Goal: Transaction & Acquisition: Purchase product/service

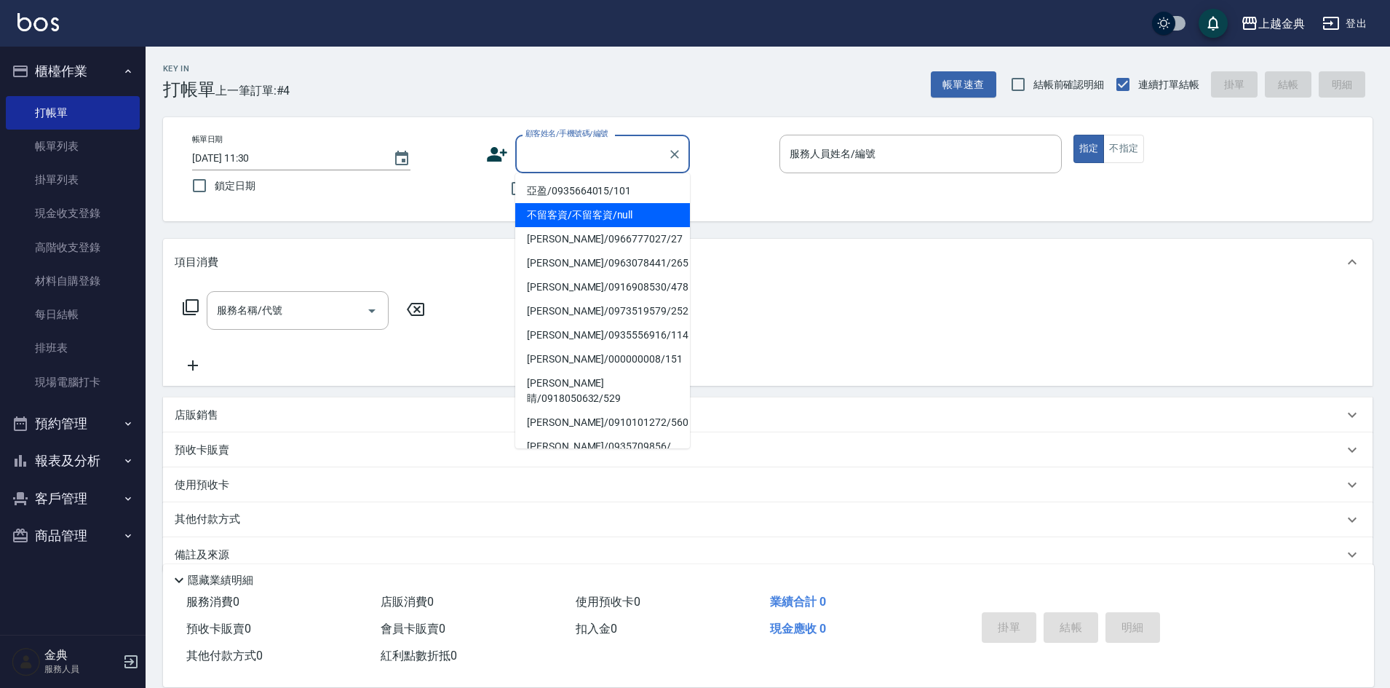
click at [594, 162] on input "顧客姓名/手機號碼/編號" at bounding box center [592, 153] width 140 height 25
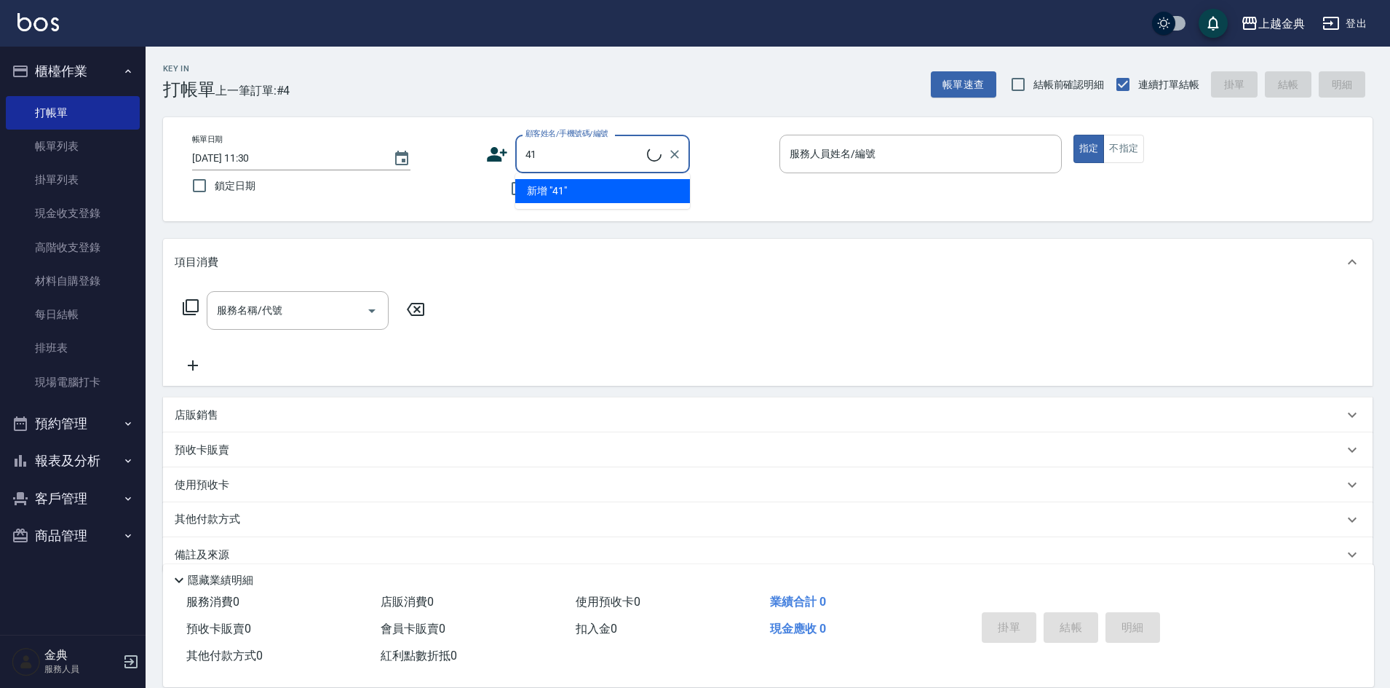
type input "4"
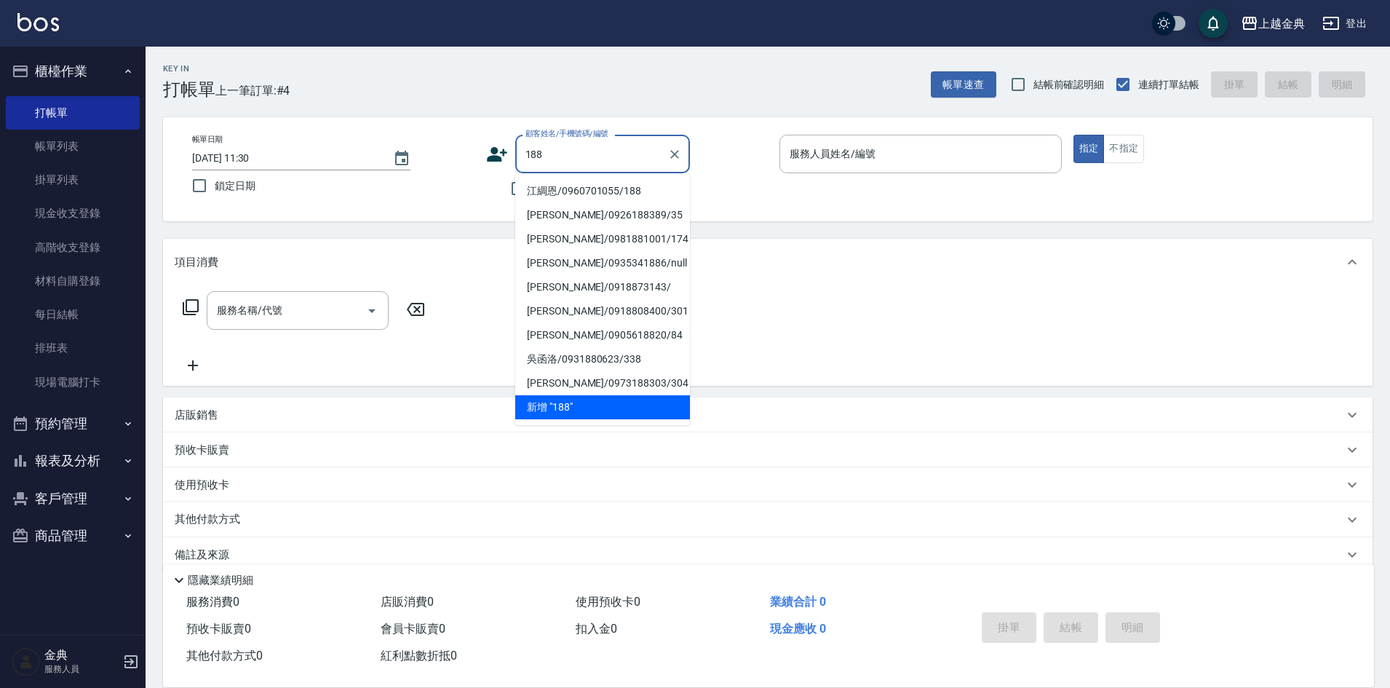
click at [564, 194] on li "江綢恩/0960701055/188" at bounding box center [602, 191] width 175 height 24
type input "江綢恩/0960701055/188"
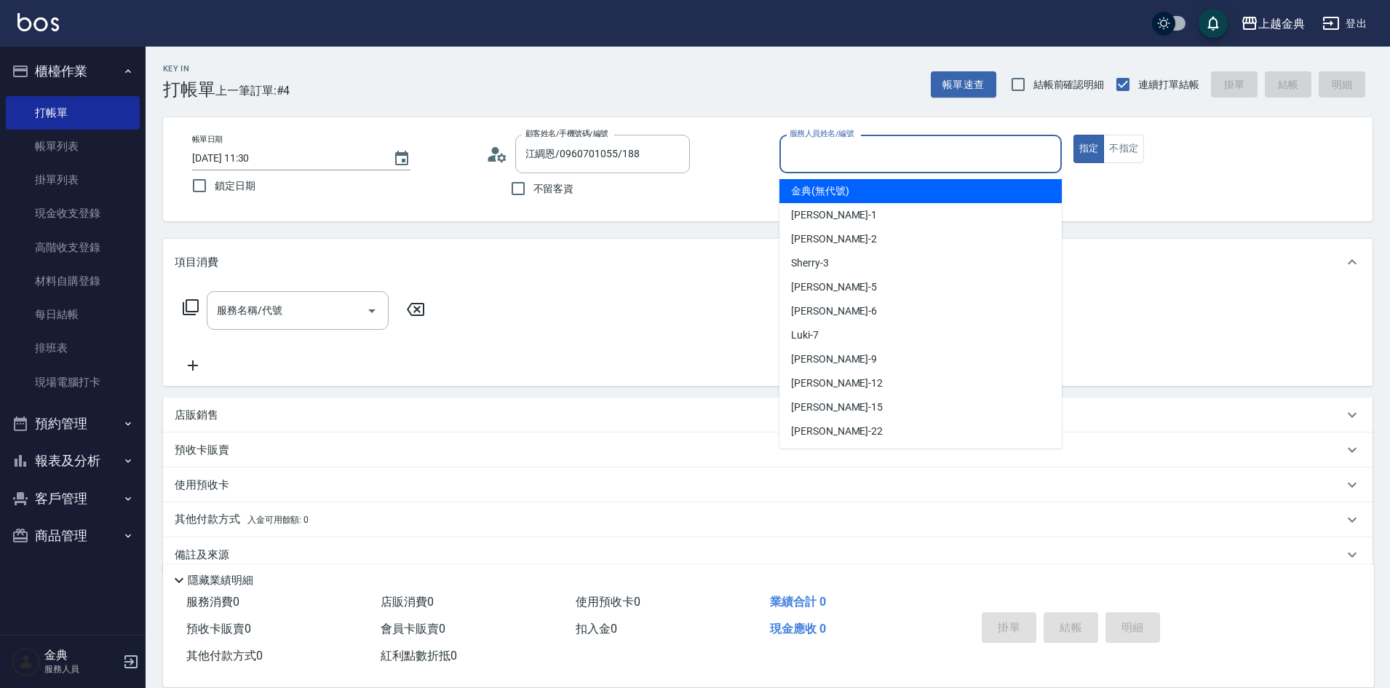
click at [871, 150] on input "服務人員姓名/編號" at bounding box center [920, 153] width 269 height 25
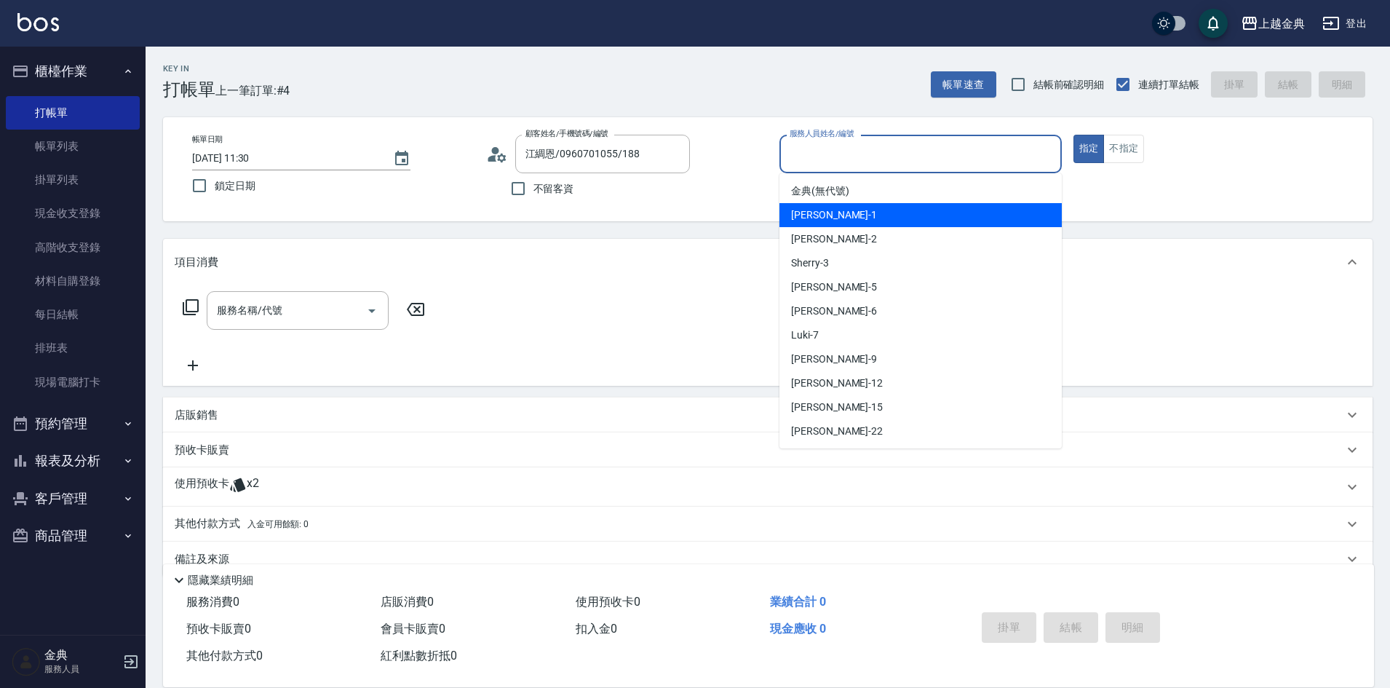
click at [855, 212] on div "Emma -1" at bounding box center [920, 215] width 282 height 24
type input "Emma-1"
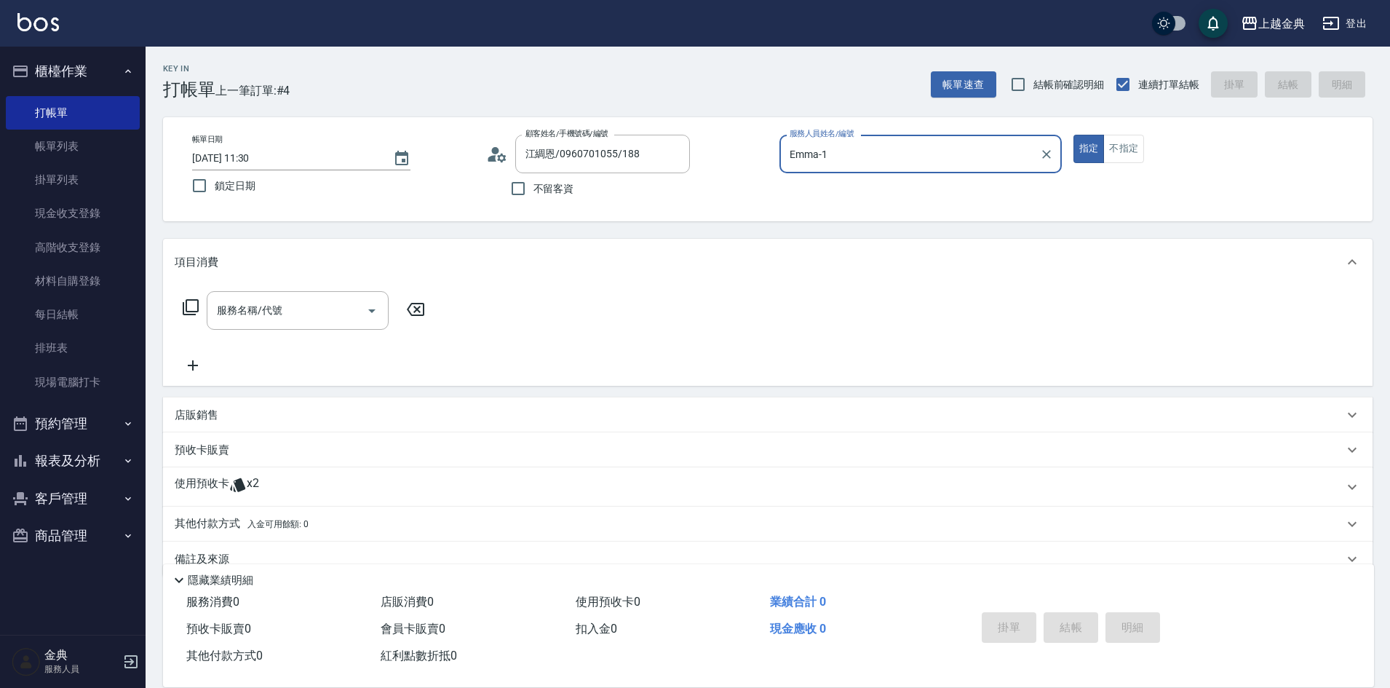
click at [210, 488] on p "使用預收卡" at bounding box center [202, 487] width 55 height 22
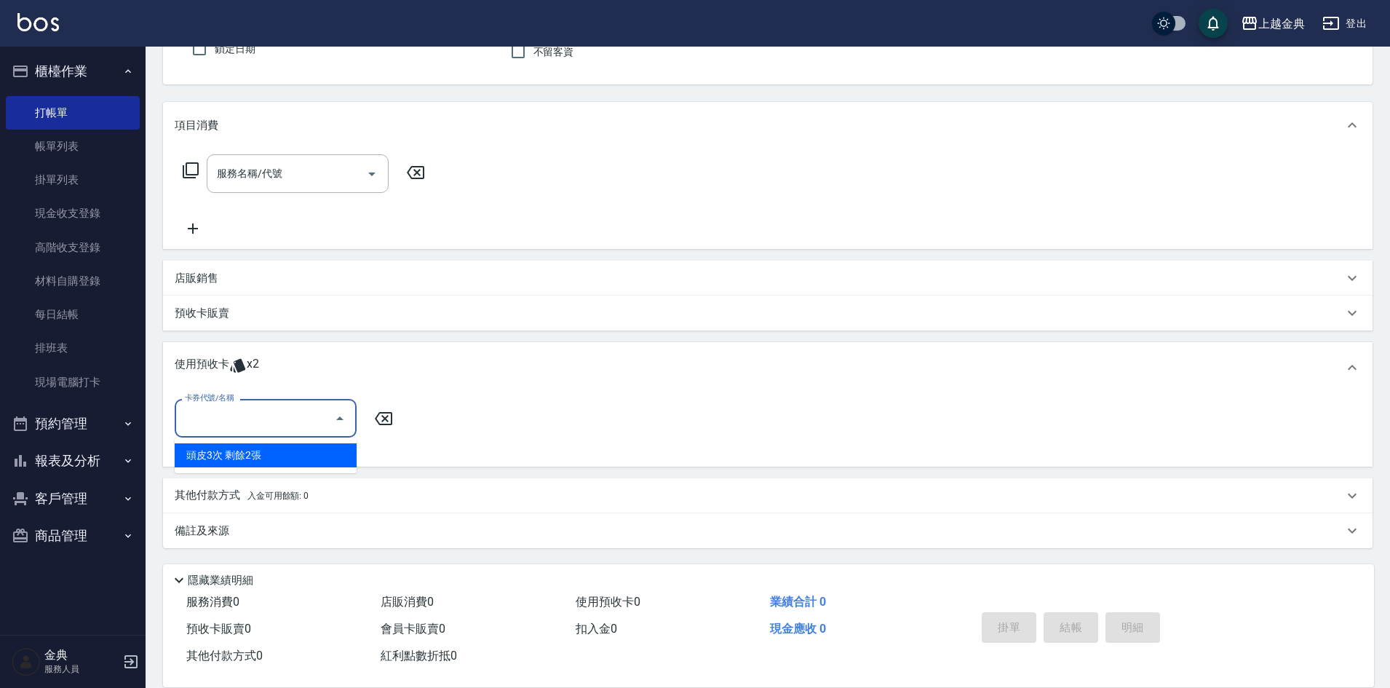
click at [233, 421] on input "卡券代號/名稱" at bounding box center [254, 417] width 147 height 25
click at [241, 454] on div "頭皮3次 剩餘2張" at bounding box center [266, 455] width 182 height 24
type input "頭皮3次"
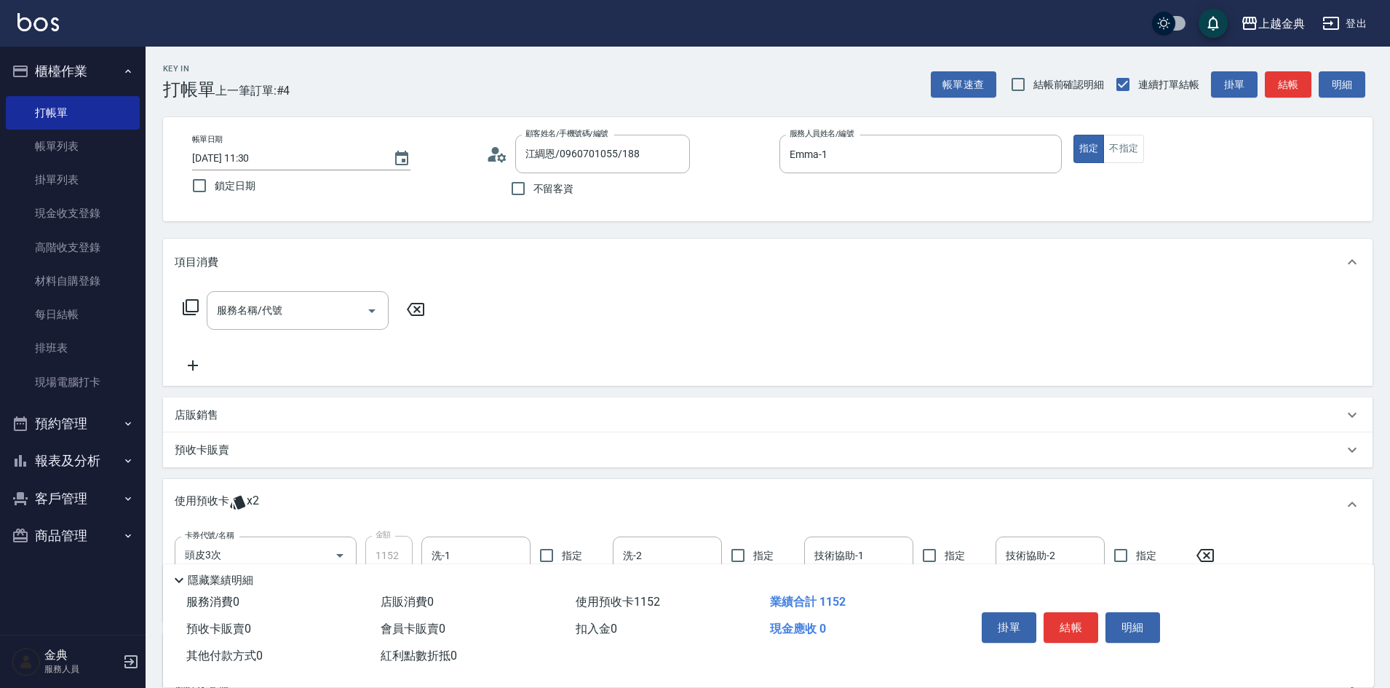
click at [191, 308] on icon at bounding box center [190, 306] width 17 height 17
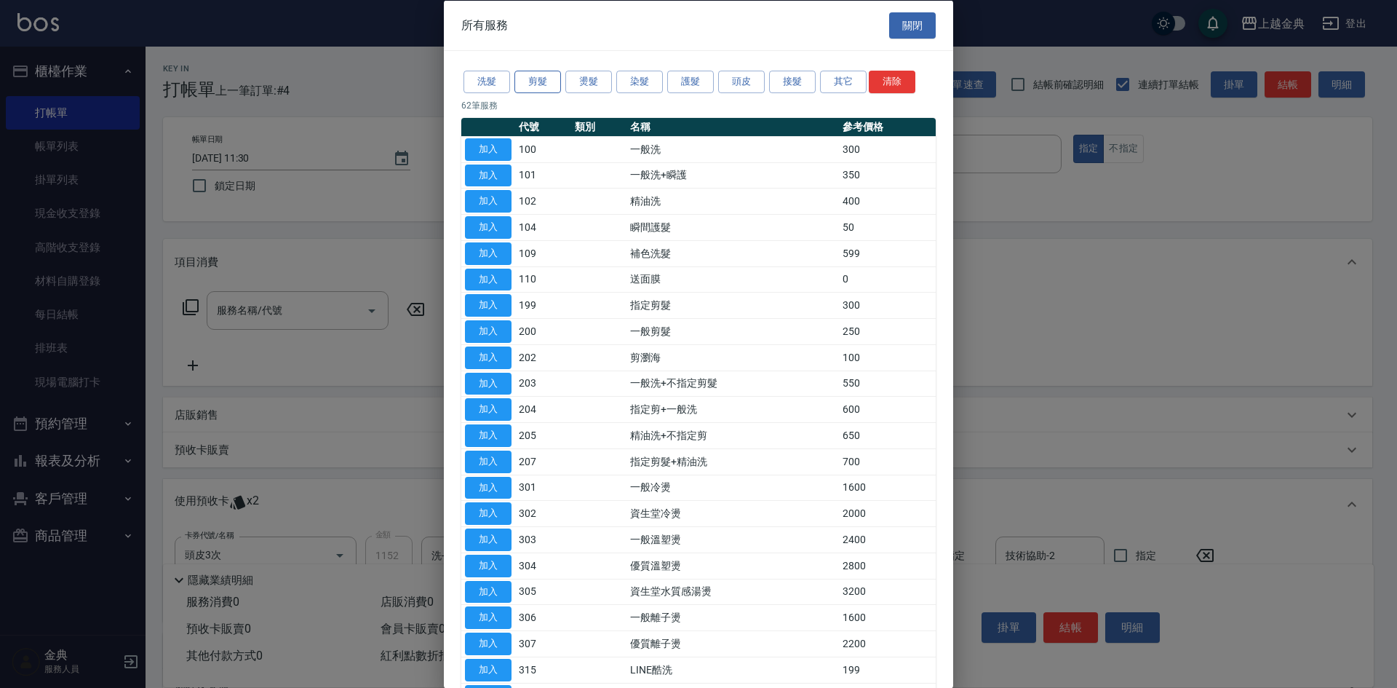
click at [532, 75] on button "剪髮" at bounding box center [537, 82] width 47 height 23
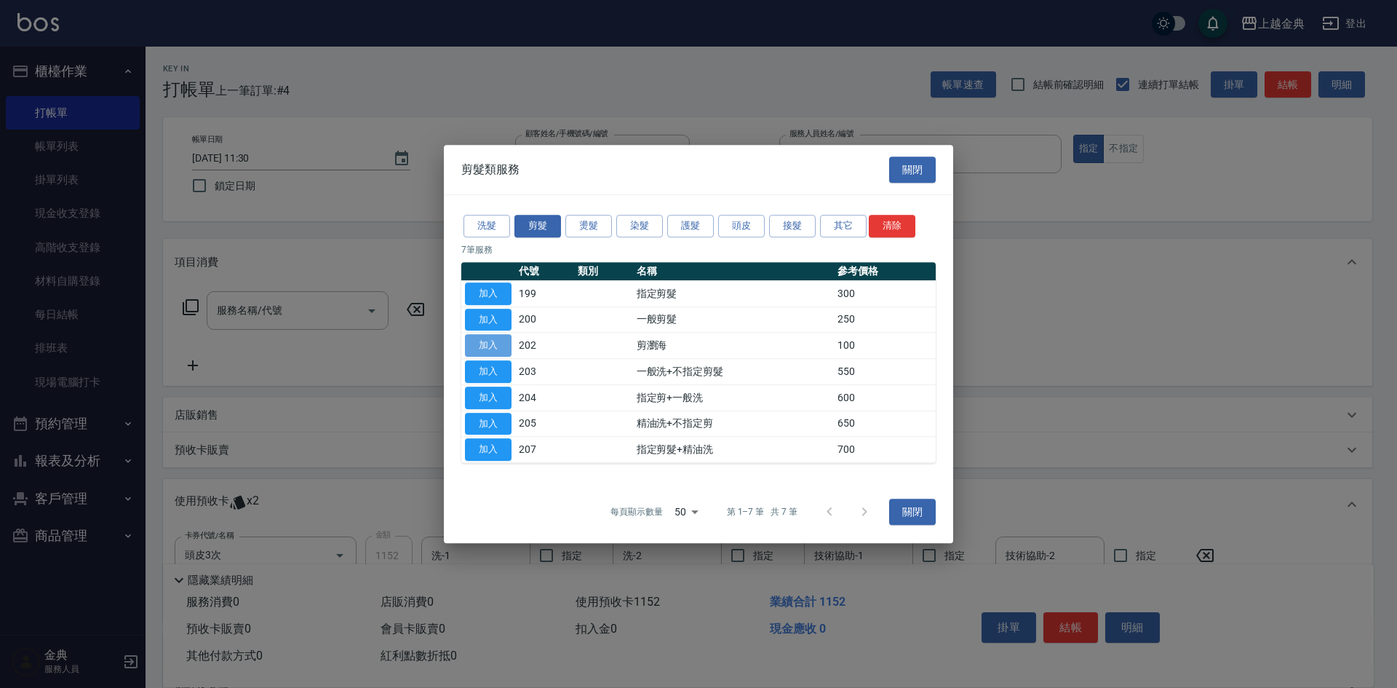
click at [492, 349] on button "加入" at bounding box center [488, 345] width 47 height 23
type input "剪瀏海(202)"
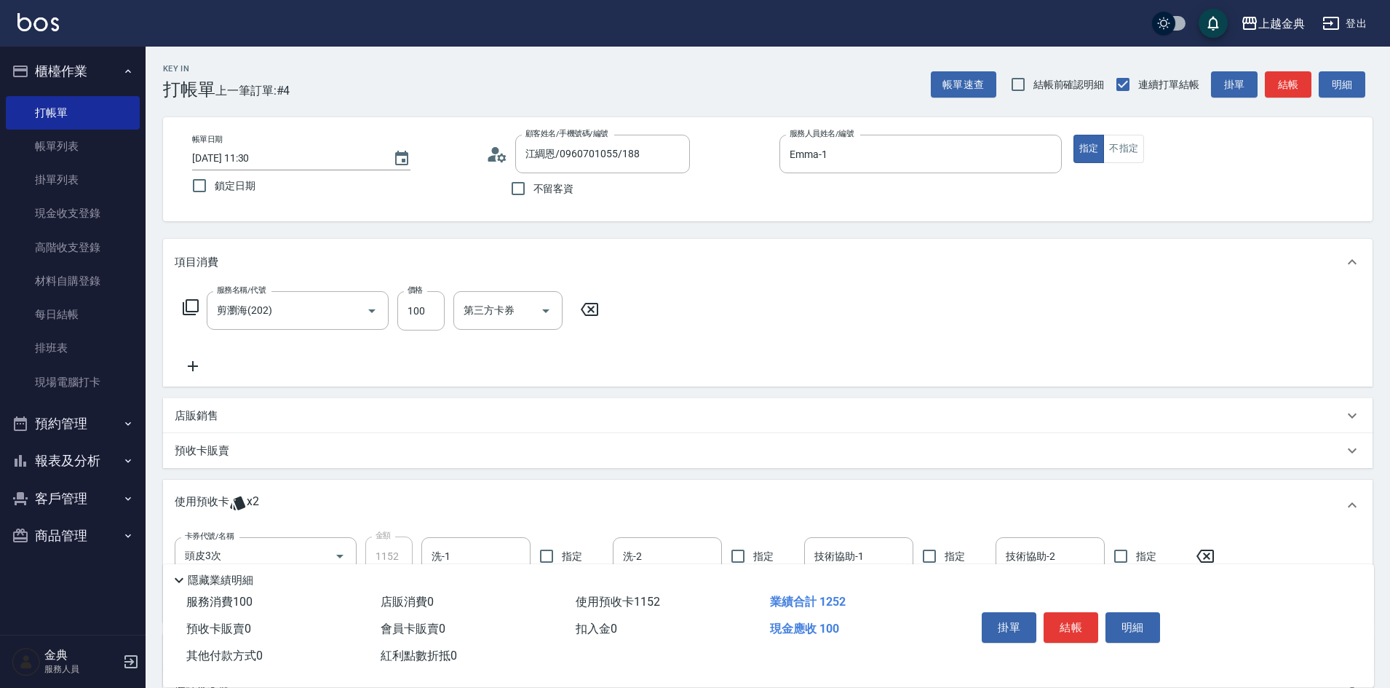
click at [190, 301] on icon at bounding box center [191, 307] width 16 height 16
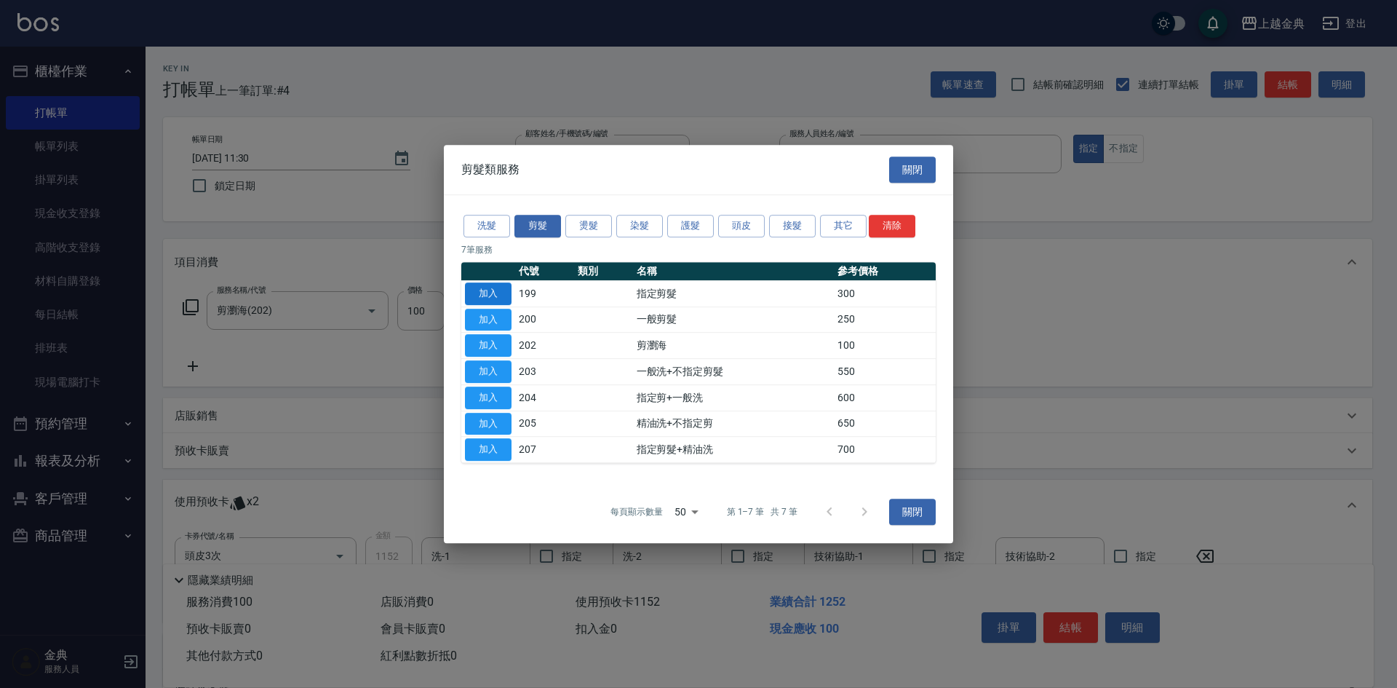
click at [487, 289] on button "加入" at bounding box center [488, 293] width 47 height 23
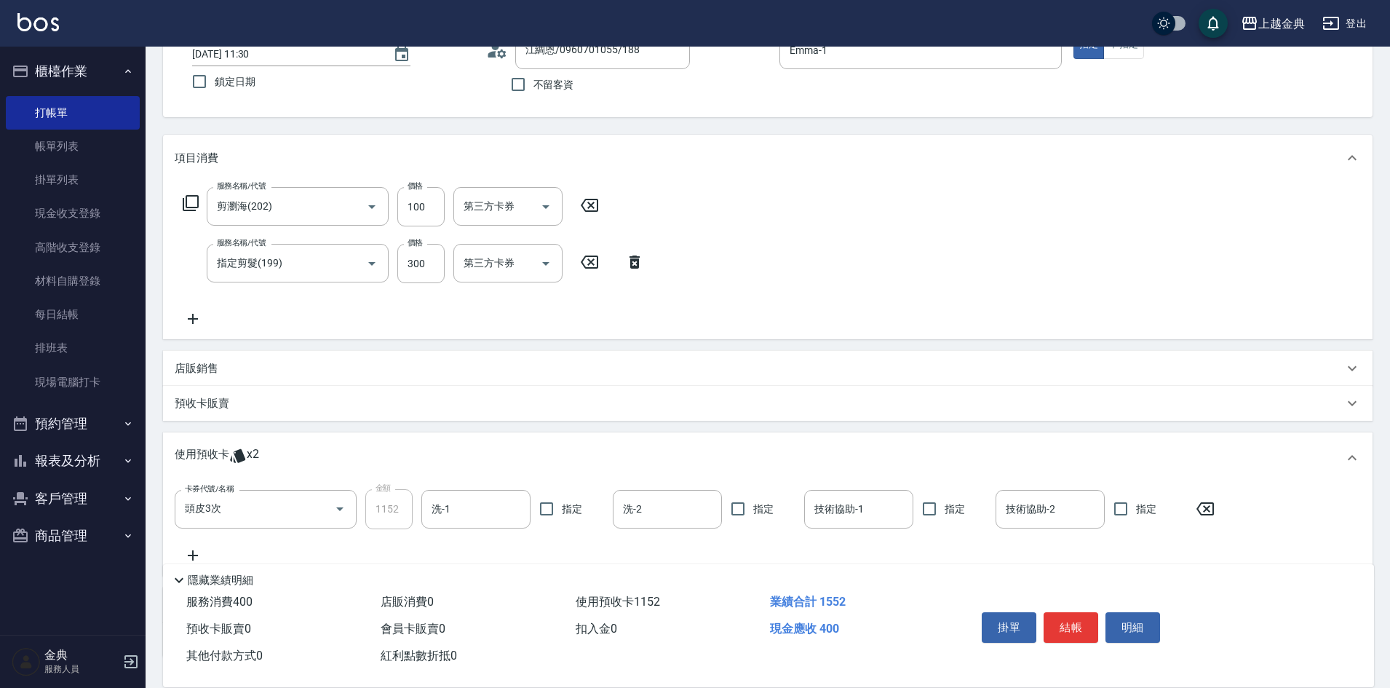
scroll to position [213, 0]
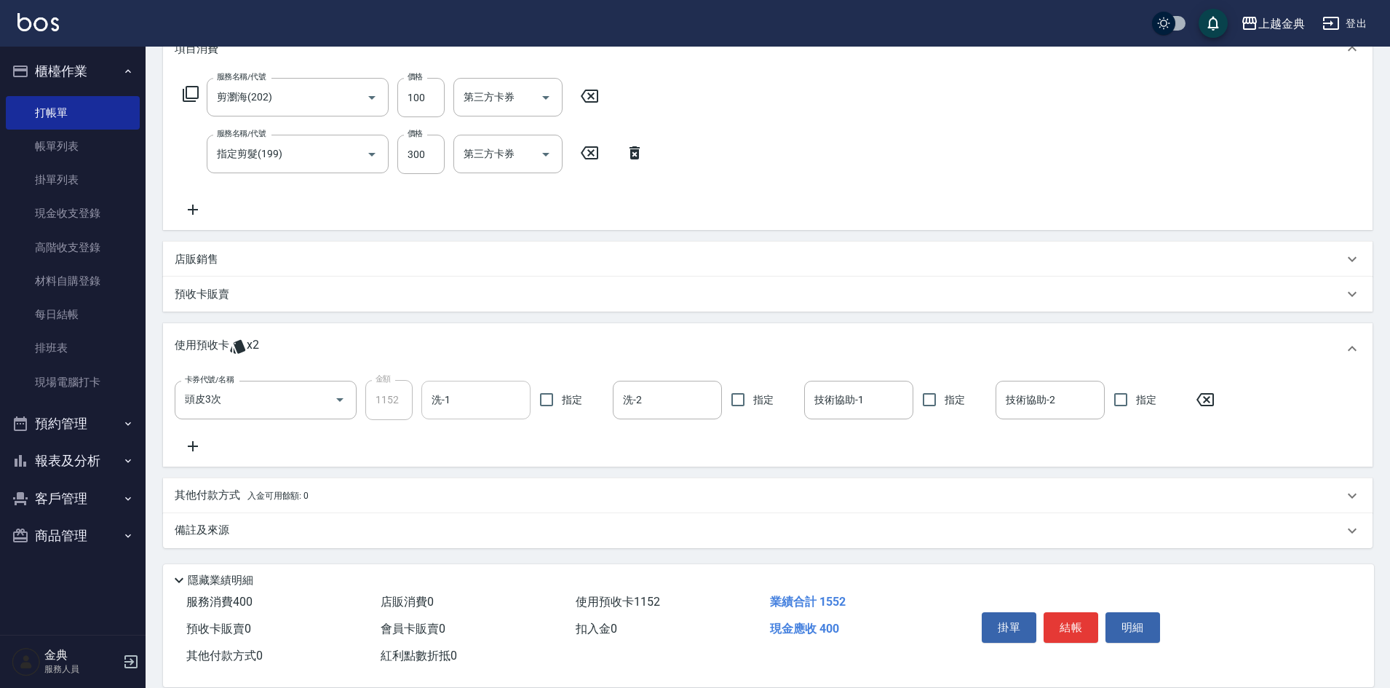
click at [490, 402] on input "洗-1" at bounding box center [476, 399] width 96 height 25
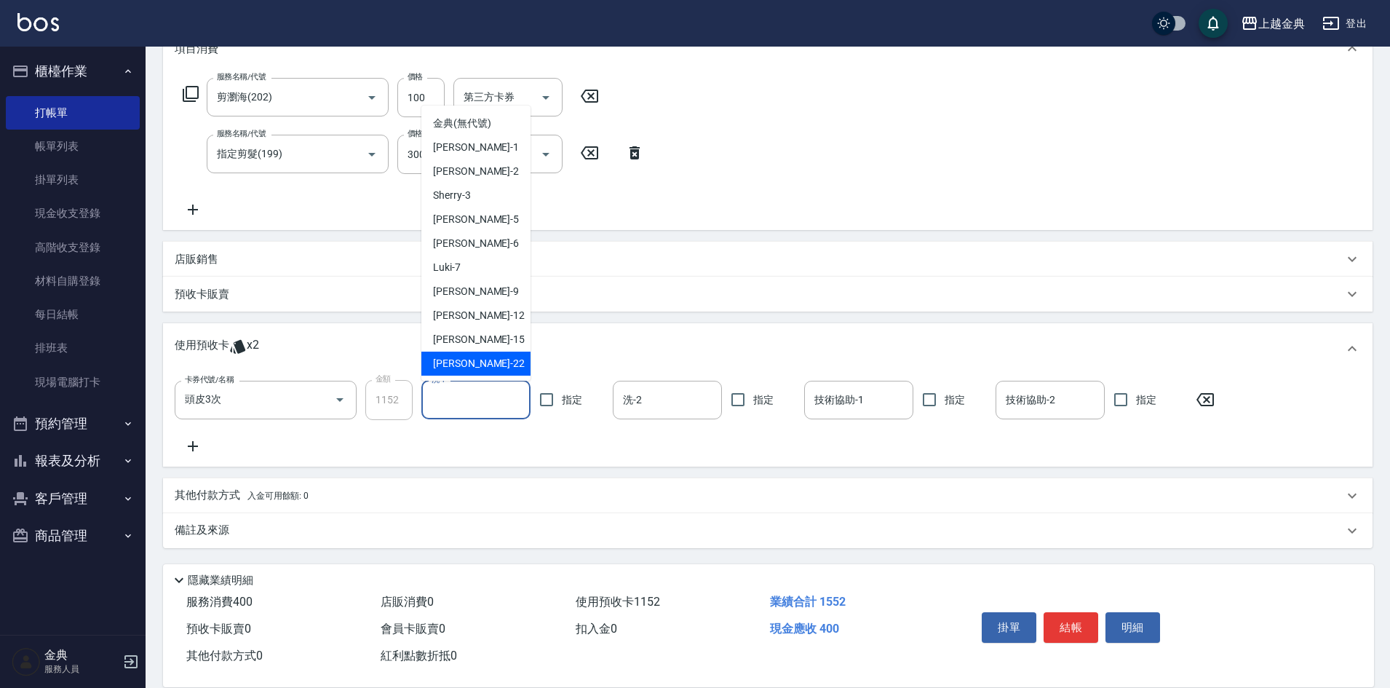
click at [485, 362] on div "[PERSON_NAME] -22" at bounding box center [475, 363] width 109 height 24
type input "[PERSON_NAME]-22"
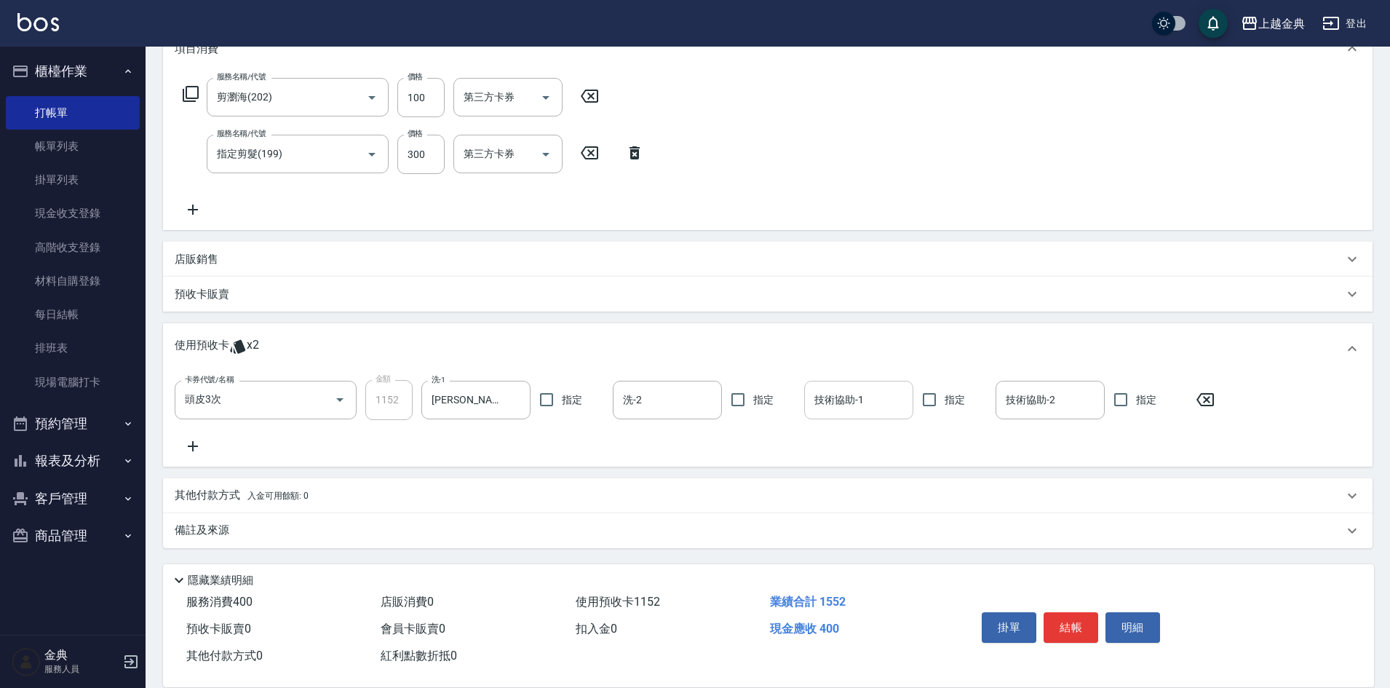
click at [881, 400] on input "技術協助-1" at bounding box center [859, 399] width 96 height 25
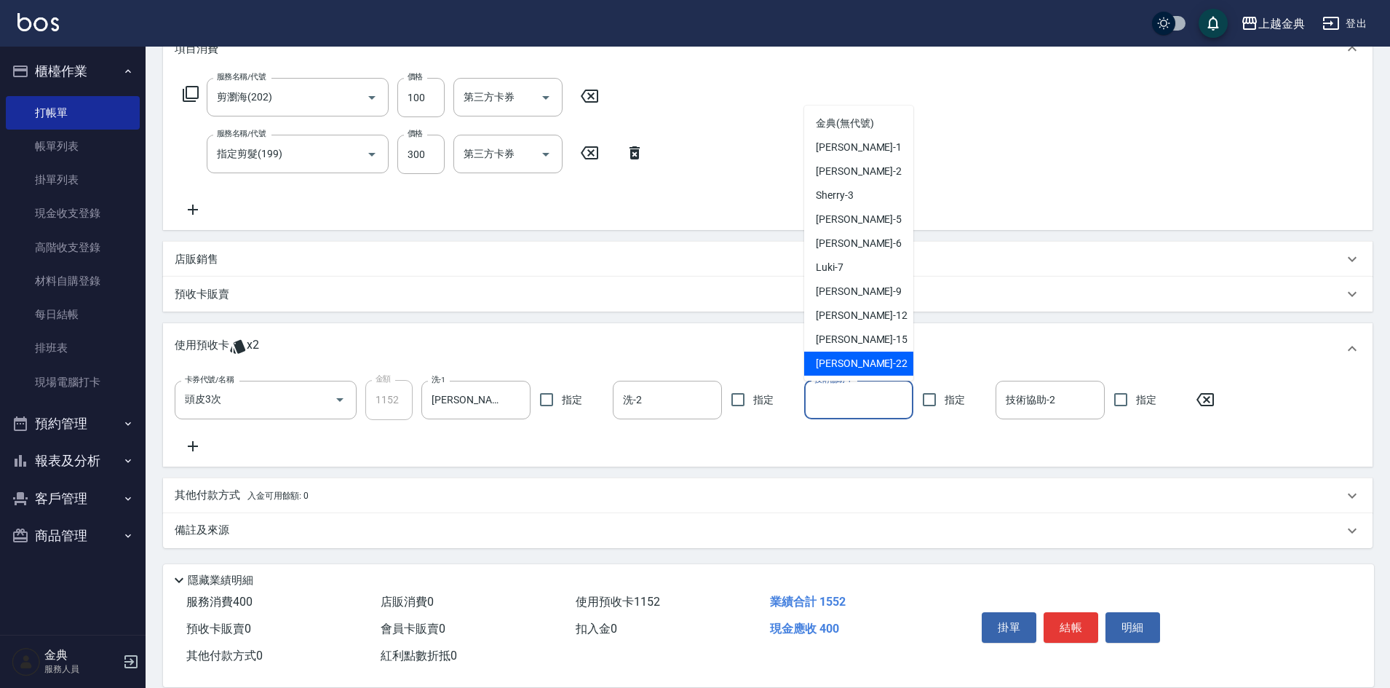
click at [881, 368] on div "[PERSON_NAME] -22" at bounding box center [858, 363] width 109 height 24
type input "[PERSON_NAME]-22"
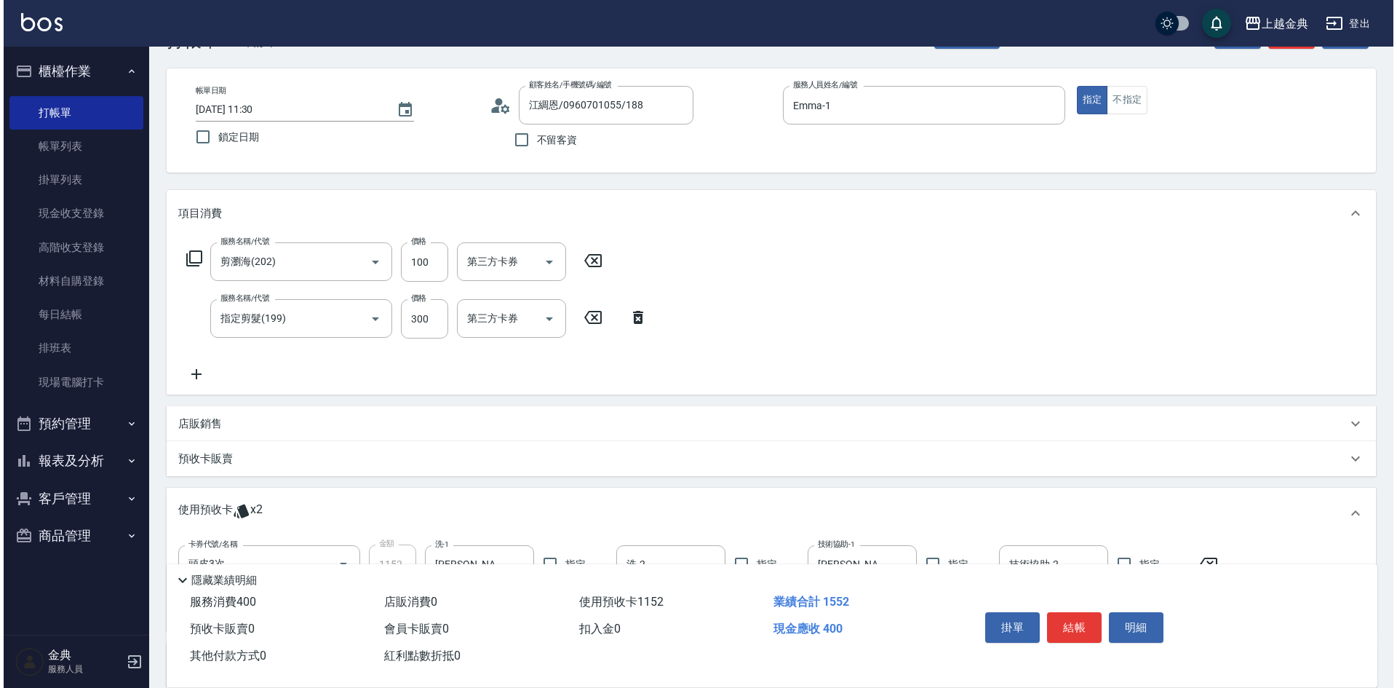
scroll to position [0, 0]
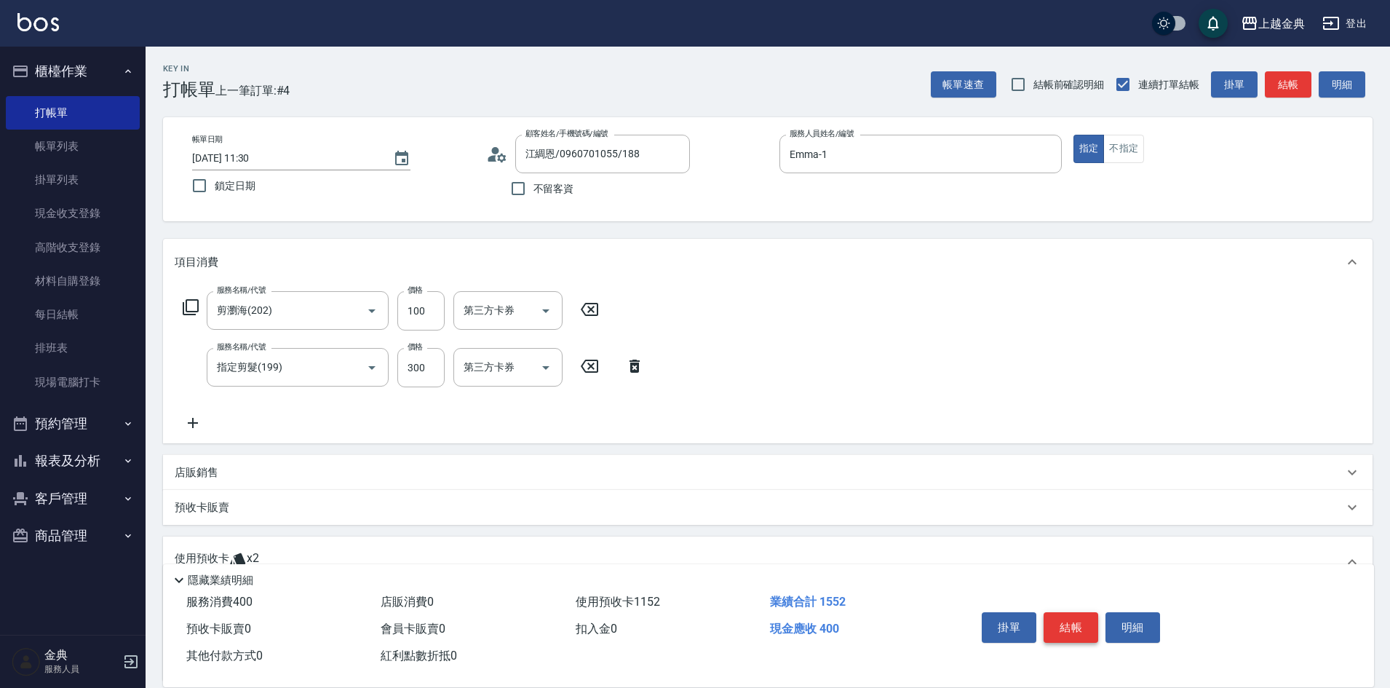
click at [1078, 620] on button "結帳" at bounding box center [1071, 627] width 55 height 31
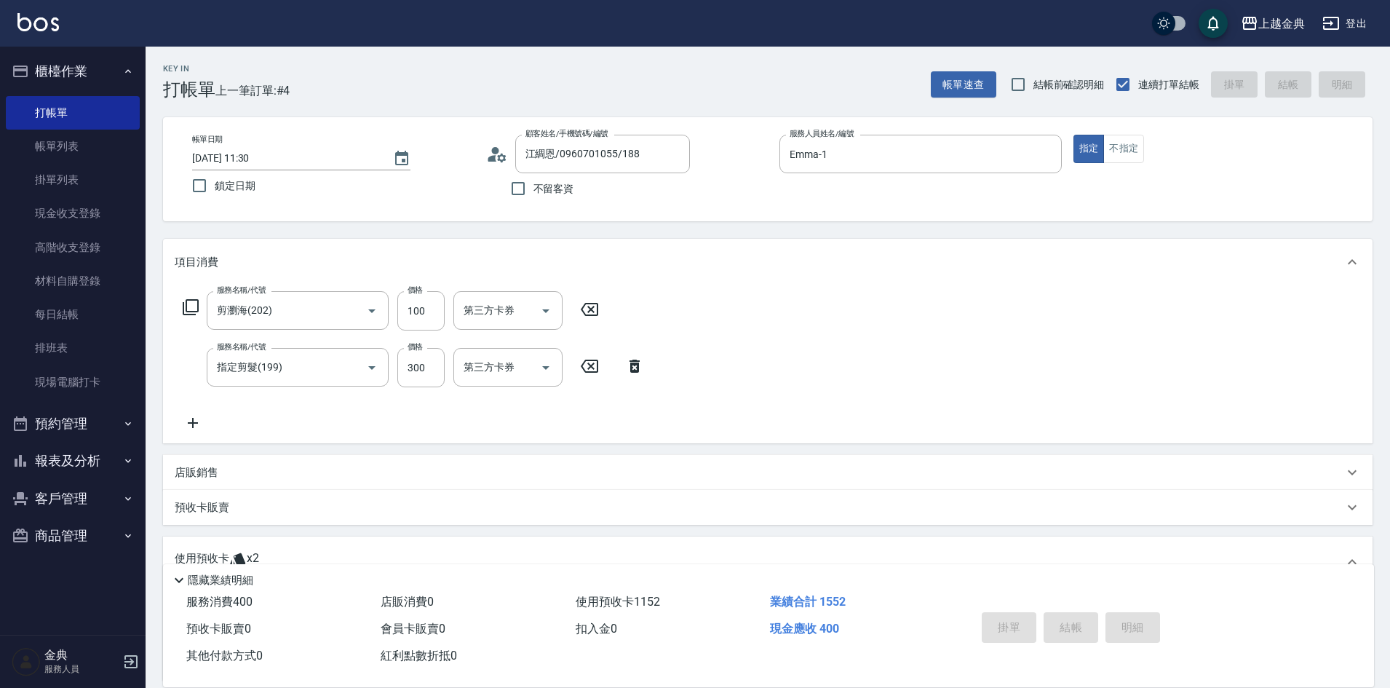
type input "[DATE] 13:28"
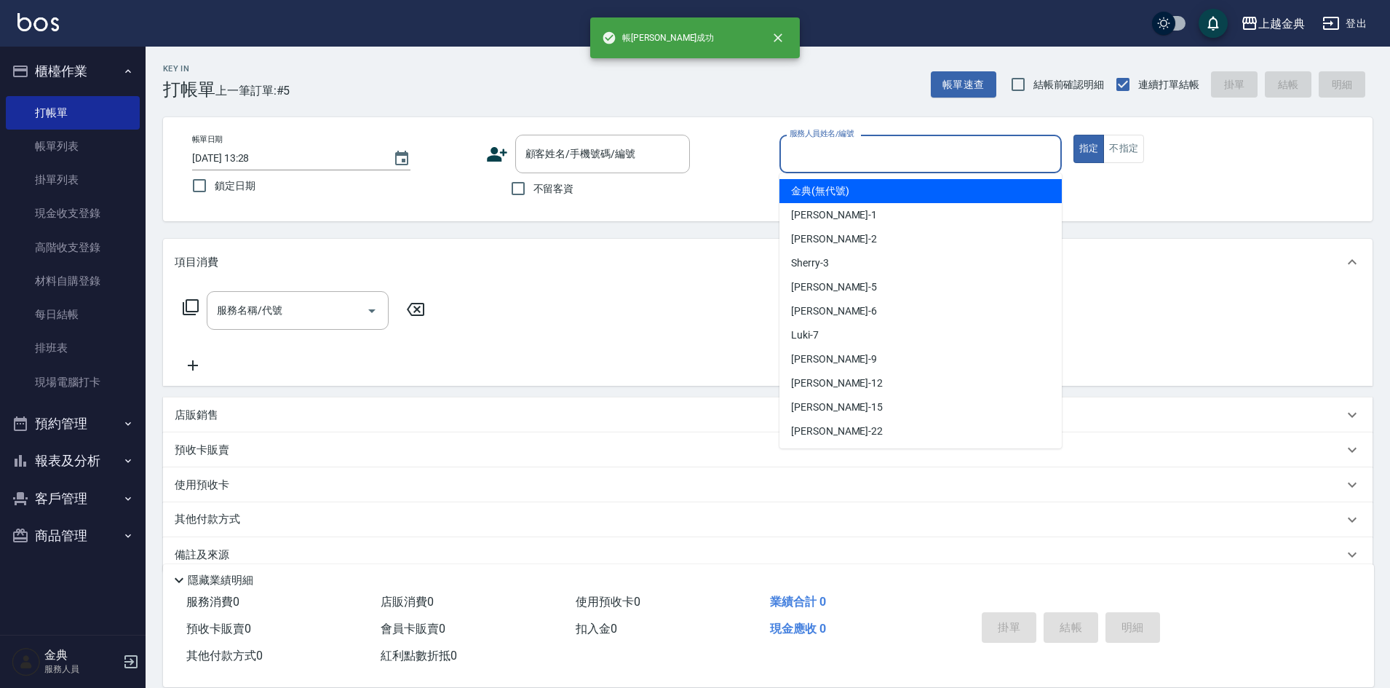
click at [849, 160] on input "服務人員姓名/編號" at bounding box center [920, 153] width 269 height 25
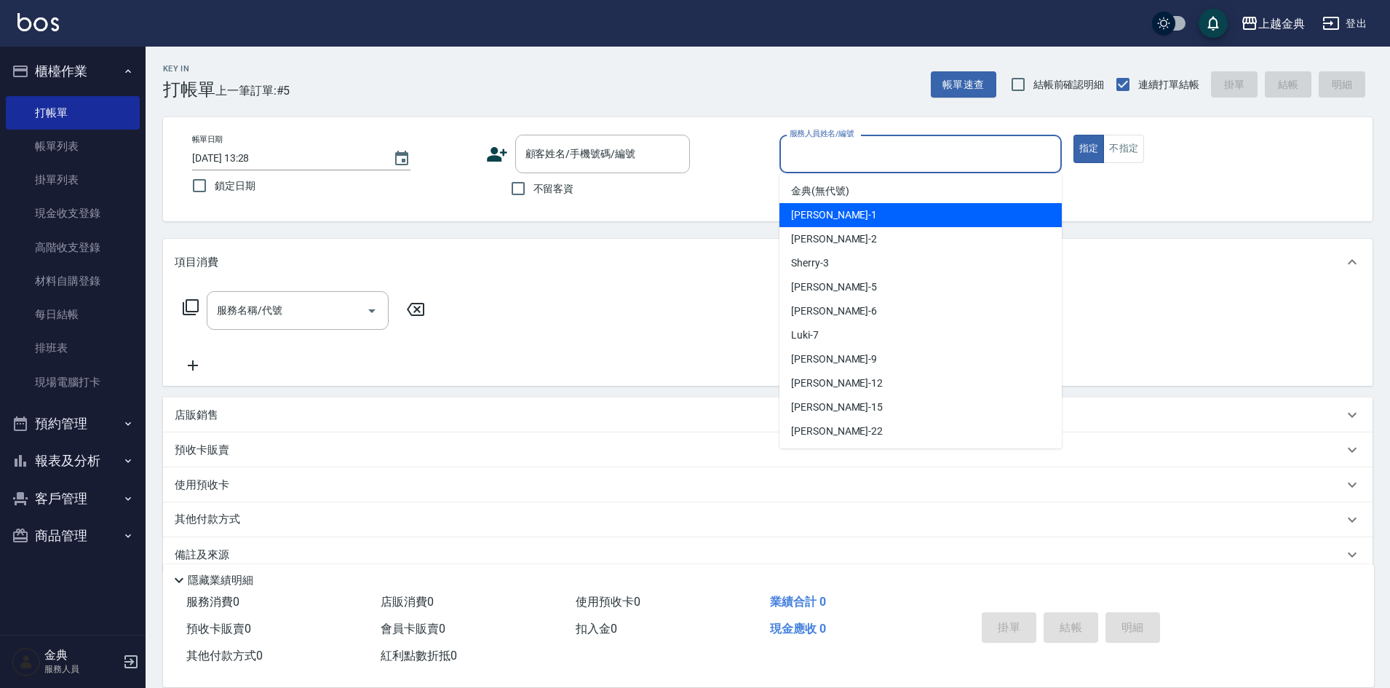
click at [857, 209] on div "Emma -1" at bounding box center [920, 215] width 282 height 24
type input "Emma-1"
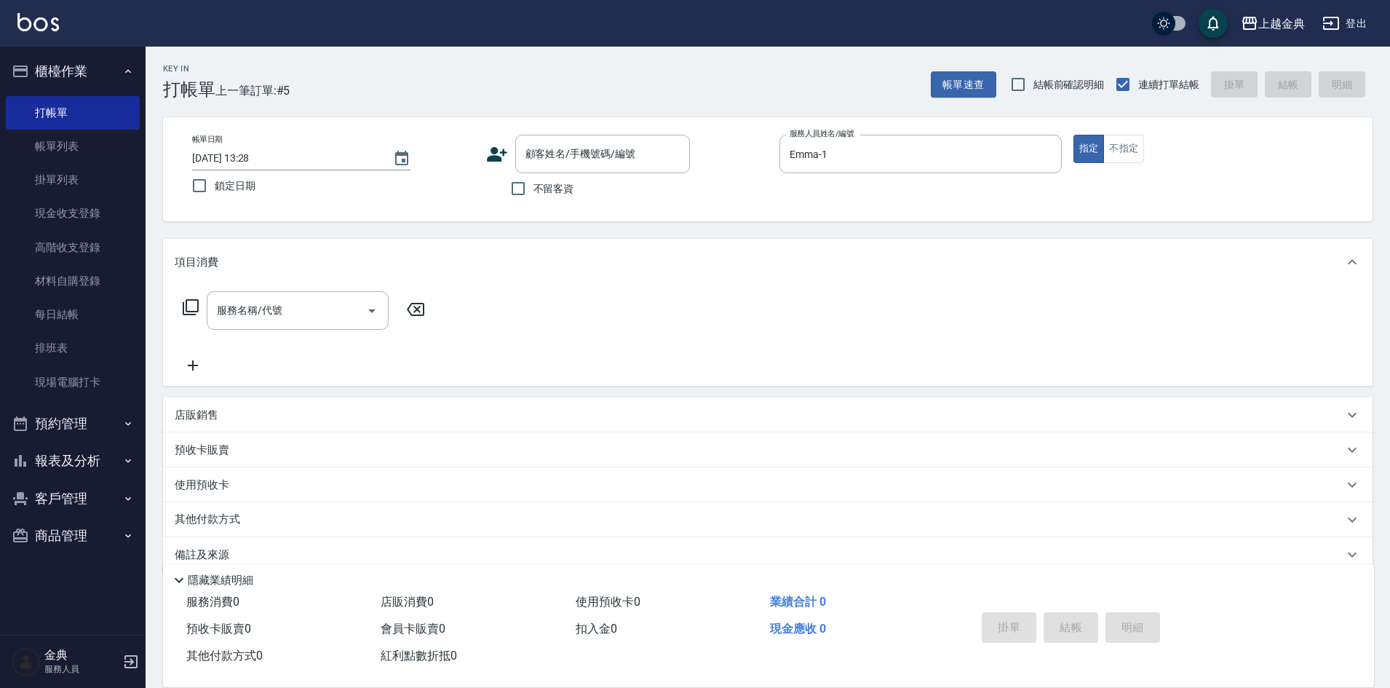
click at [563, 183] on span "不留客資" at bounding box center [553, 188] width 41 height 15
click at [533, 183] on input "不留客資" at bounding box center [518, 188] width 31 height 31
checkbox input "true"
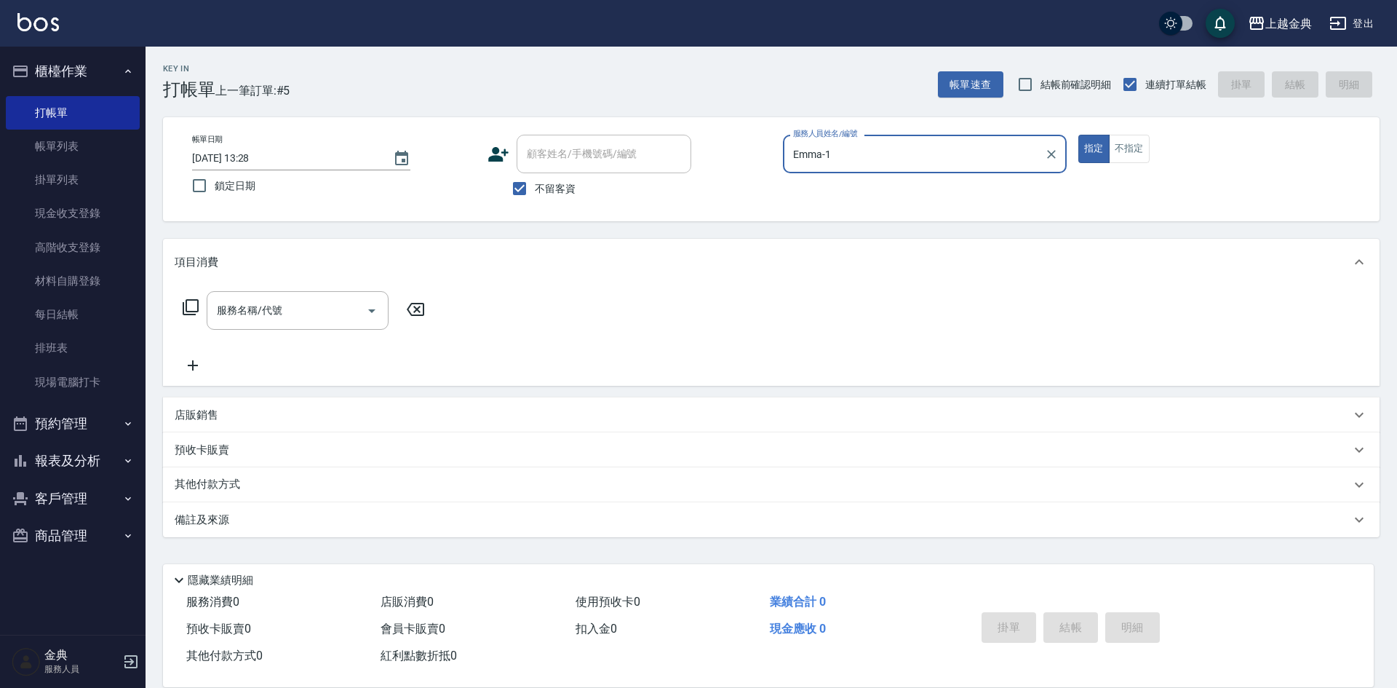
click at [184, 305] on icon at bounding box center [191, 307] width 16 height 16
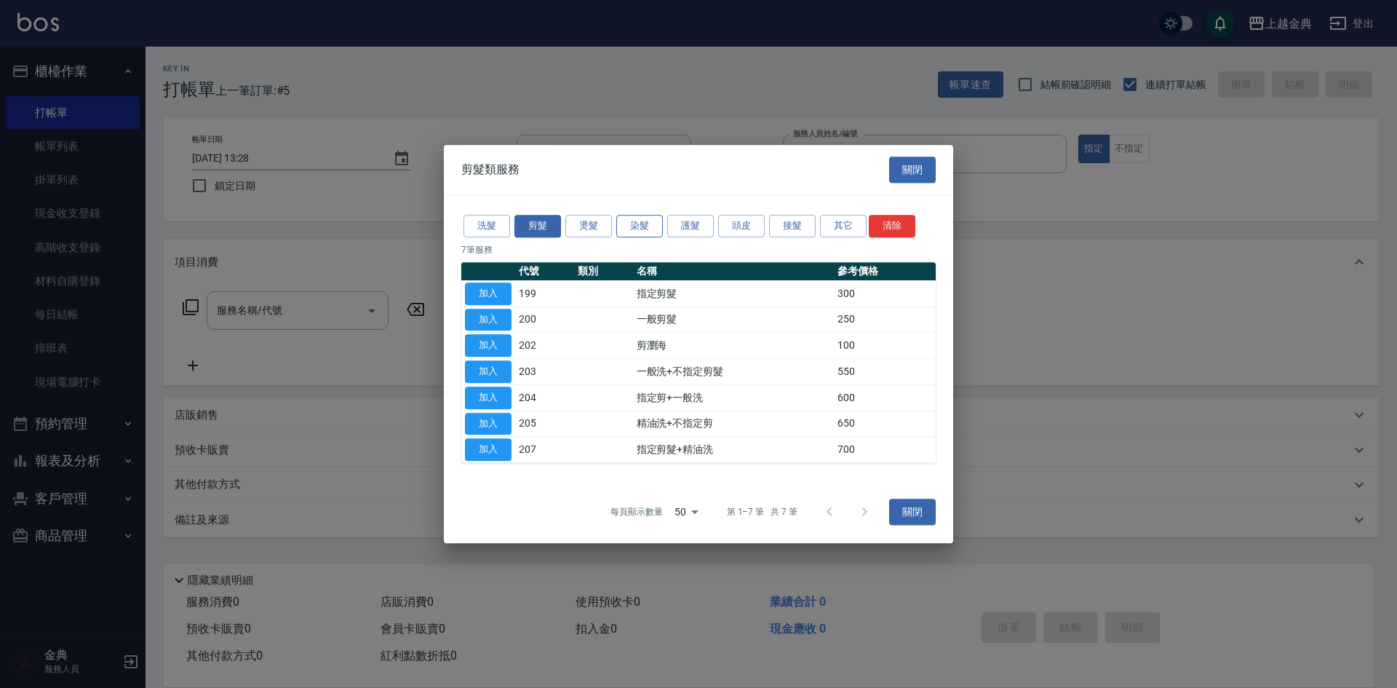
click at [631, 223] on button "染髮" at bounding box center [639, 226] width 47 height 23
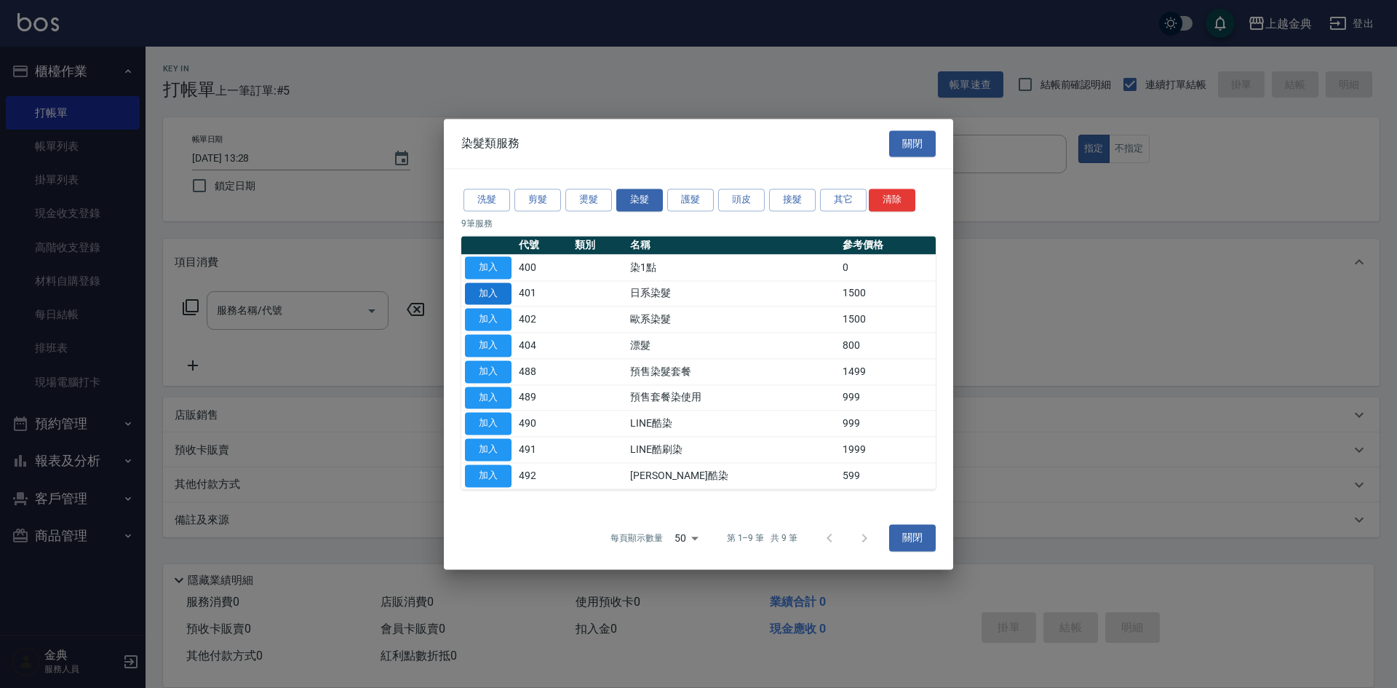
click at [496, 293] on button "加入" at bounding box center [488, 293] width 47 height 23
type input "日系染髮(401)"
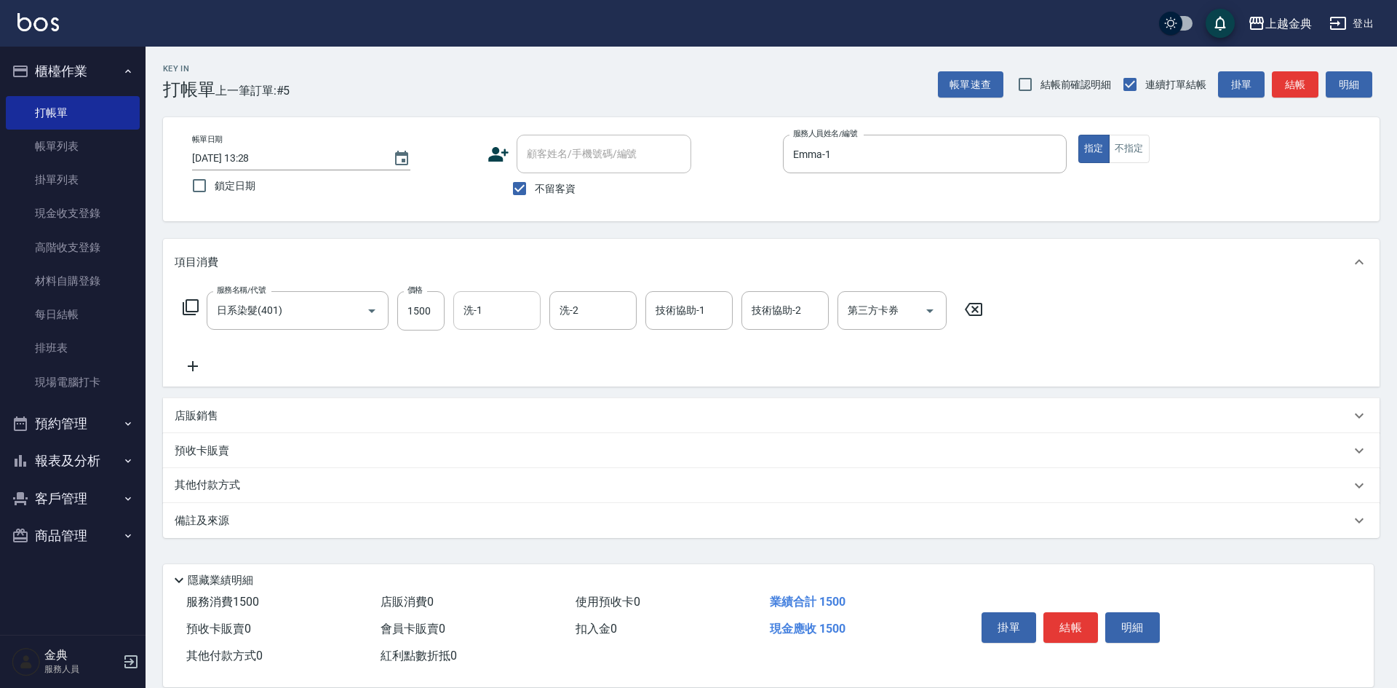
click at [485, 313] on input "洗-1" at bounding box center [497, 310] width 74 height 25
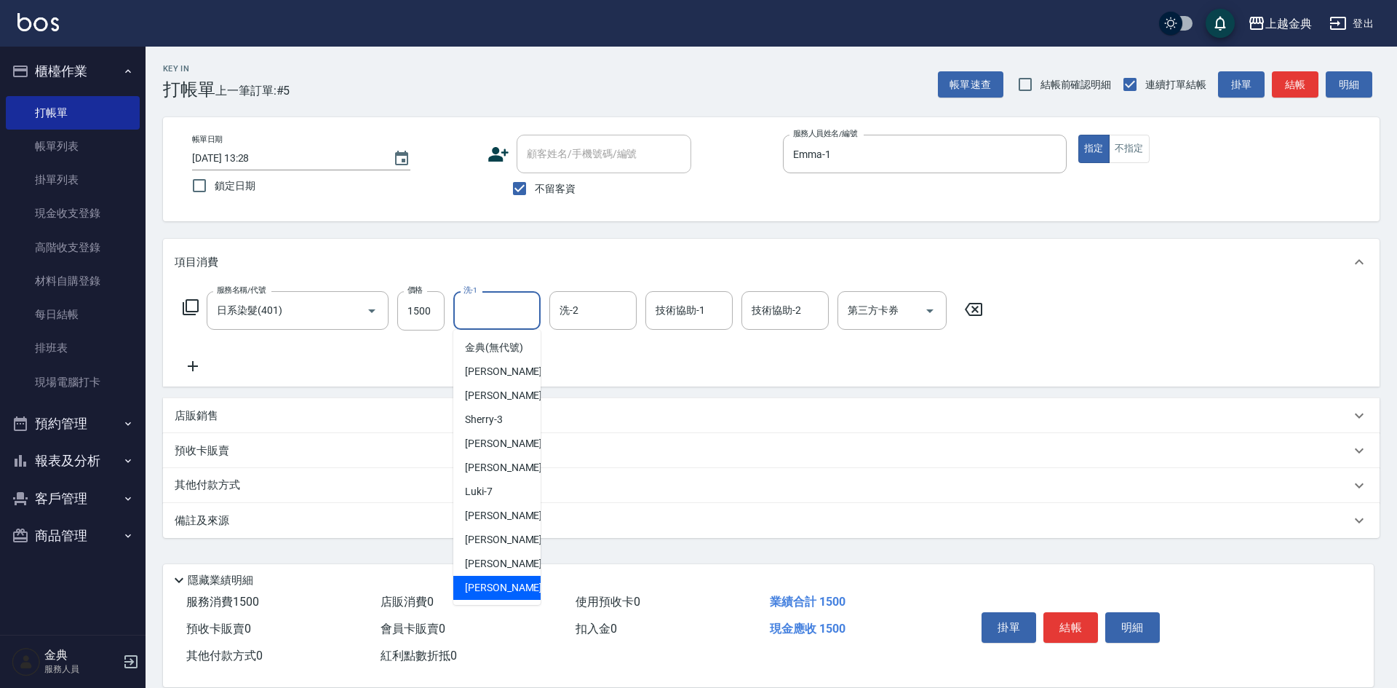
click at [487, 594] on div "[PERSON_NAME] -22" at bounding box center [496, 588] width 87 height 24
type input "[PERSON_NAME]-22"
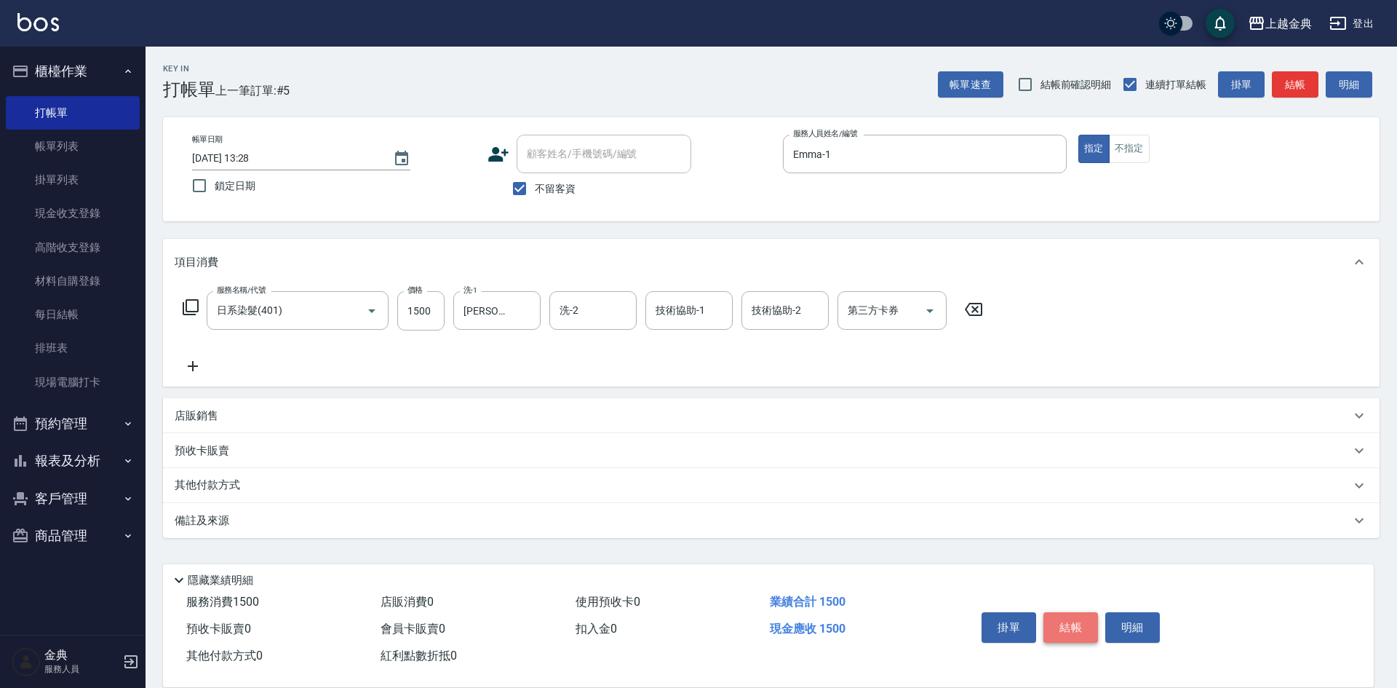
click at [1076, 622] on button "結帳" at bounding box center [1071, 627] width 55 height 31
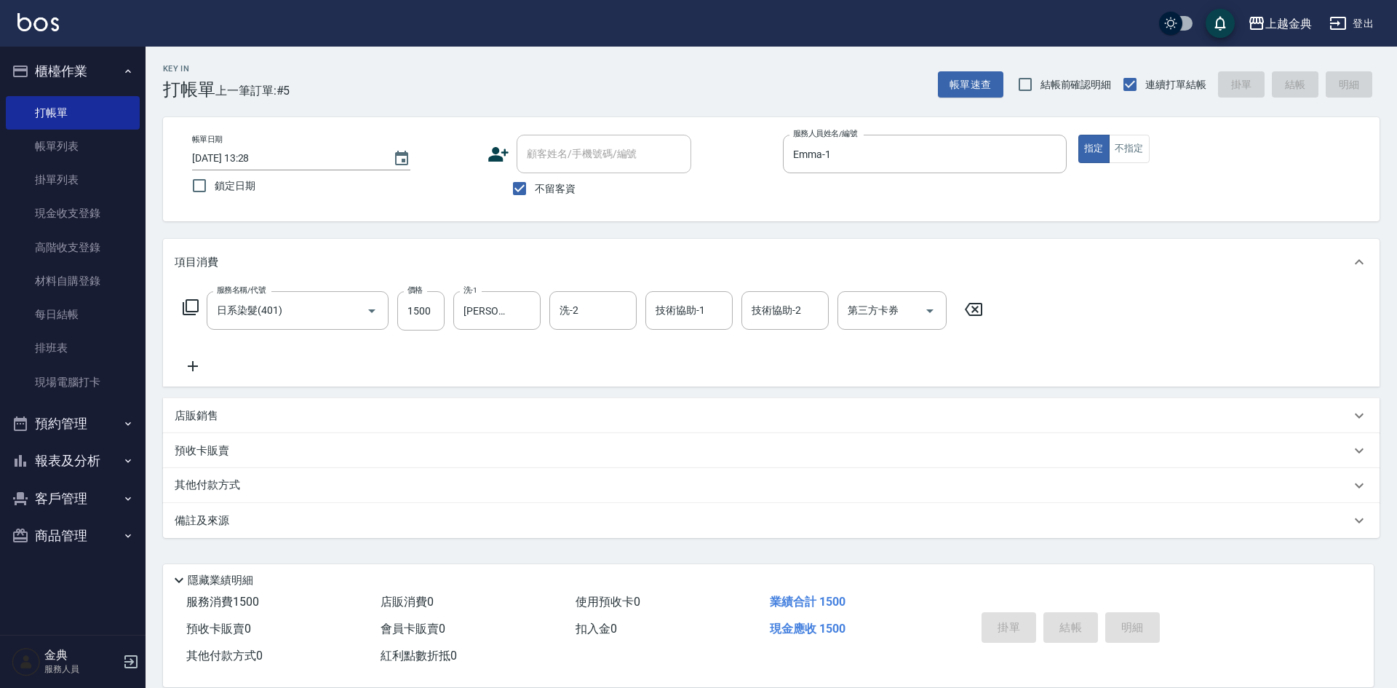
type input "[DATE] 13:29"
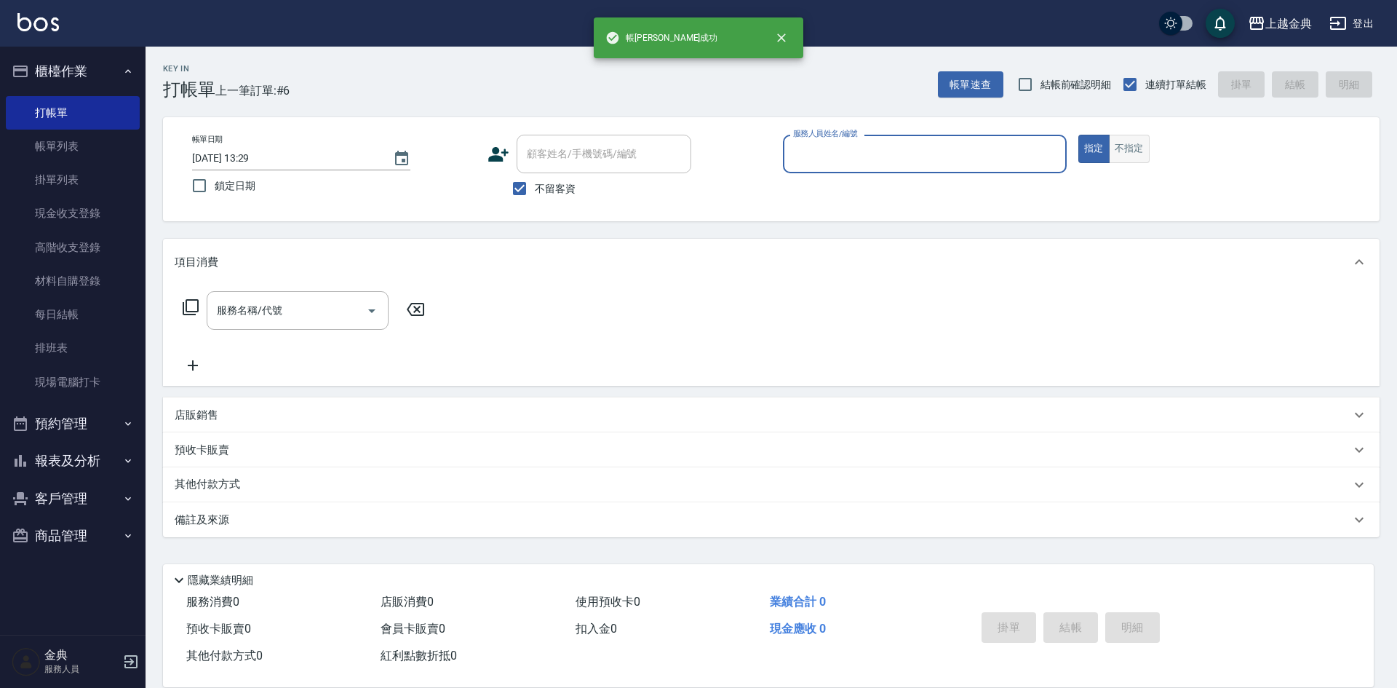
click at [1139, 142] on button "不指定" at bounding box center [1129, 149] width 41 height 28
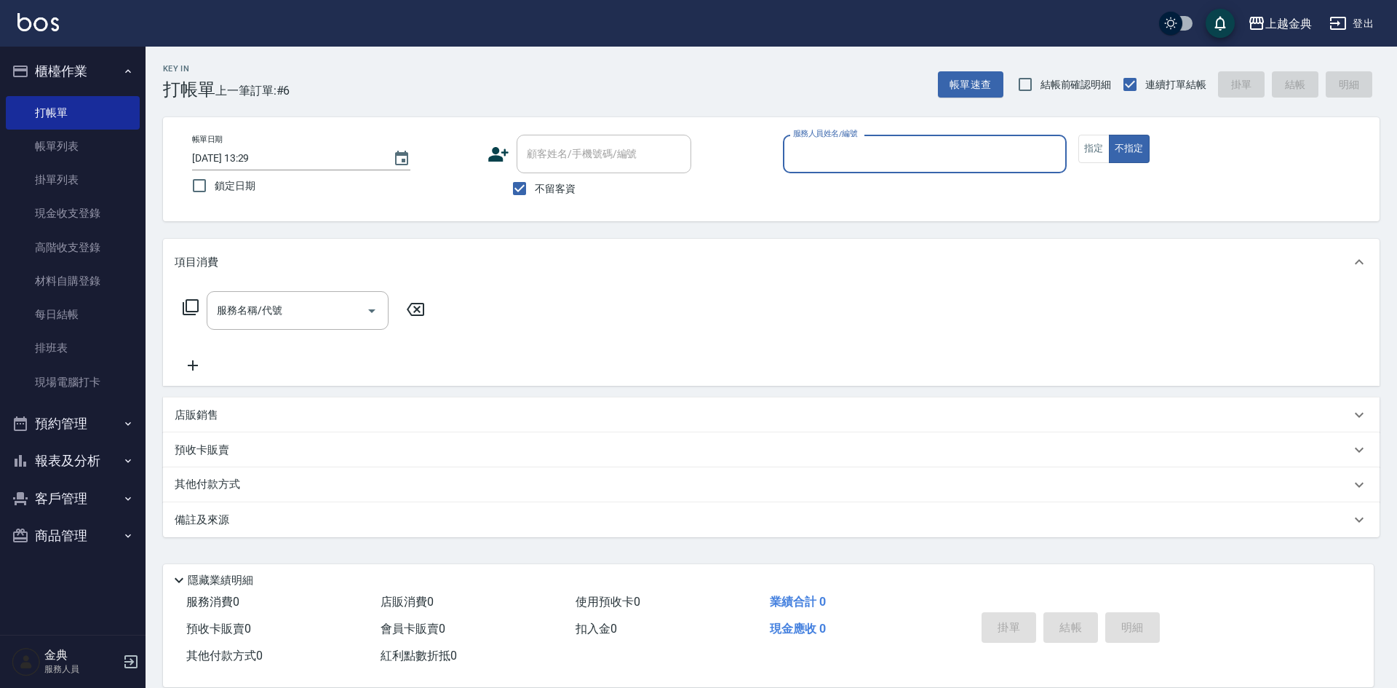
click at [990, 156] on input "服務人員姓名/編號" at bounding box center [925, 153] width 271 height 25
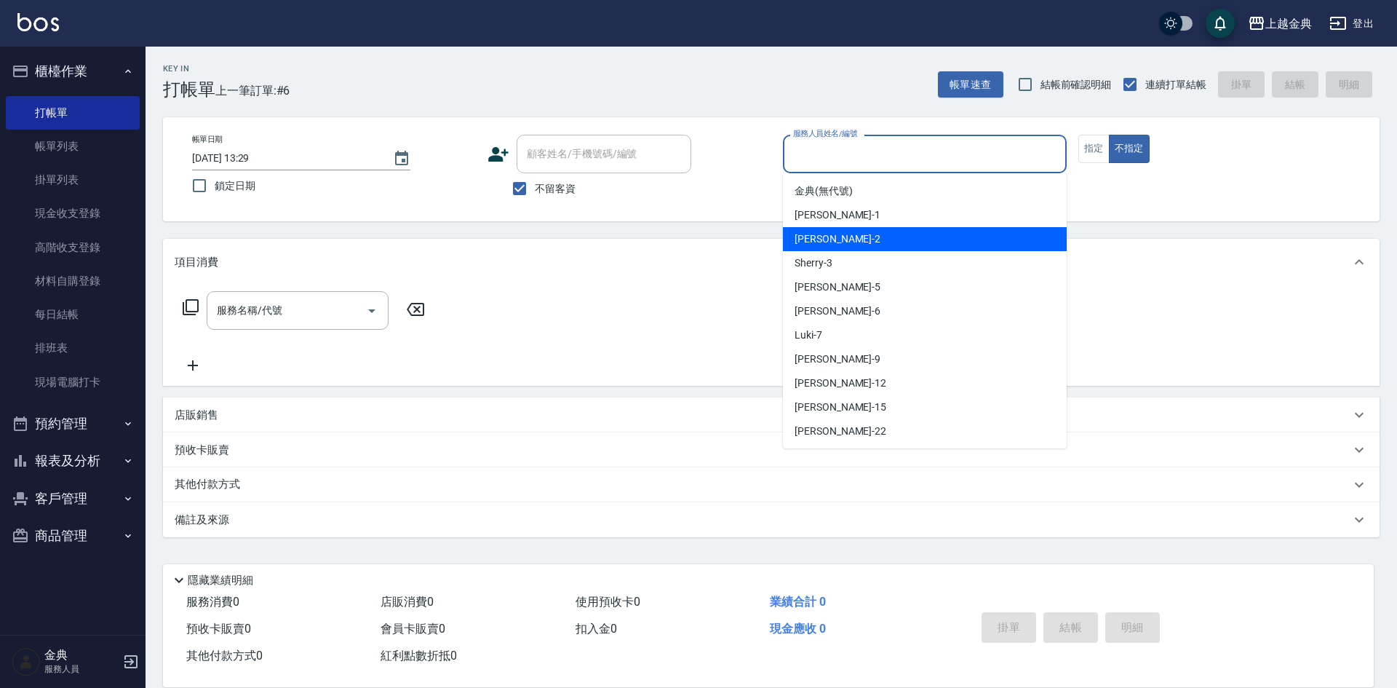
click at [933, 231] on div "Cindy -2" at bounding box center [925, 239] width 284 height 24
type input "Cindy-2"
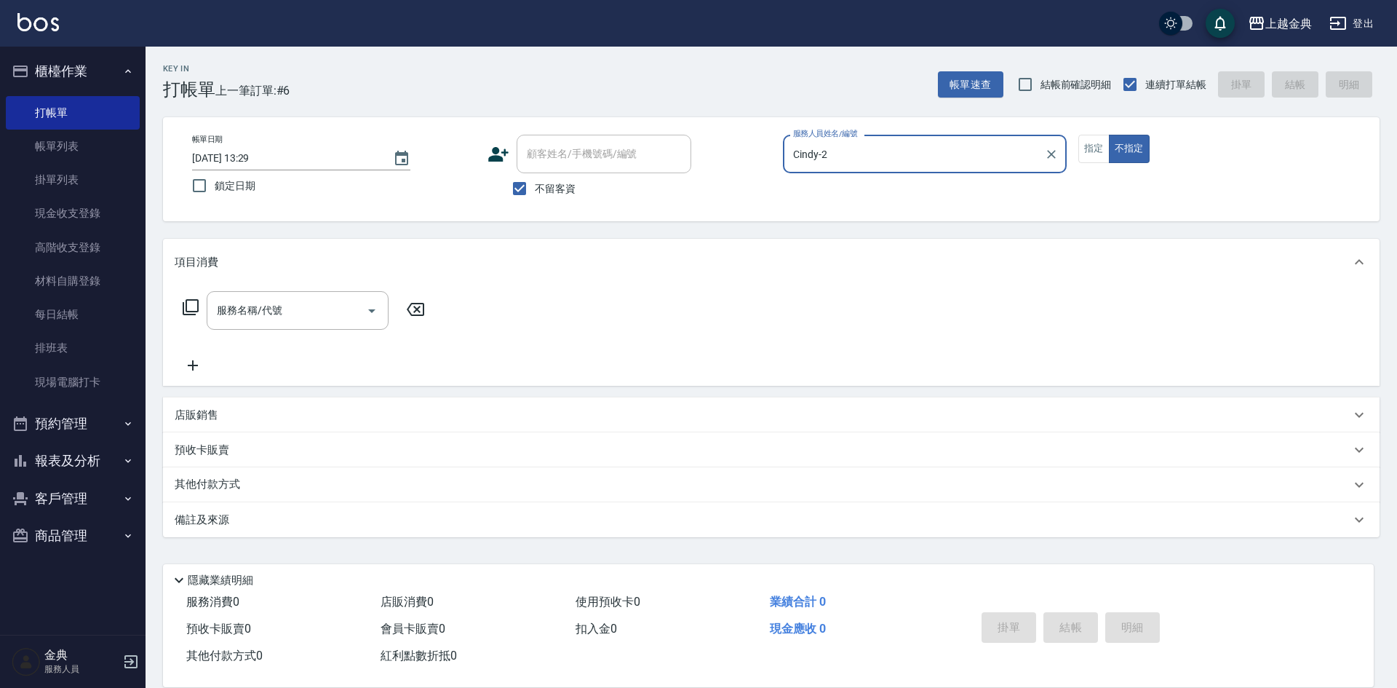
click at [188, 308] on icon at bounding box center [190, 306] width 17 height 17
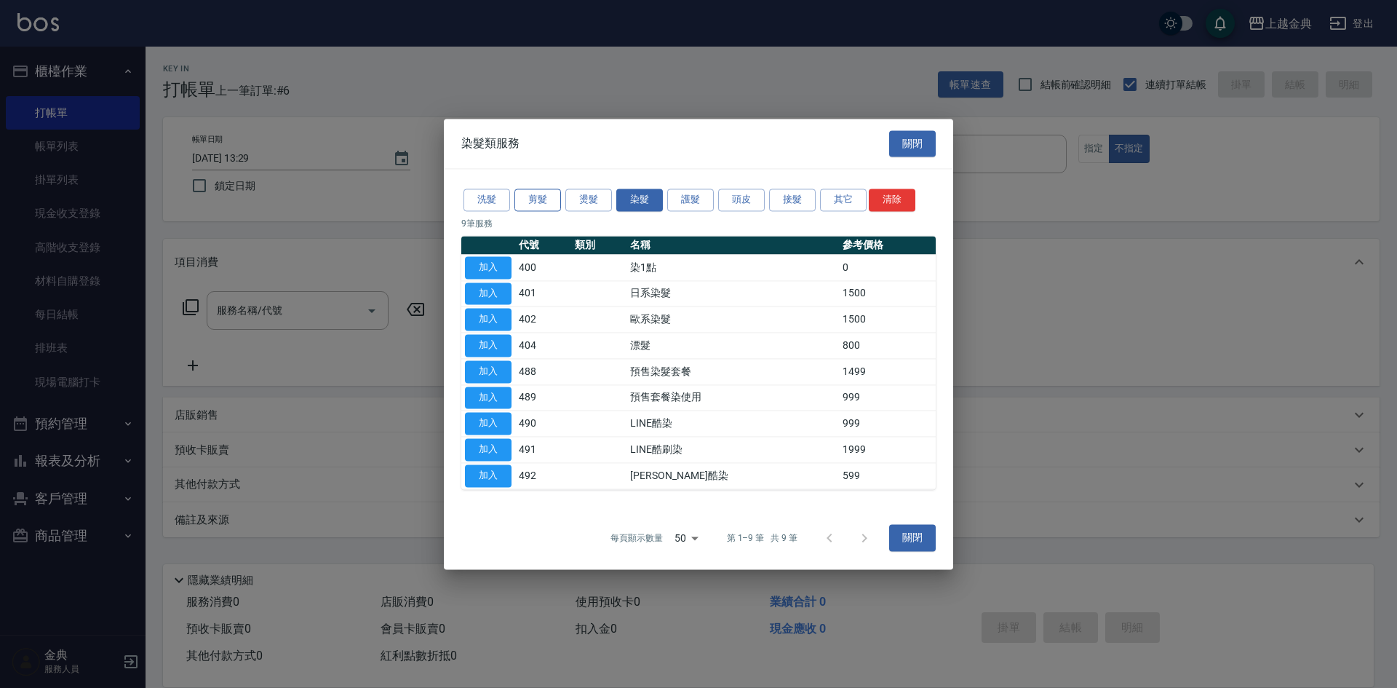
click at [536, 198] on button "剪髮" at bounding box center [537, 199] width 47 height 23
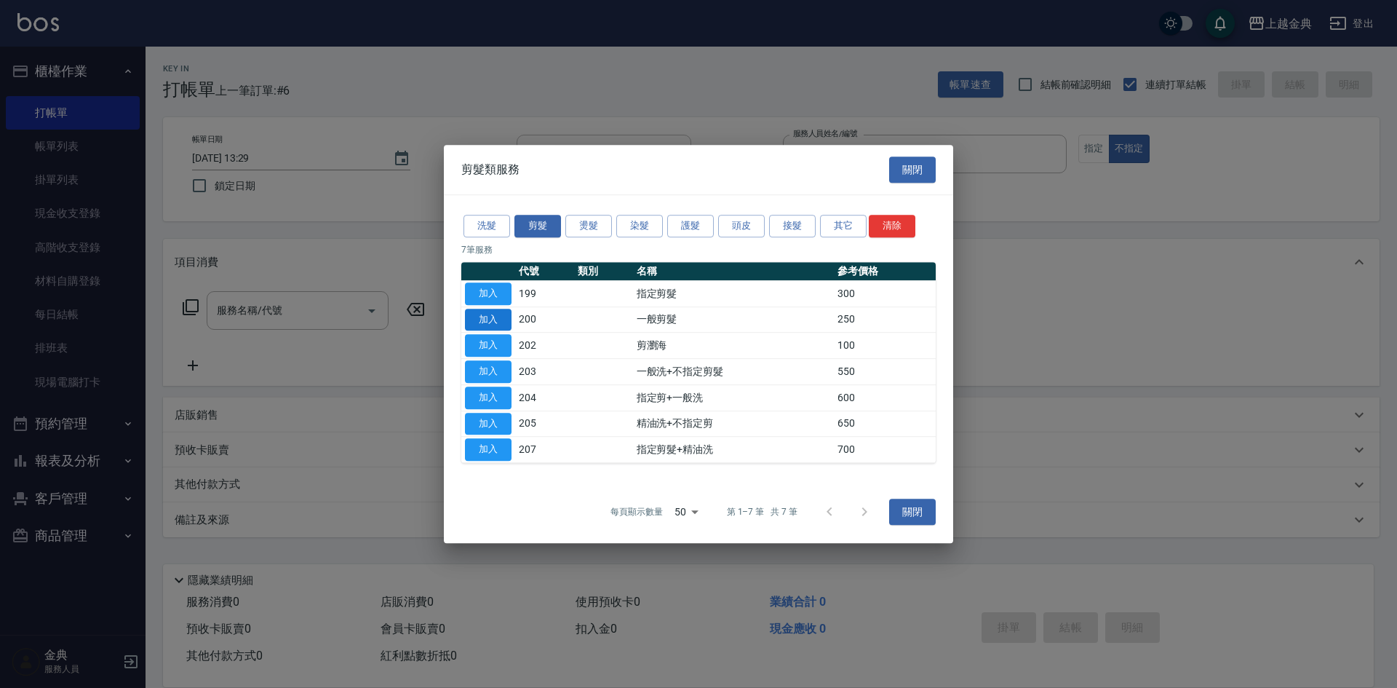
click at [482, 312] on button "加入" at bounding box center [488, 320] width 47 height 23
type input "一般剪髮(200)"
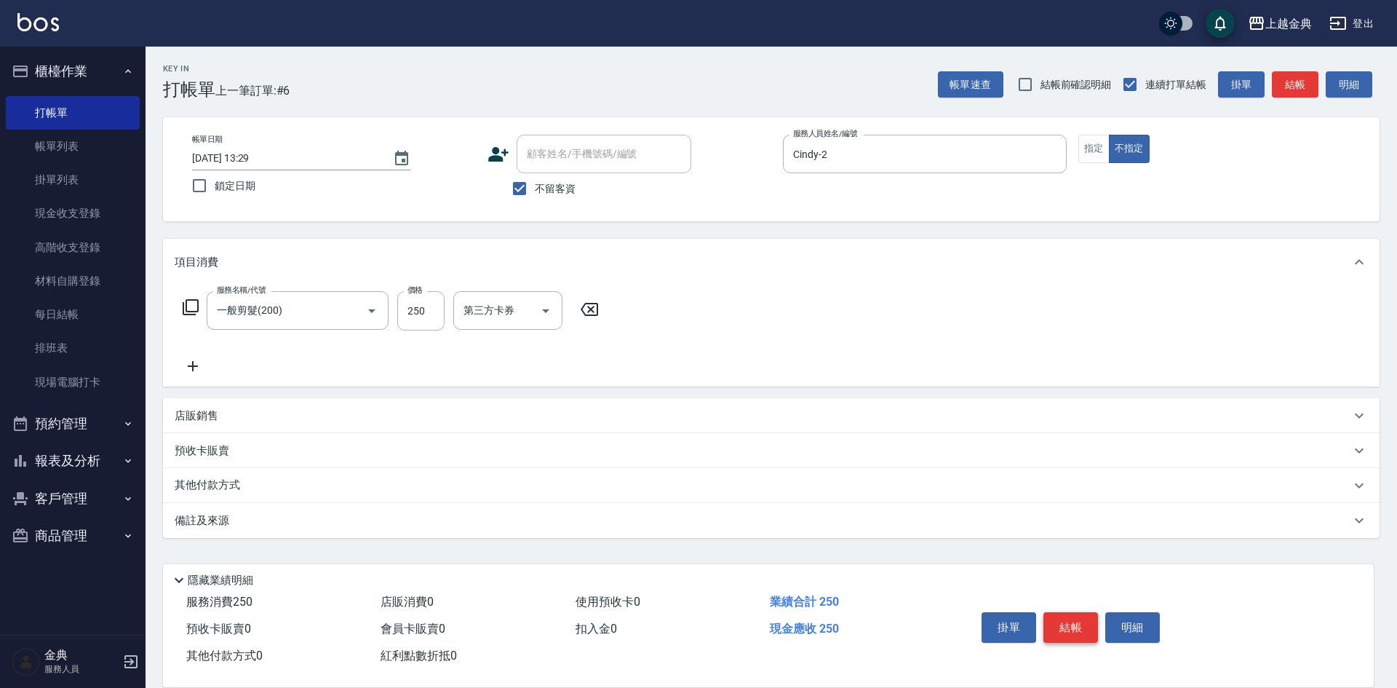
click at [1068, 613] on button "結帳" at bounding box center [1071, 627] width 55 height 31
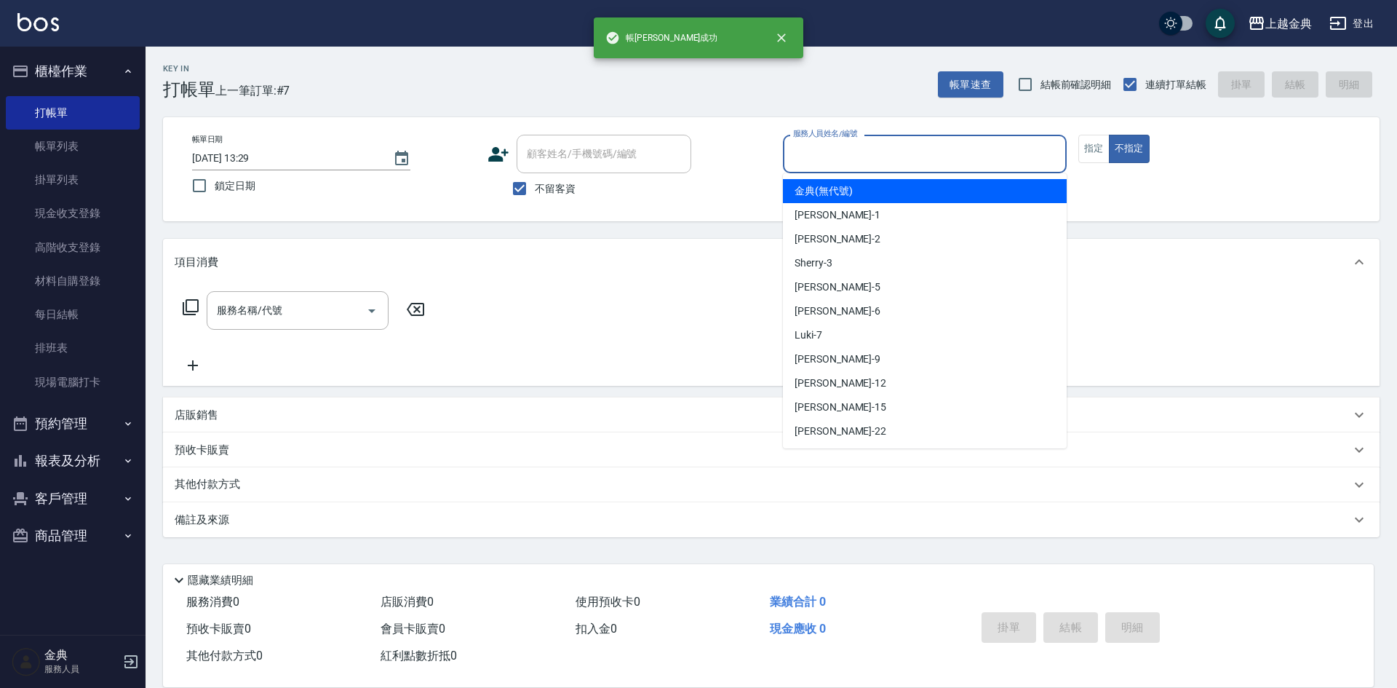
click at [880, 160] on input "服務人員姓名/編號" at bounding box center [925, 153] width 271 height 25
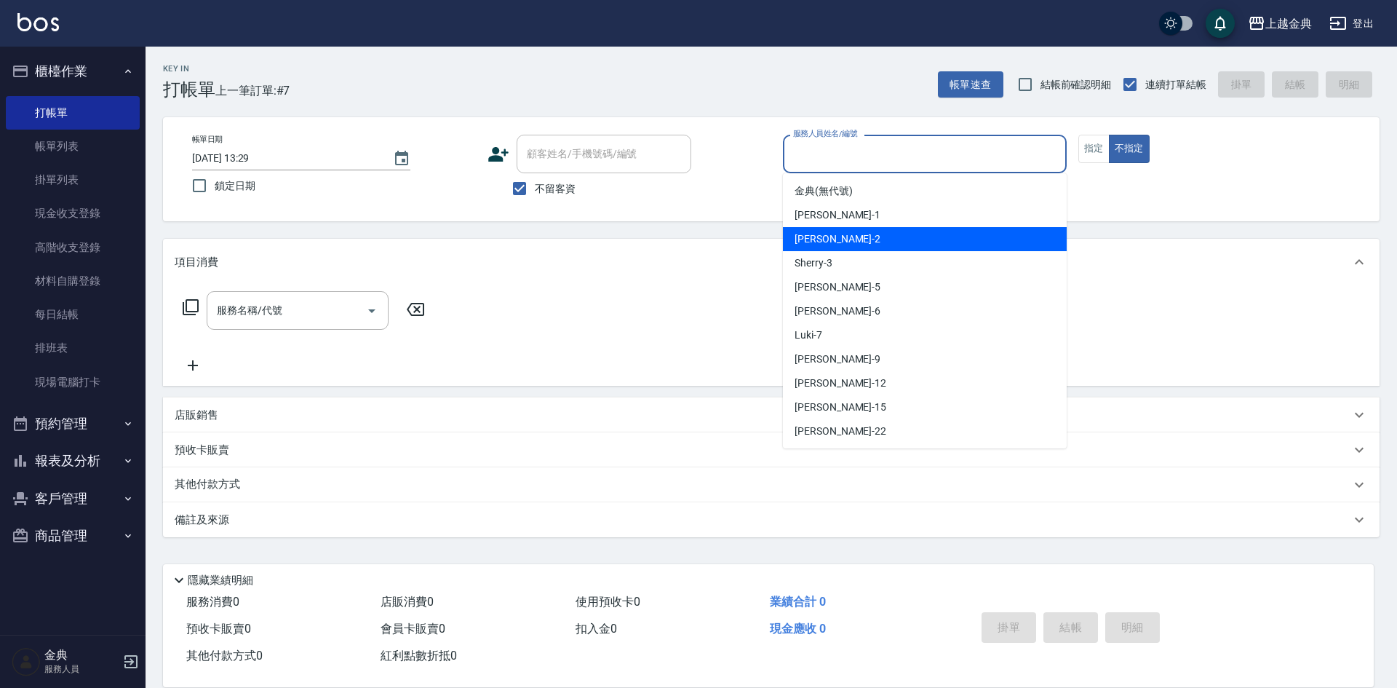
click at [878, 236] on div "Cindy -2" at bounding box center [925, 239] width 284 height 24
type input "Cindy-2"
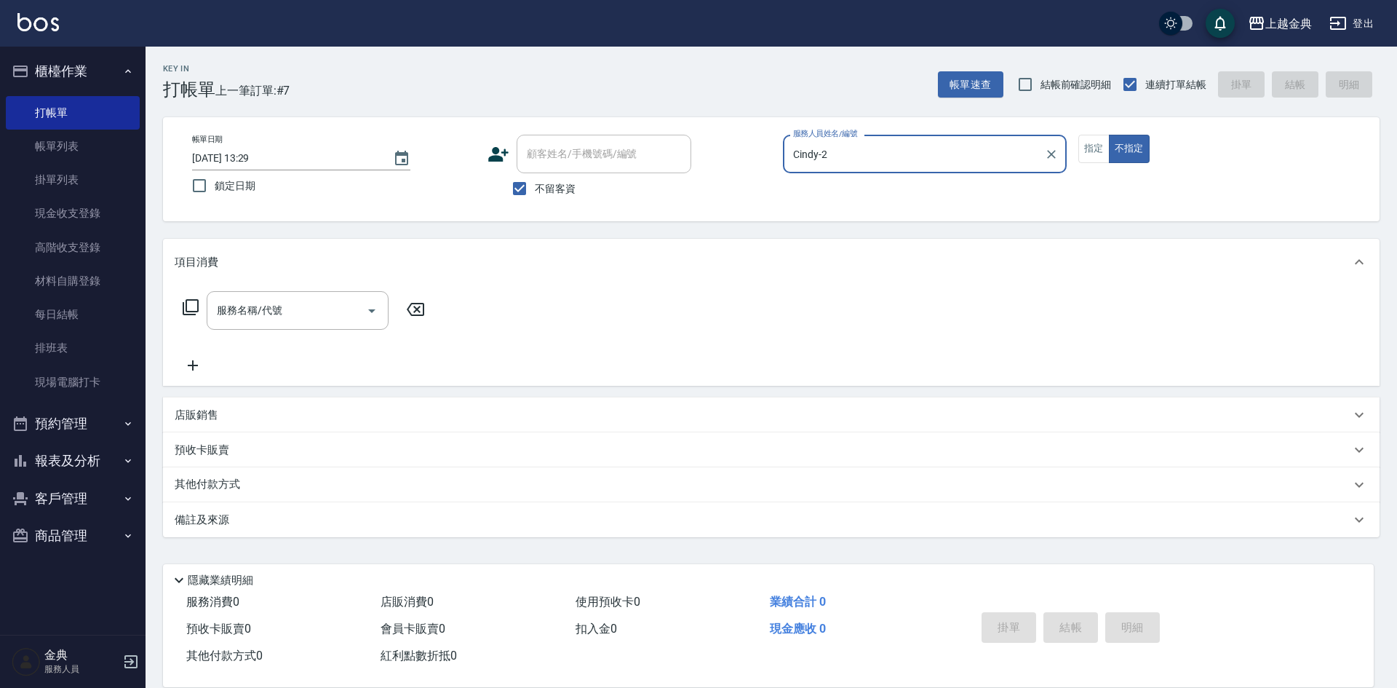
click at [201, 303] on div "服務名稱/代號 服務名稱/代號" at bounding box center [304, 310] width 259 height 39
click at [191, 304] on icon at bounding box center [190, 306] width 17 height 17
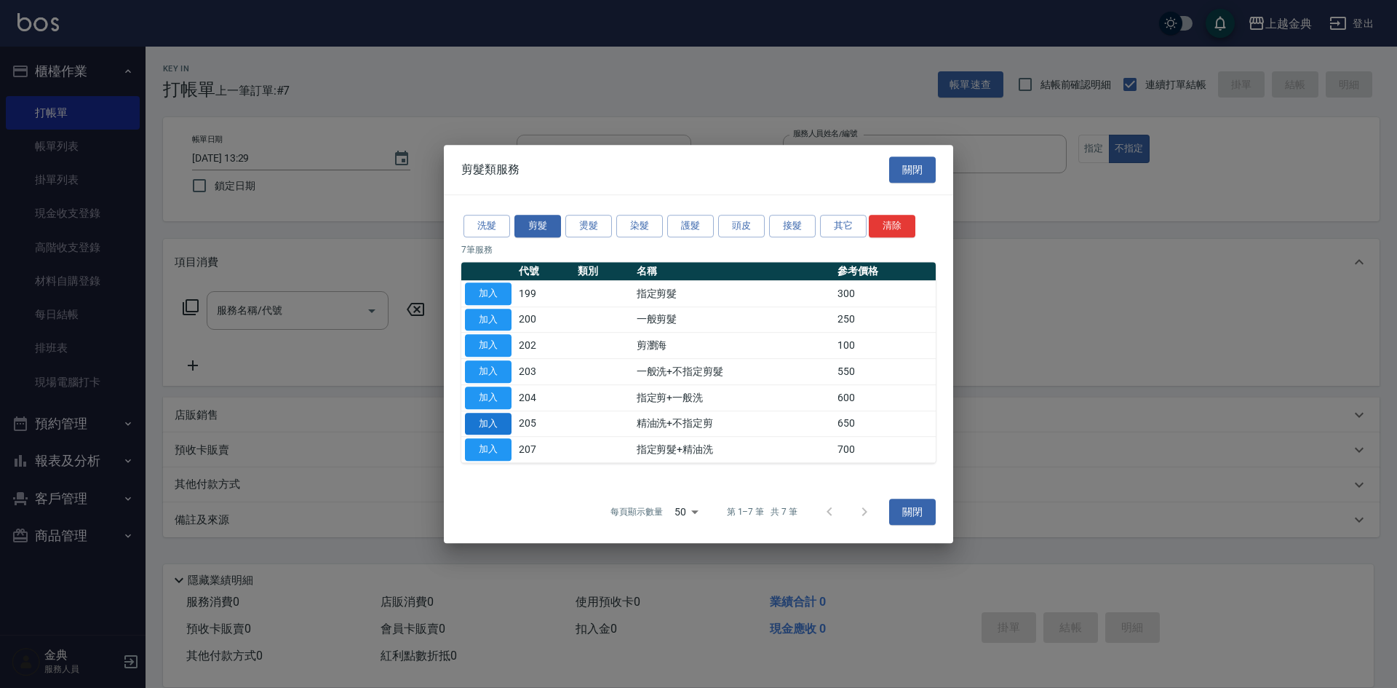
click at [466, 416] on button "加入" at bounding box center [488, 424] width 47 height 23
type input "精油洗+不指定剪(205)"
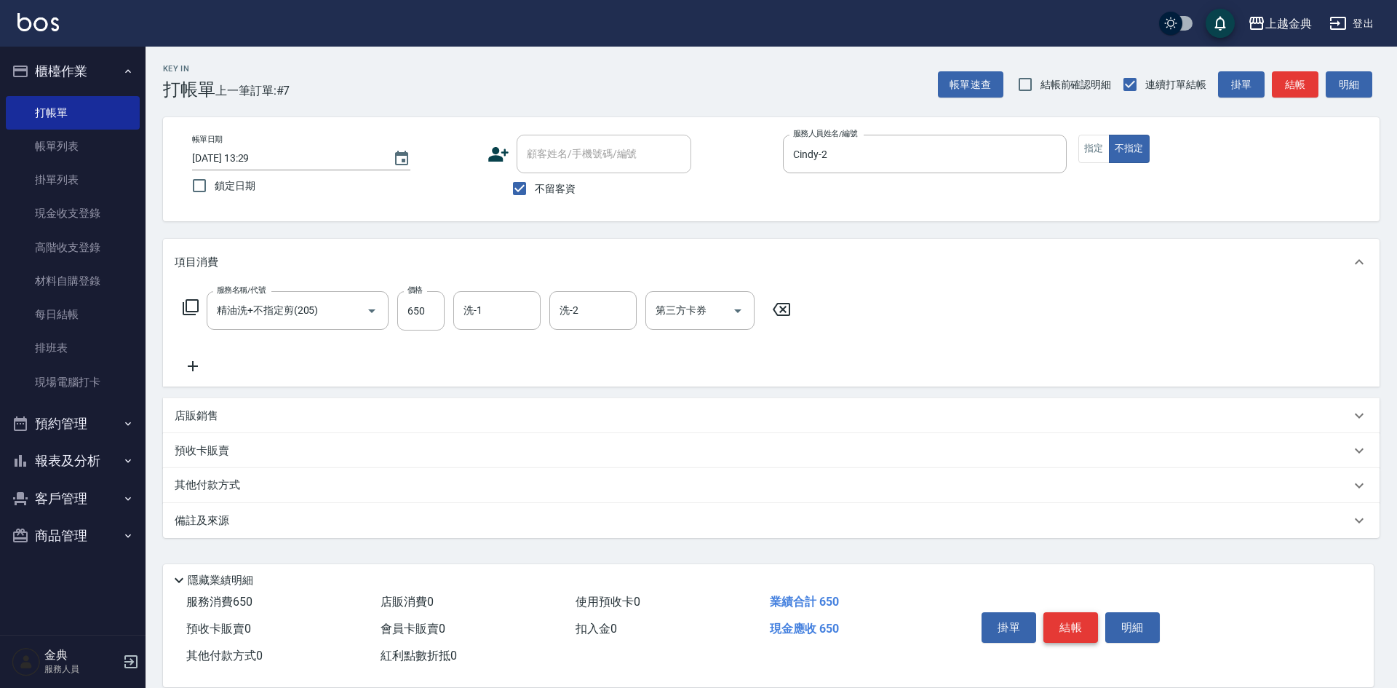
click at [1072, 618] on button "結帳" at bounding box center [1071, 627] width 55 height 31
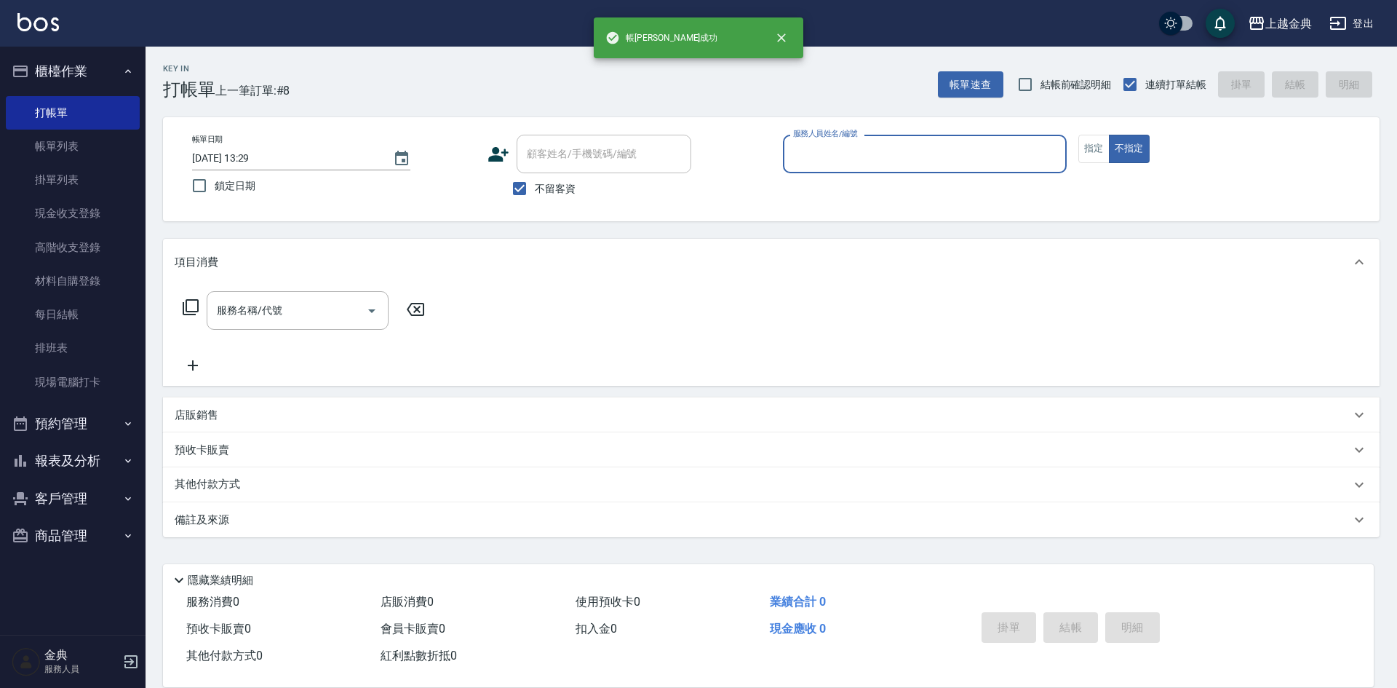
click at [913, 135] on div "服務人員姓名/編號" at bounding box center [925, 154] width 284 height 39
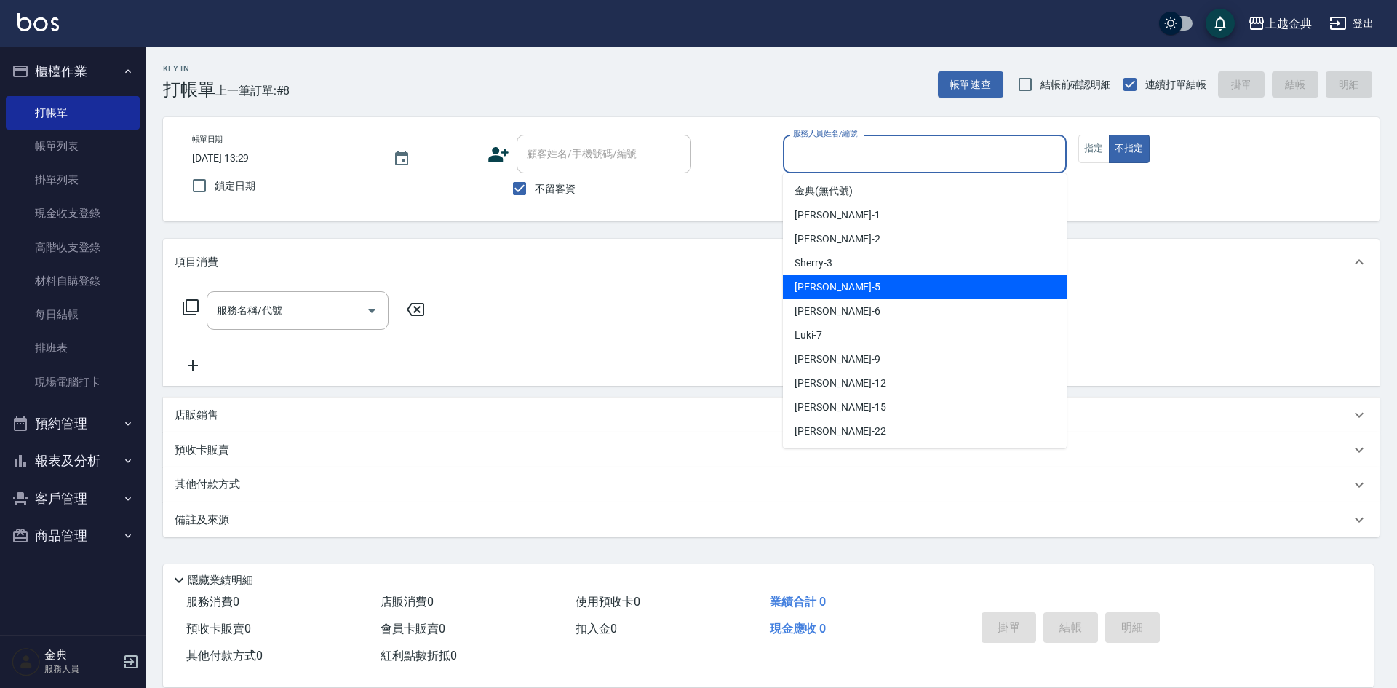
drag, startPoint x: 880, startPoint y: 282, endPoint x: 164, endPoint y: 377, distance: 721.6
click at [877, 285] on div "[PERSON_NAME] -5" at bounding box center [925, 287] width 284 height 24
type input "[PERSON_NAME]-5"
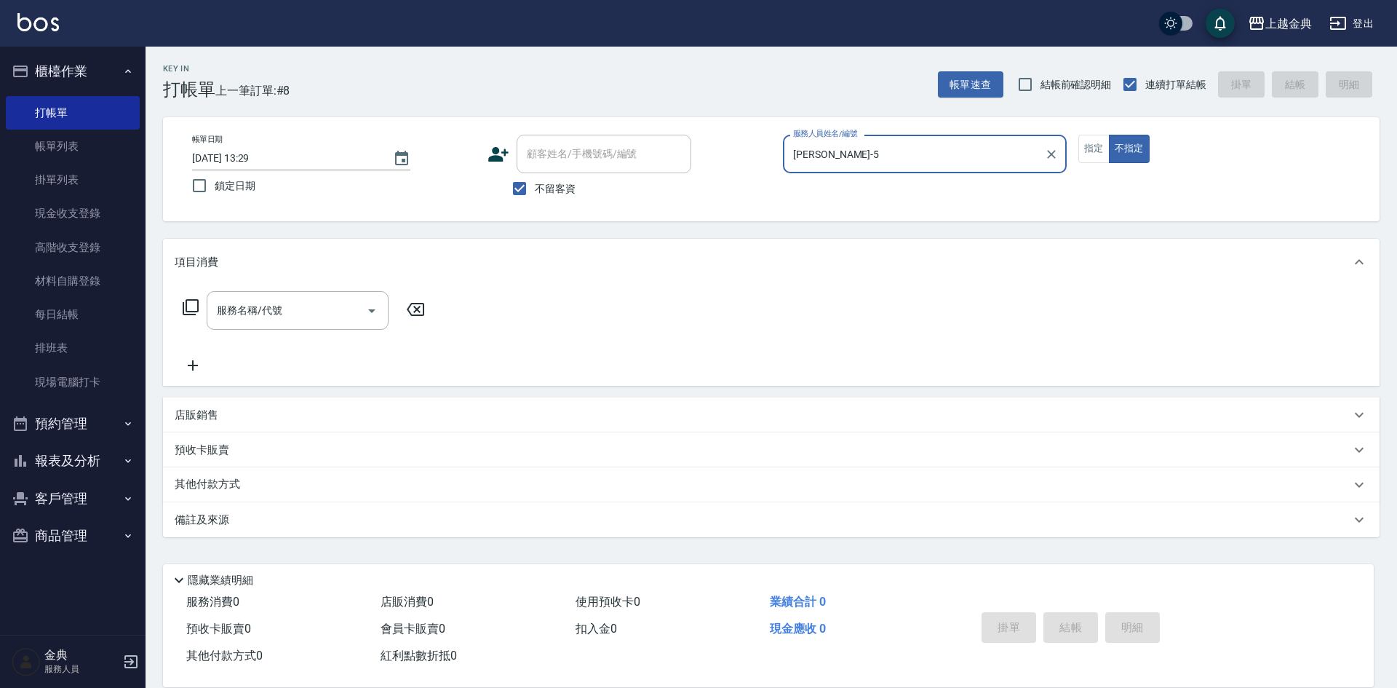
click at [197, 309] on icon at bounding box center [191, 307] width 16 height 16
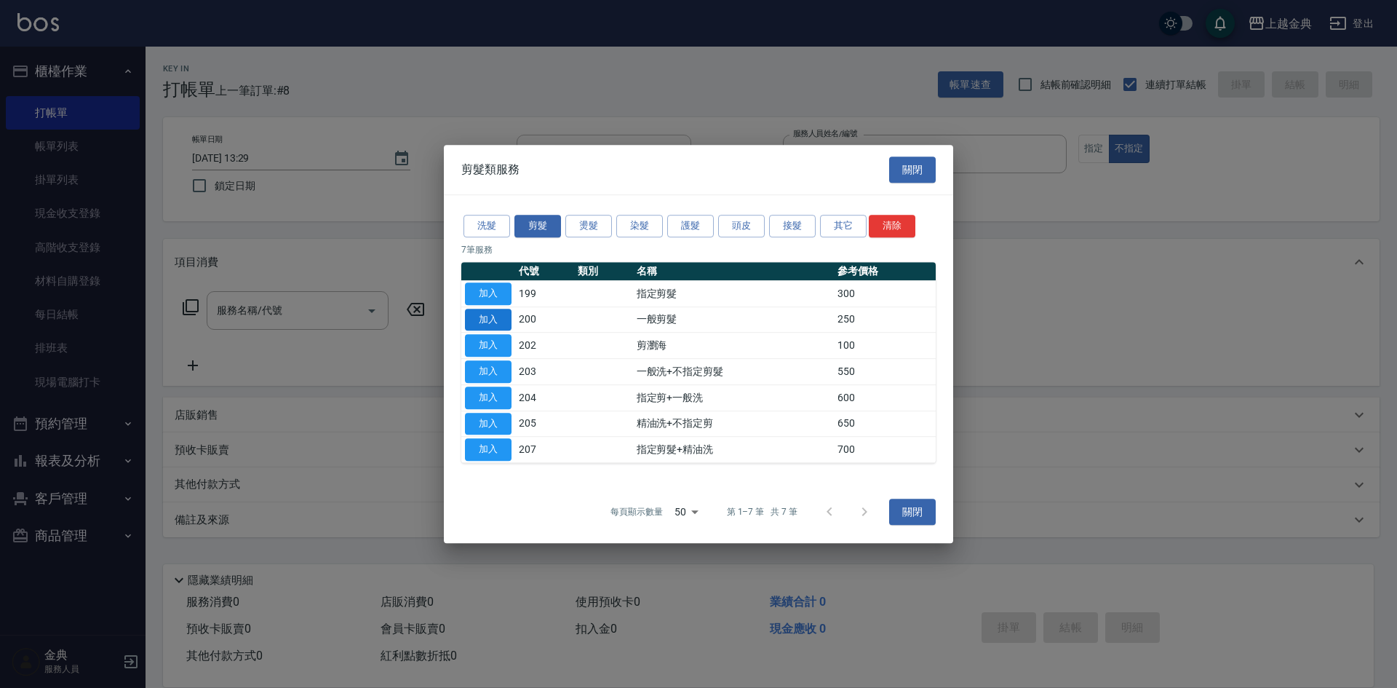
click at [497, 317] on button "加入" at bounding box center [488, 320] width 47 height 23
type input "一般剪髮(200)"
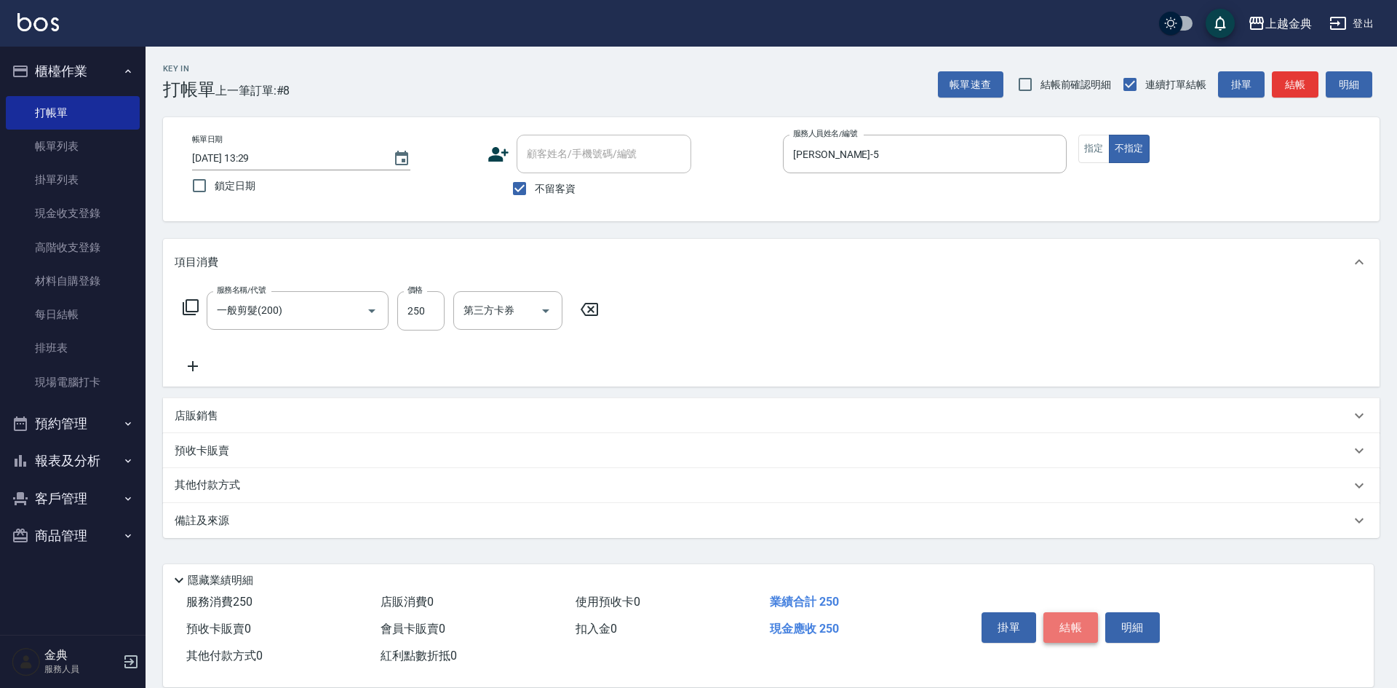
click at [1078, 615] on button "結帳" at bounding box center [1071, 627] width 55 height 31
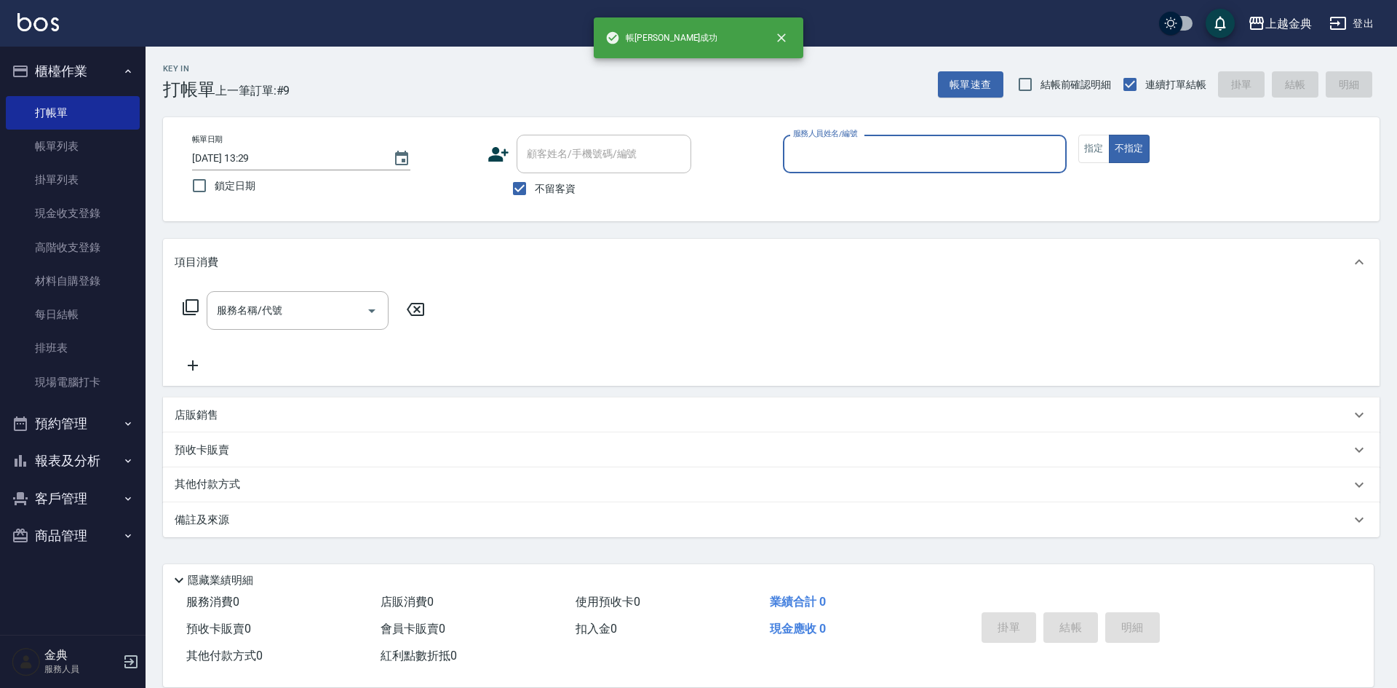
click at [866, 150] on input "服務人員姓名/編號" at bounding box center [925, 153] width 271 height 25
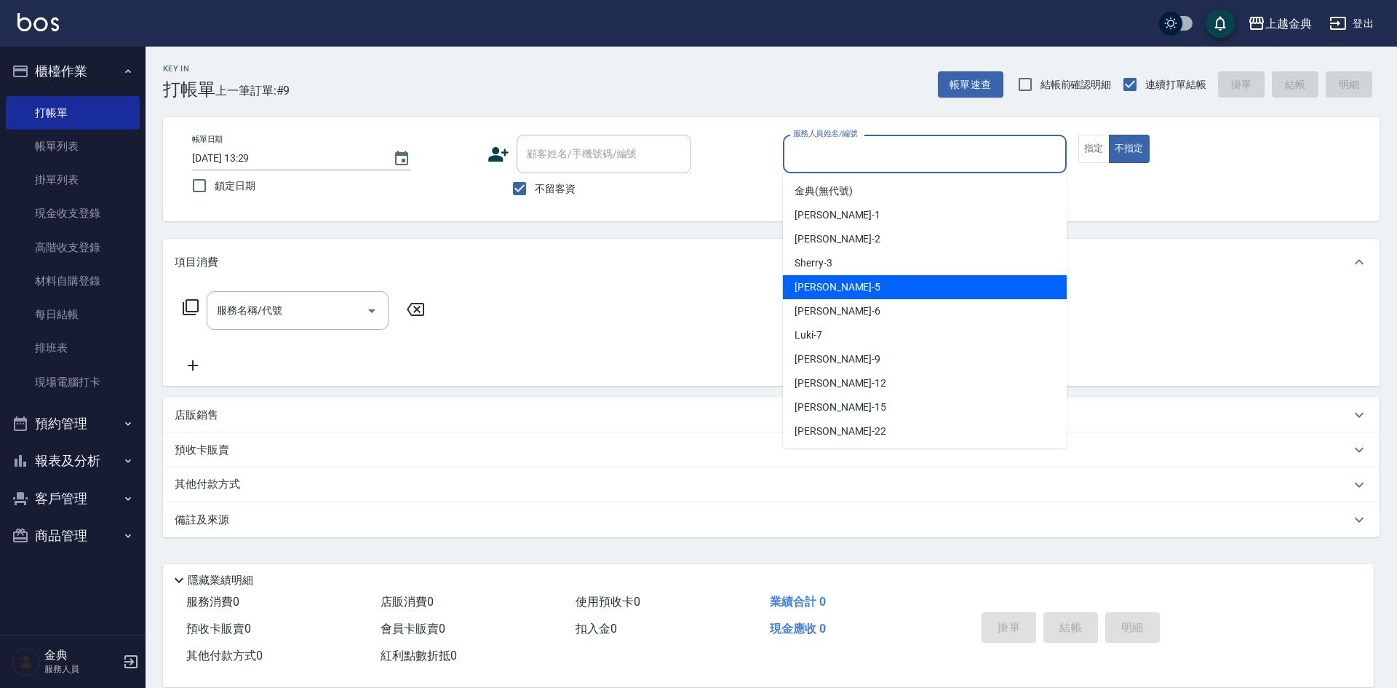
click at [852, 289] on div "[PERSON_NAME] -5" at bounding box center [925, 287] width 284 height 24
type input "[PERSON_NAME]-5"
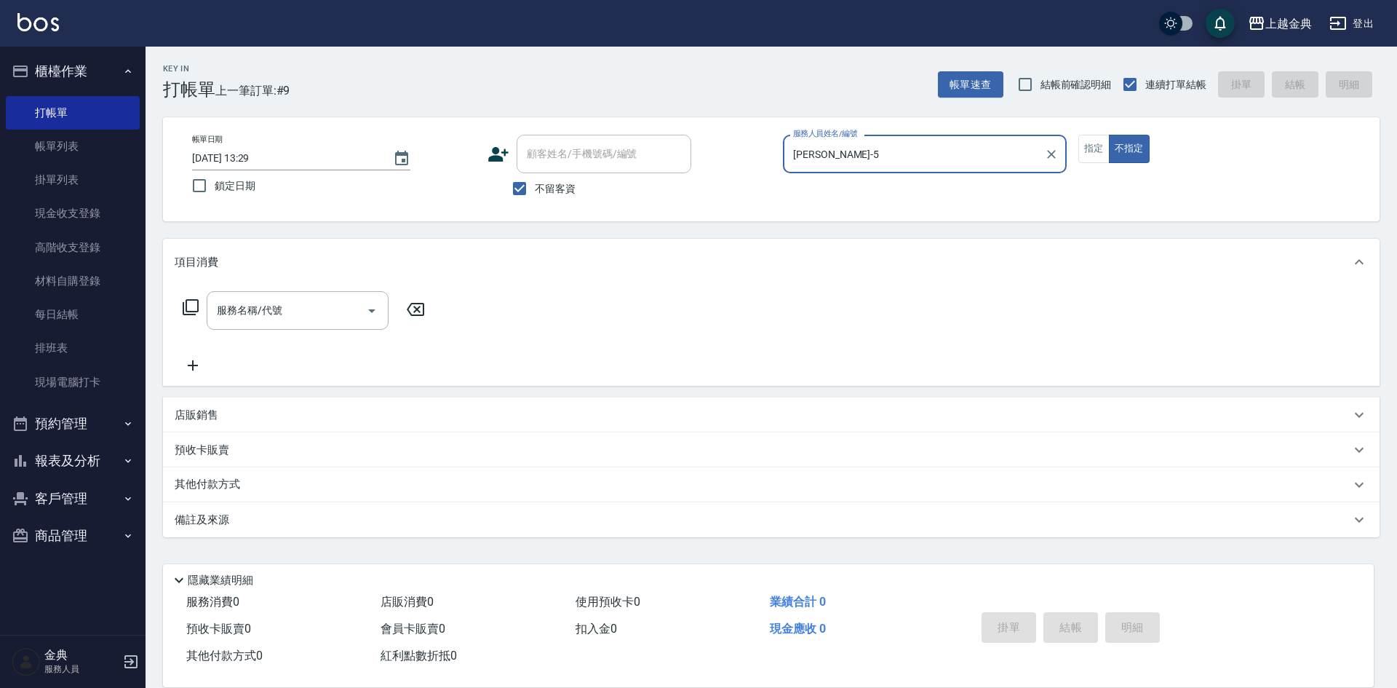
click at [199, 304] on div "服務名稱/代號 服務名稱/代號" at bounding box center [304, 310] width 259 height 39
click at [195, 303] on icon at bounding box center [190, 306] width 17 height 17
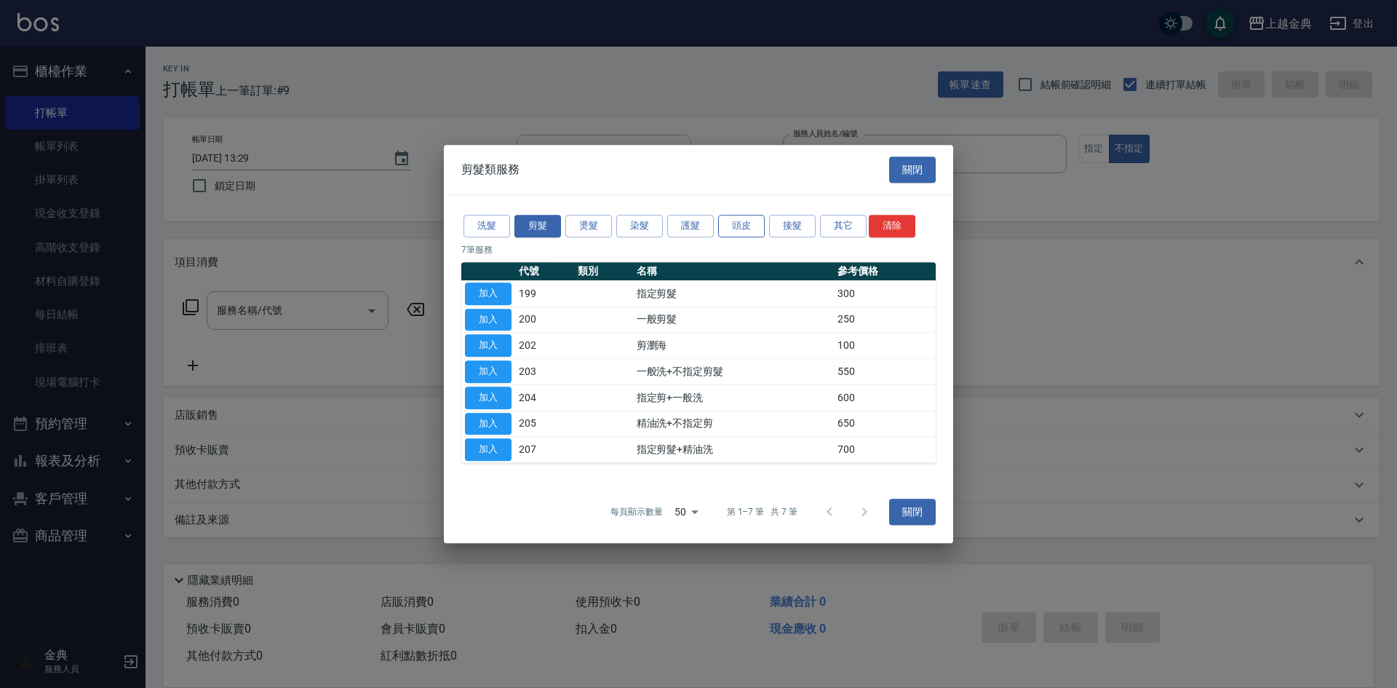
click at [737, 218] on button "頭皮" at bounding box center [741, 226] width 47 height 23
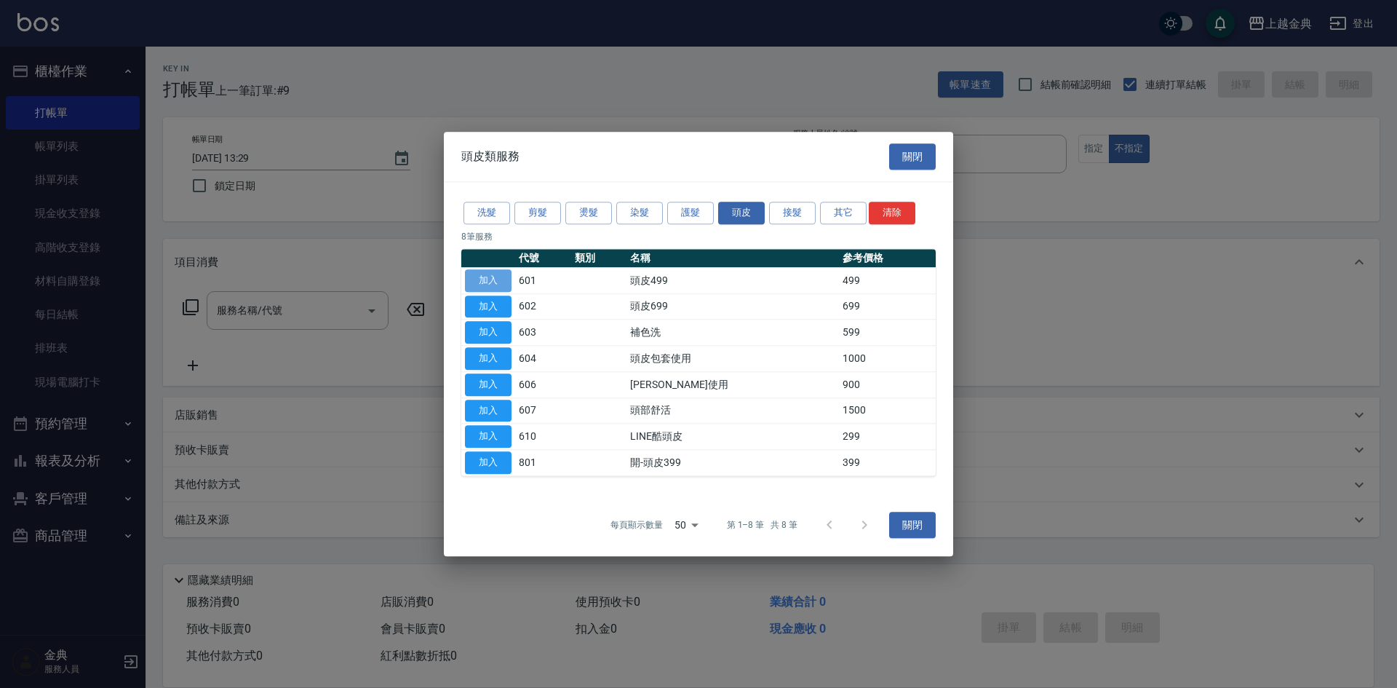
click at [483, 282] on button "加入" at bounding box center [488, 280] width 47 height 23
type input "頭皮499(601)"
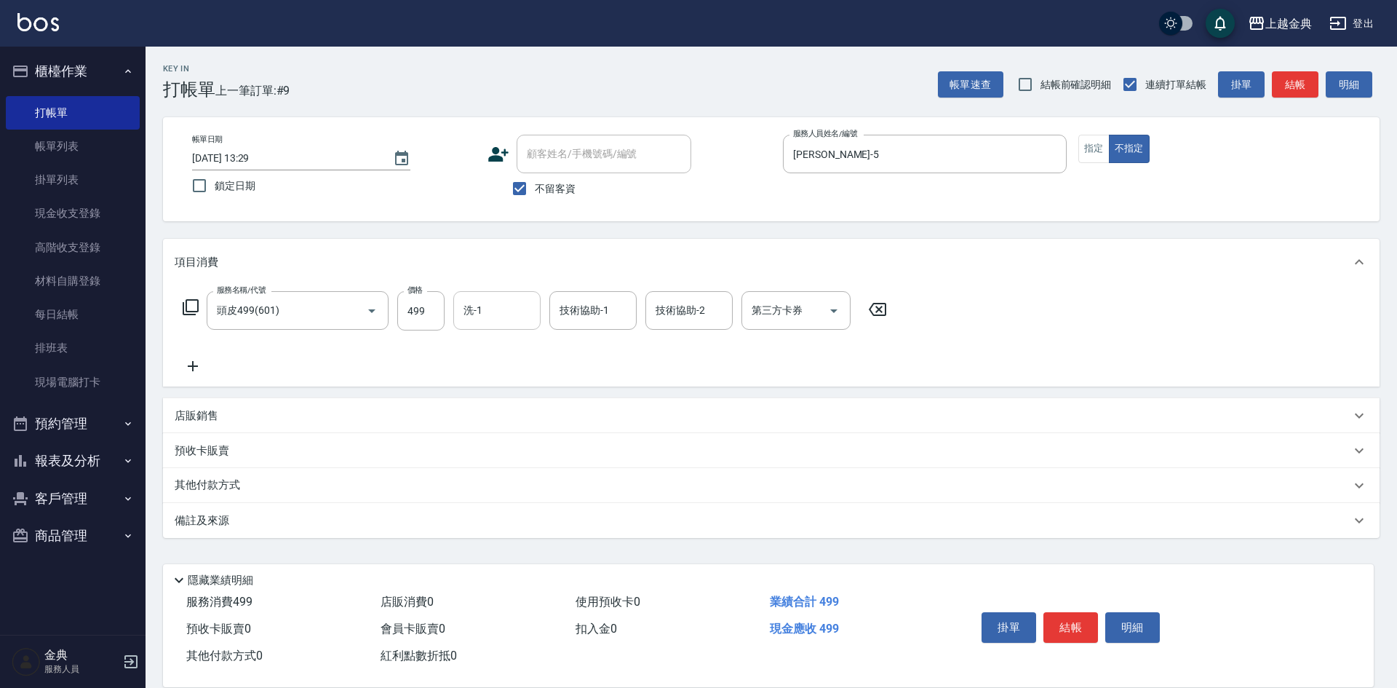
click at [462, 317] on input "洗-1" at bounding box center [497, 310] width 74 height 25
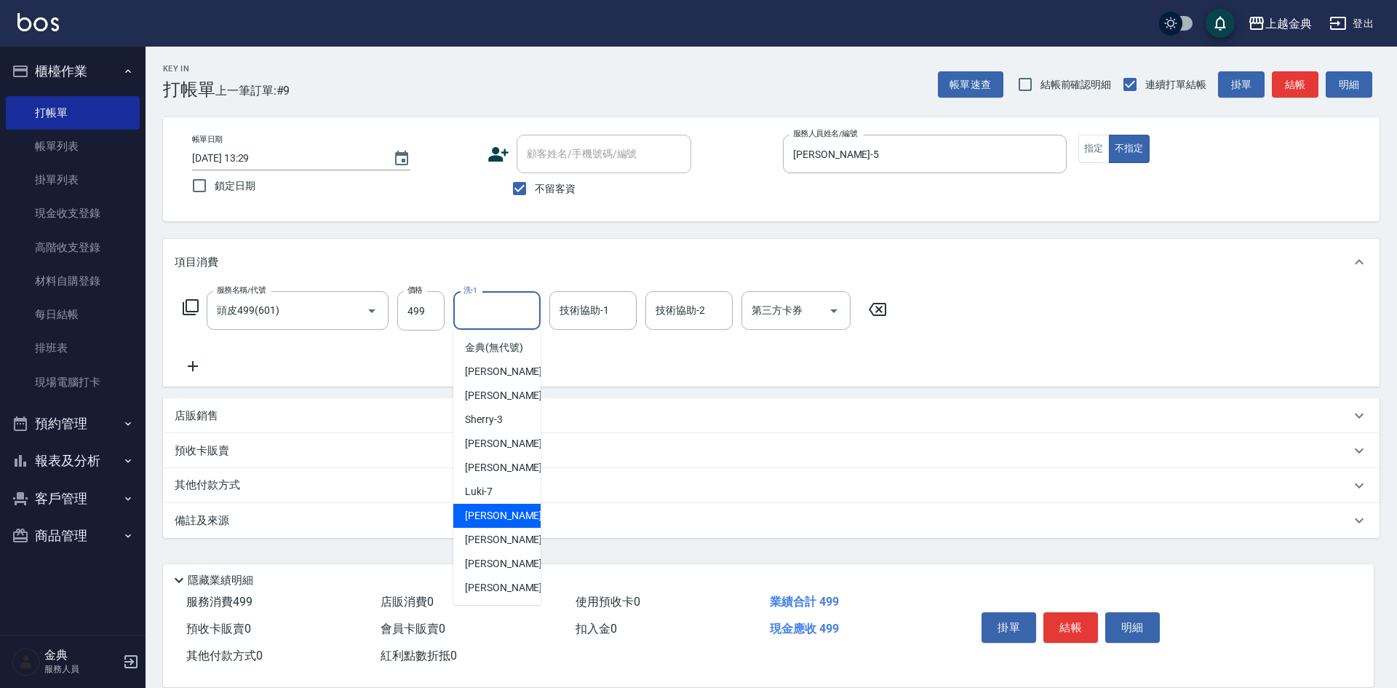
click at [491, 523] on span "[PERSON_NAME] -9" at bounding box center [508, 515] width 86 height 15
type input "[PERSON_NAME]-9"
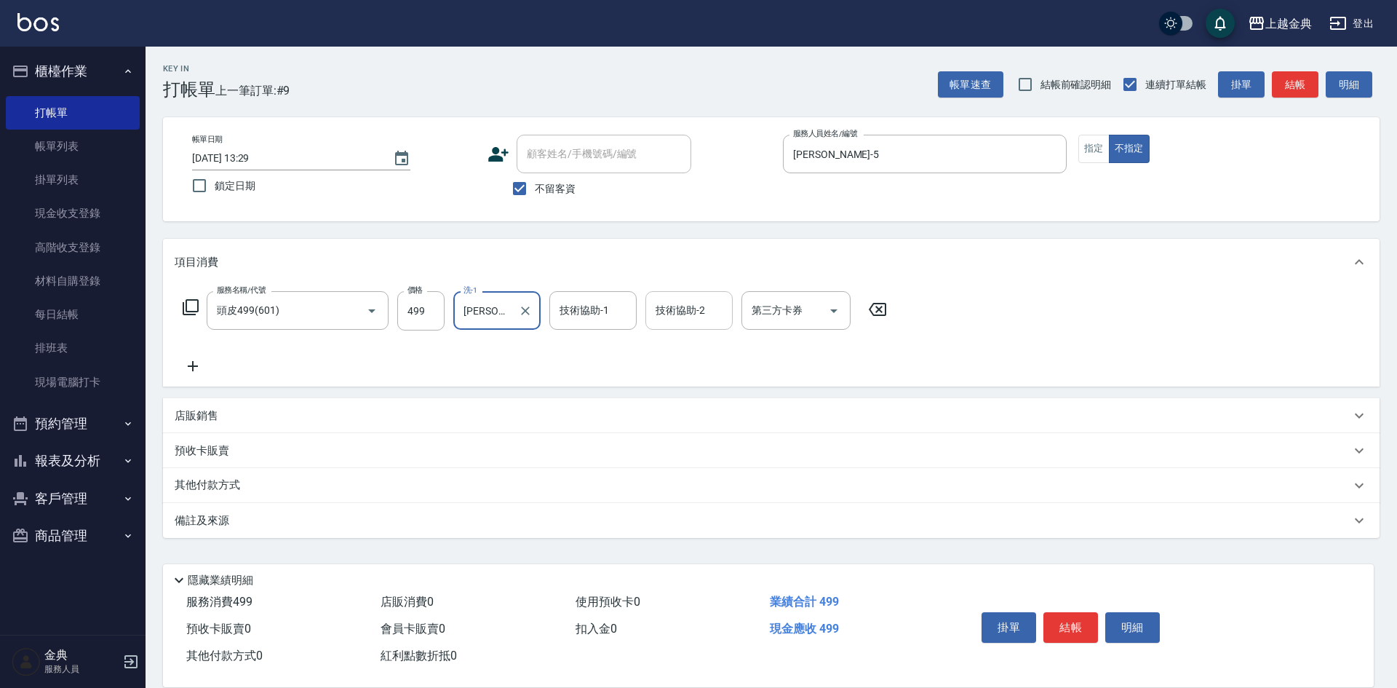
click at [678, 302] on div "技術協助-2 技術協助-2" at bounding box center [688, 310] width 87 height 39
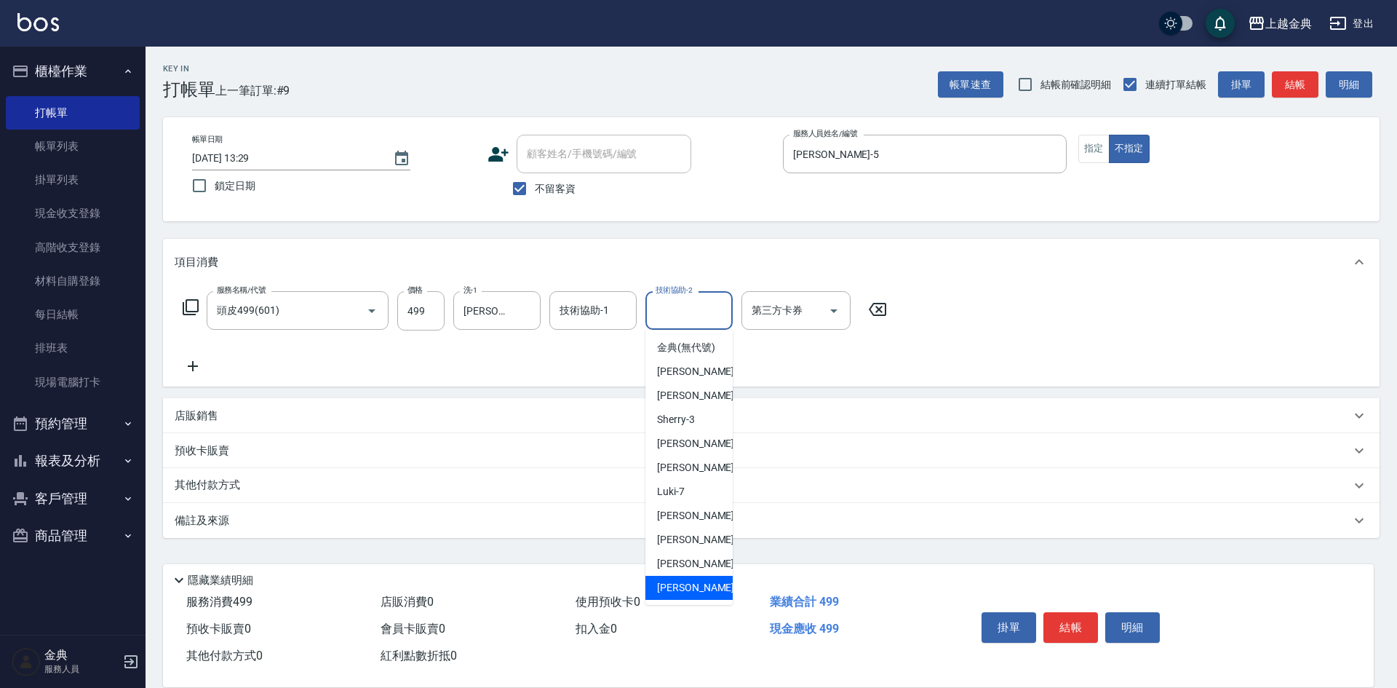
click at [669, 595] on span "[PERSON_NAME] -22" at bounding box center [703, 587] width 92 height 15
type input "[PERSON_NAME]-22"
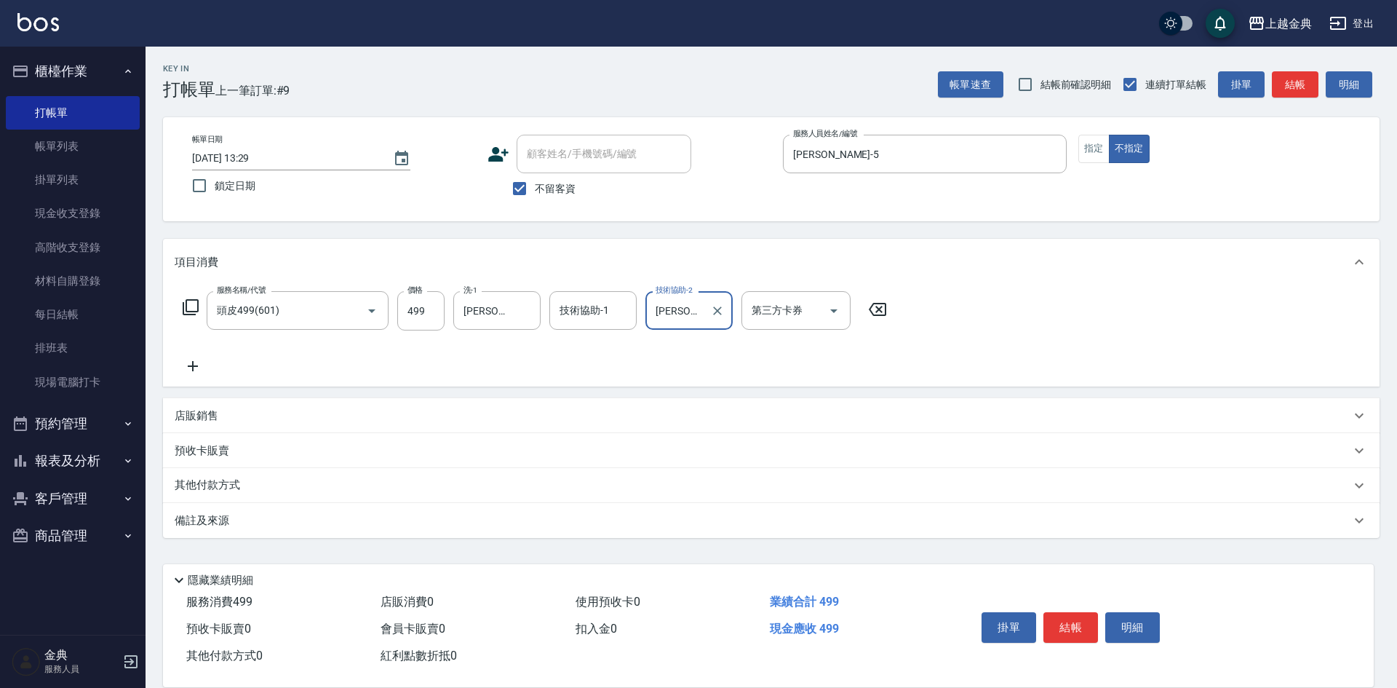
click at [187, 304] on icon at bounding box center [191, 307] width 16 height 16
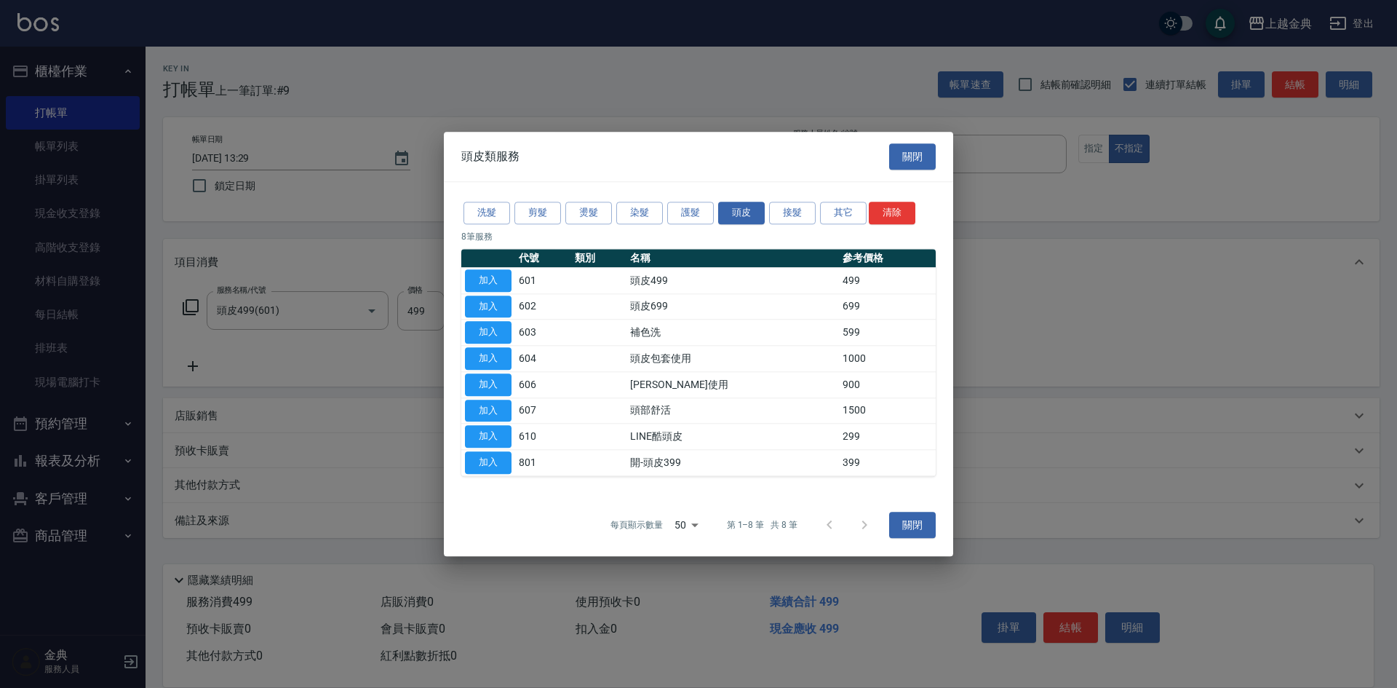
click at [528, 199] on div "洗髮 剪髮 燙髮 染髮 護髮 頭皮 接髮 其它 清除" at bounding box center [698, 212] width 474 height 27
click at [530, 214] on button "剪髮" at bounding box center [537, 213] width 47 height 23
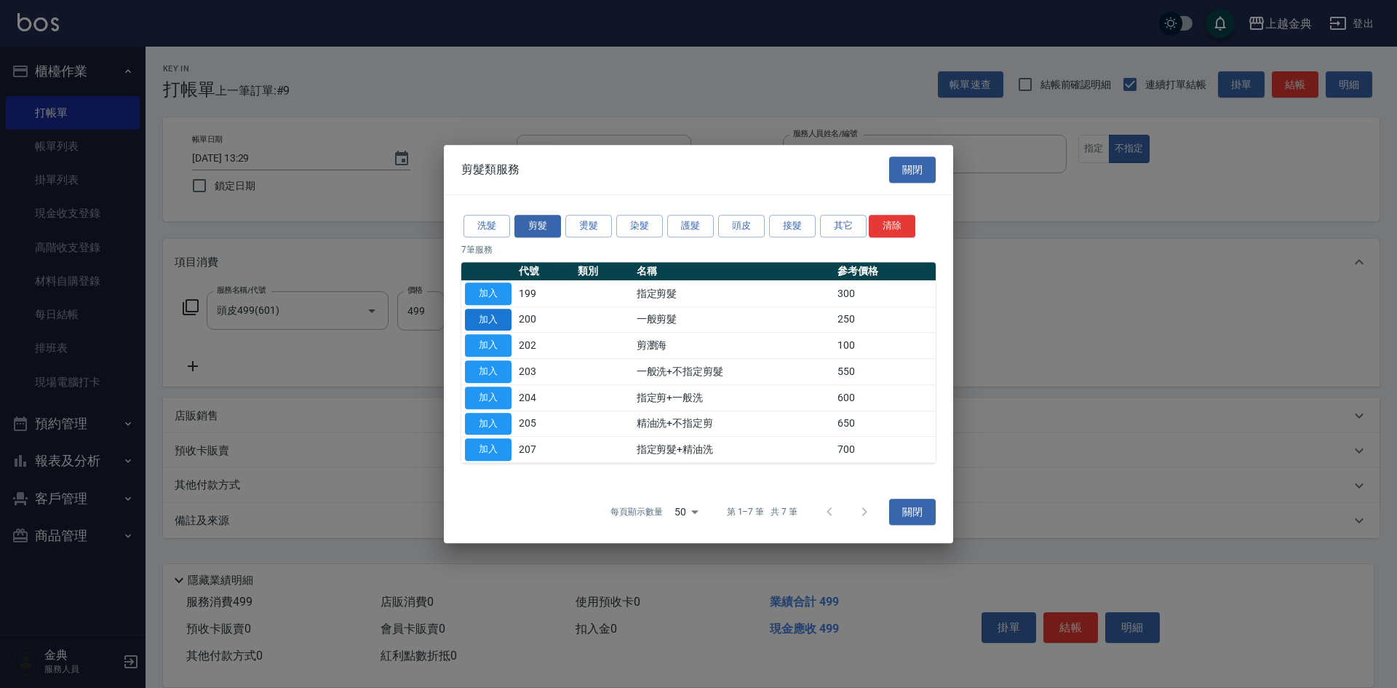
click at [495, 317] on button "加入" at bounding box center [488, 320] width 47 height 23
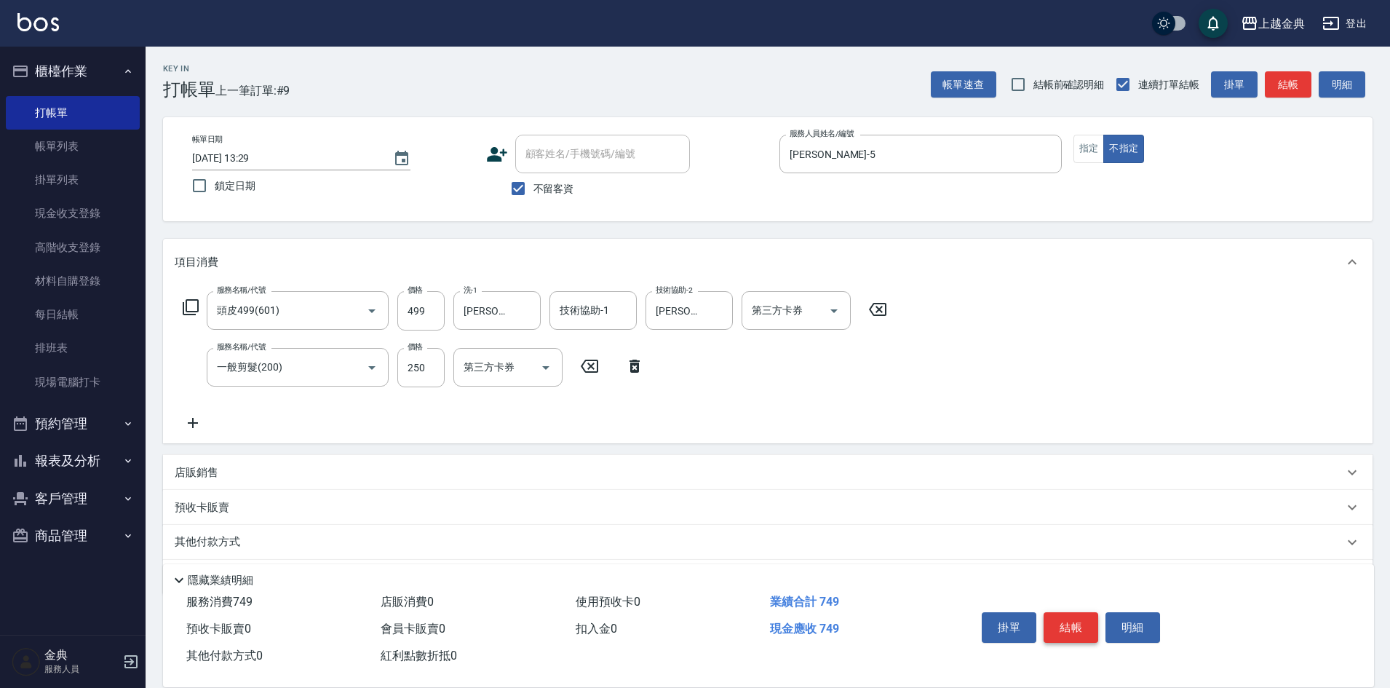
click at [1069, 618] on button "結帳" at bounding box center [1071, 627] width 55 height 31
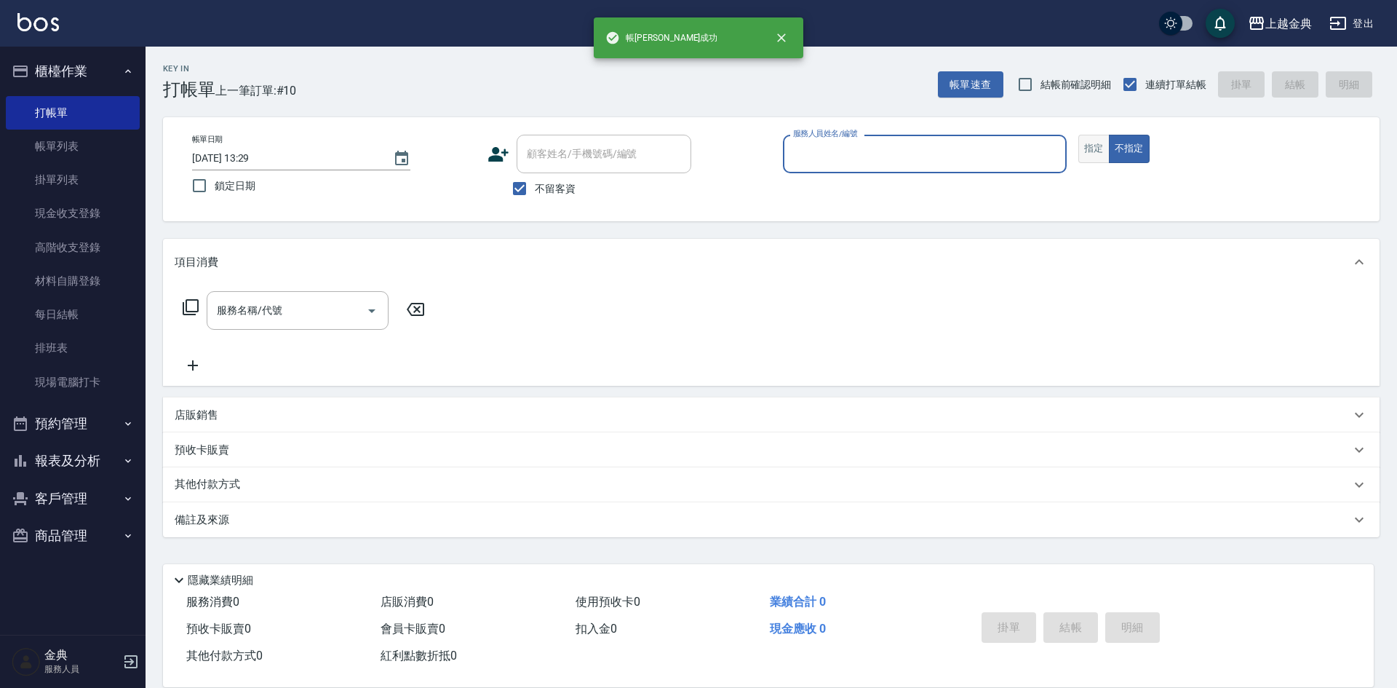
click at [1084, 157] on button "指定" at bounding box center [1093, 149] width 31 height 28
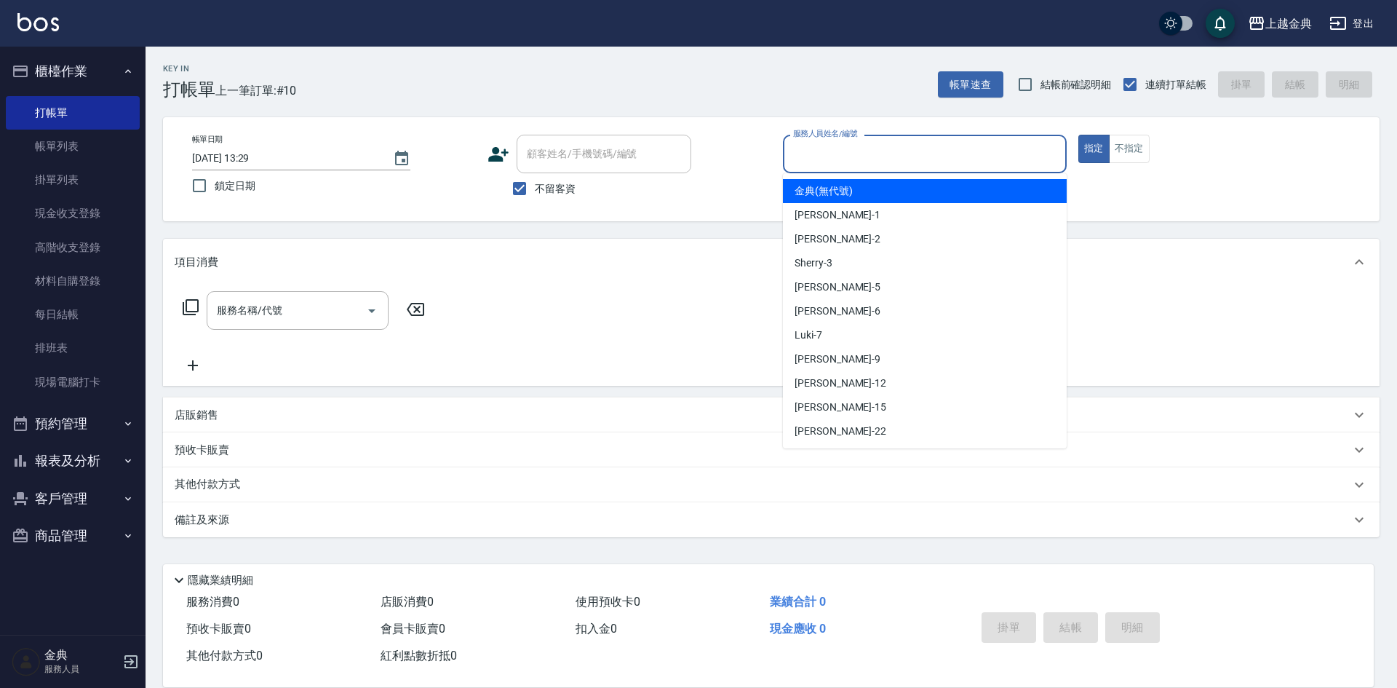
click at [999, 145] on input "服務人員姓名/編號" at bounding box center [925, 153] width 271 height 25
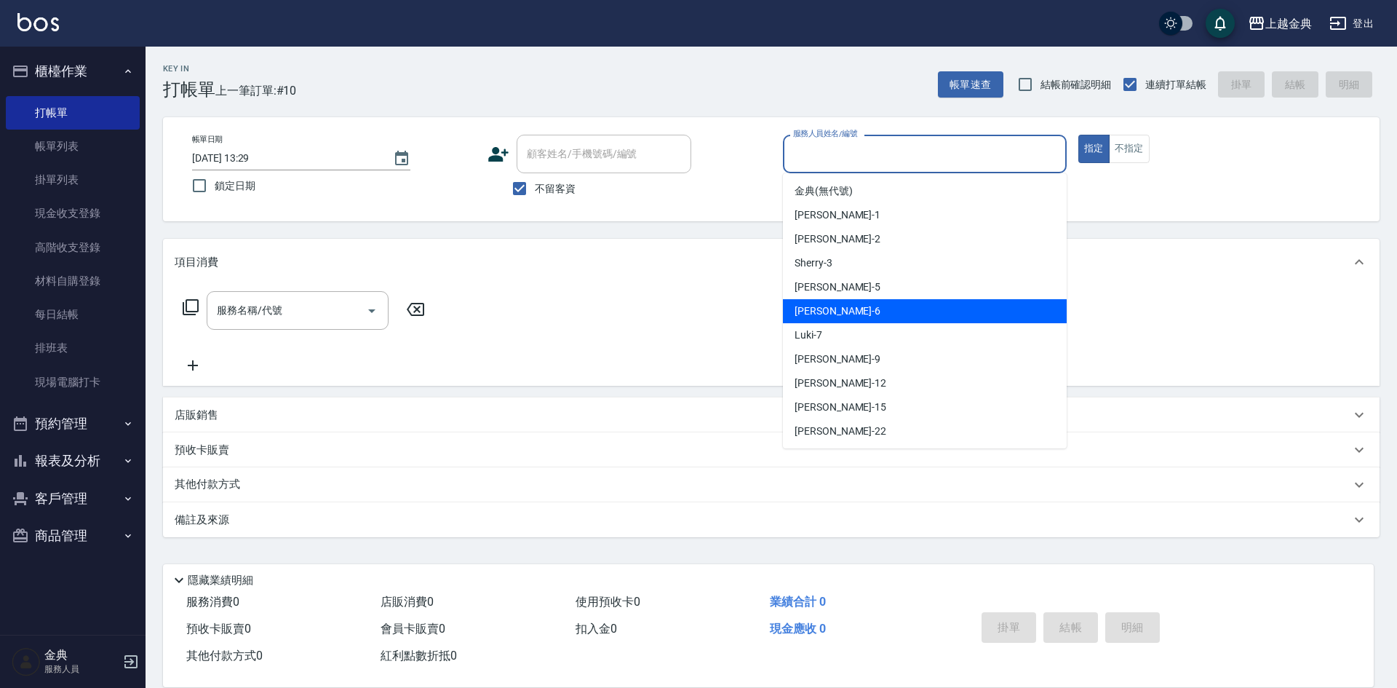
click at [900, 322] on div "[PERSON_NAME] -6" at bounding box center [925, 311] width 284 height 24
click at [871, 162] on input "[PERSON_NAME]-6" at bounding box center [914, 153] width 249 height 25
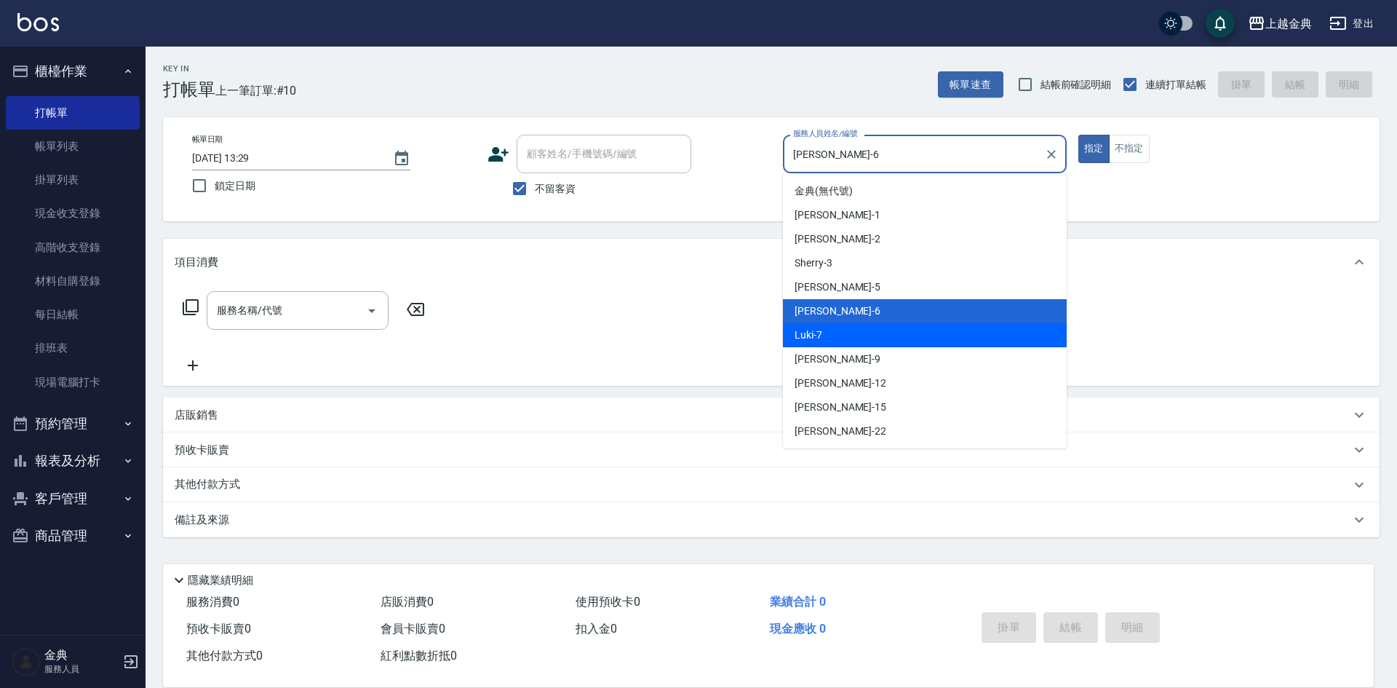
click at [841, 329] on div "Luki -7" at bounding box center [925, 335] width 284 height 24
type input "Luki-7"
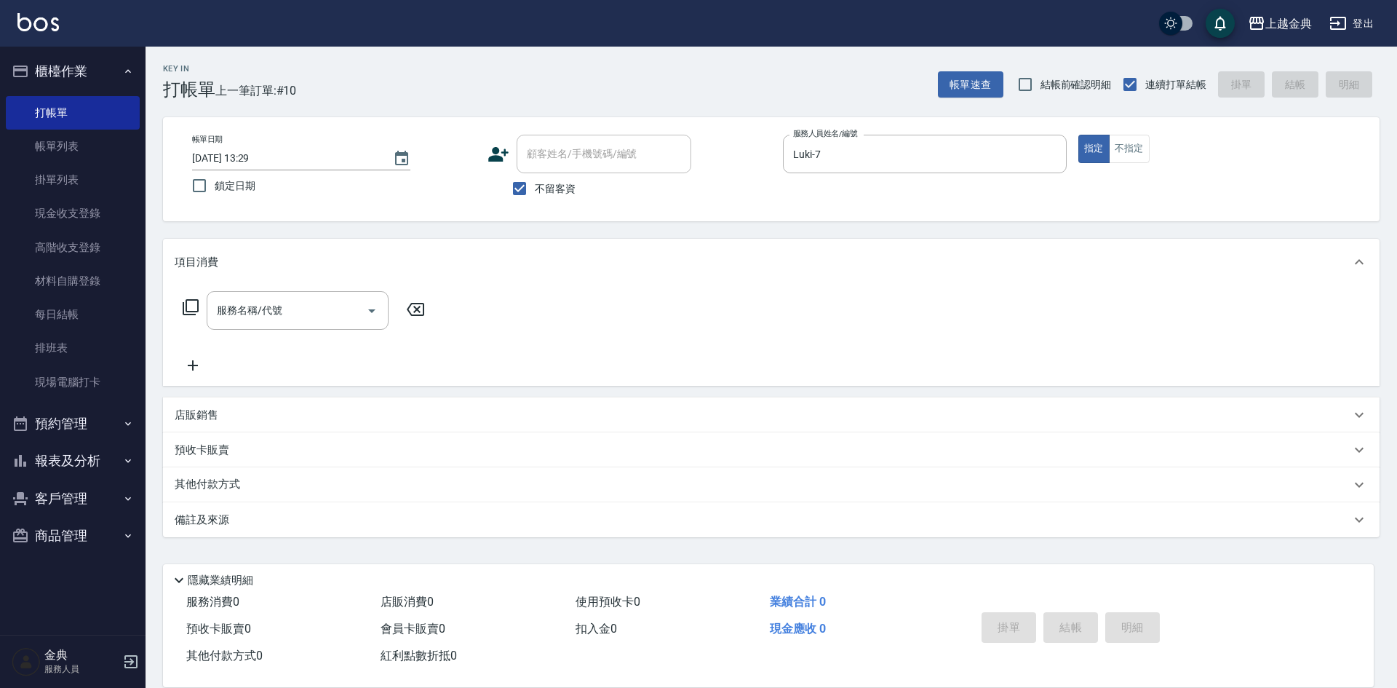
click at [188, 308] on icon at bounding box center [190, 306] width 17 height 17
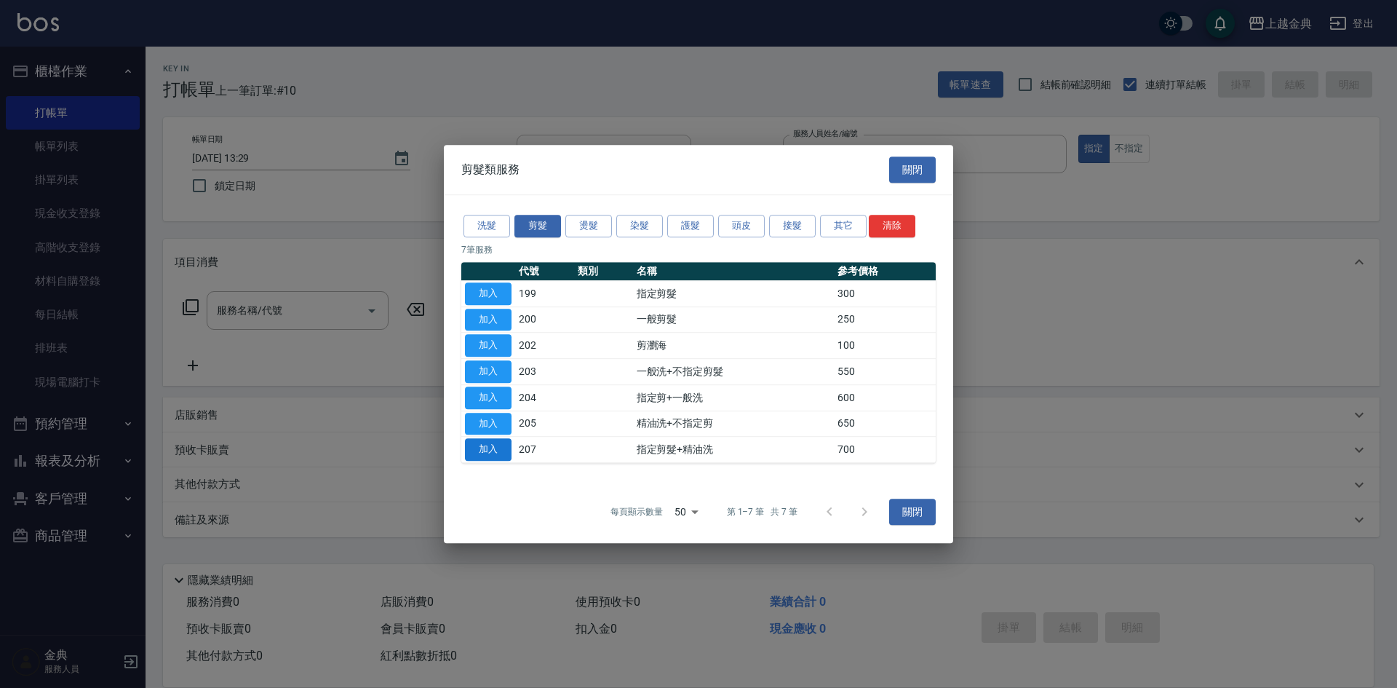
click at [485, 443] on button "加入" at bounding box center [488, 449] width 47 height 23
type input "指定剪髮+精油洗(207)"
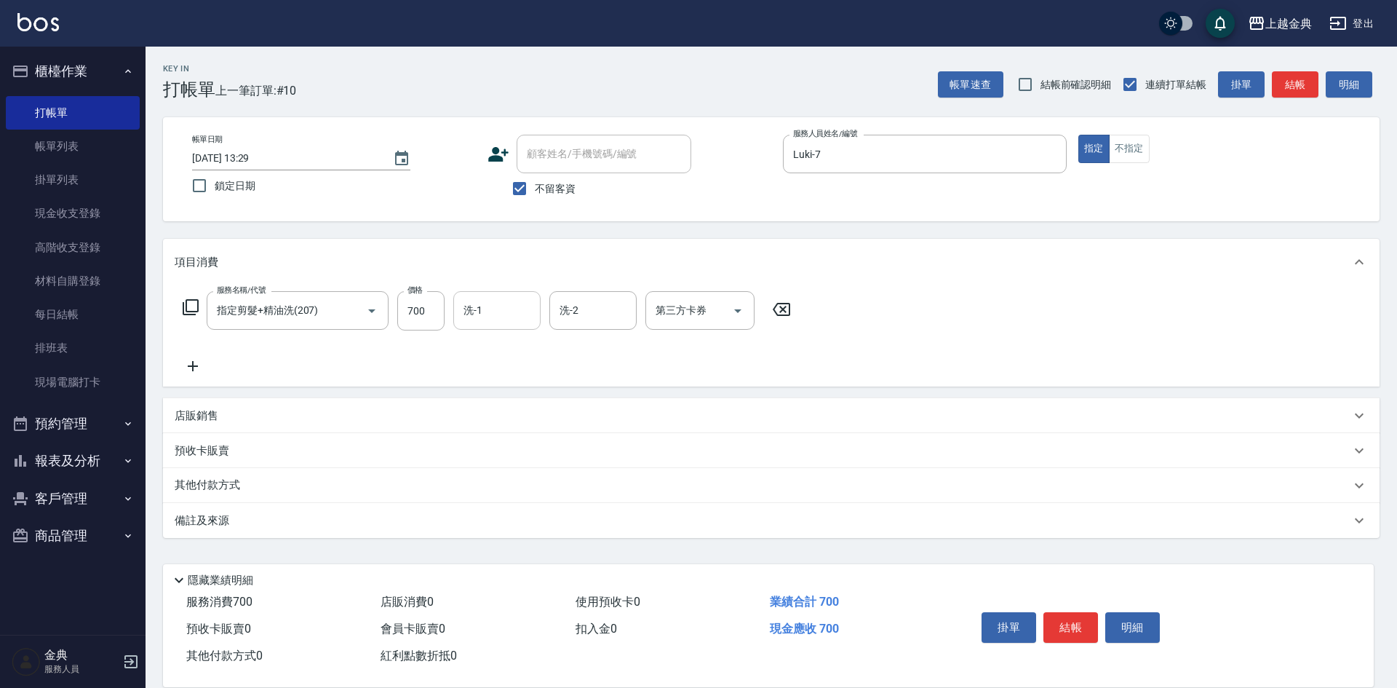
click at [509, 304] on input "洗-1" at bounding box center [497, 310] width 74 height 25
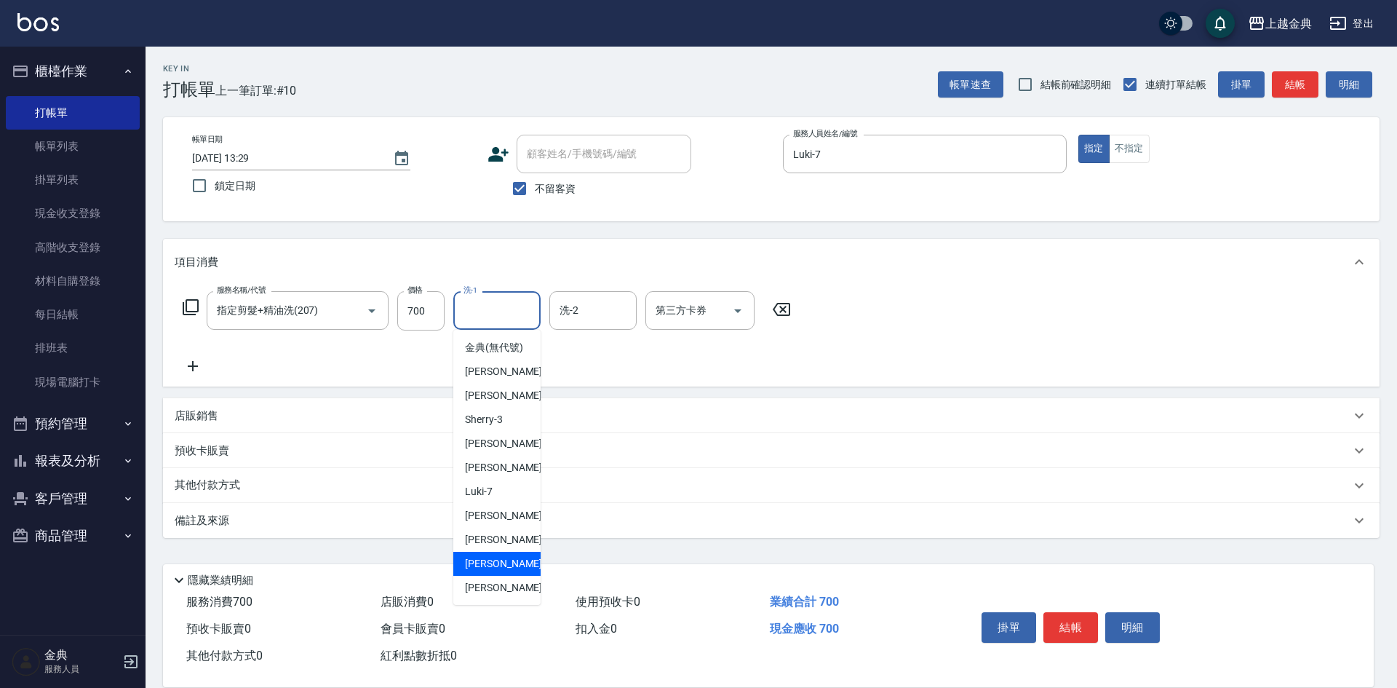
click at [498, 576] on div "[PERSON_NAME] -15" at bounding box center [496, 564] width 87 height 24
click at [492, 312] on input "[PERSON_NAME]-15" at bounding box center [486, 310] width 52 height 25
click at [498, 576] on div "[PERSON_NAME] -15" at bounding box center [496, 564] width 87 height 24
click at [486, 320] on input "[PERSON_NAME]-15" at bounding box center [486, 310] width 52 height 25
click at [504, 597] on div "[PERSON_NAME] -22" at bounding box center [496, 588] width 87 height 24
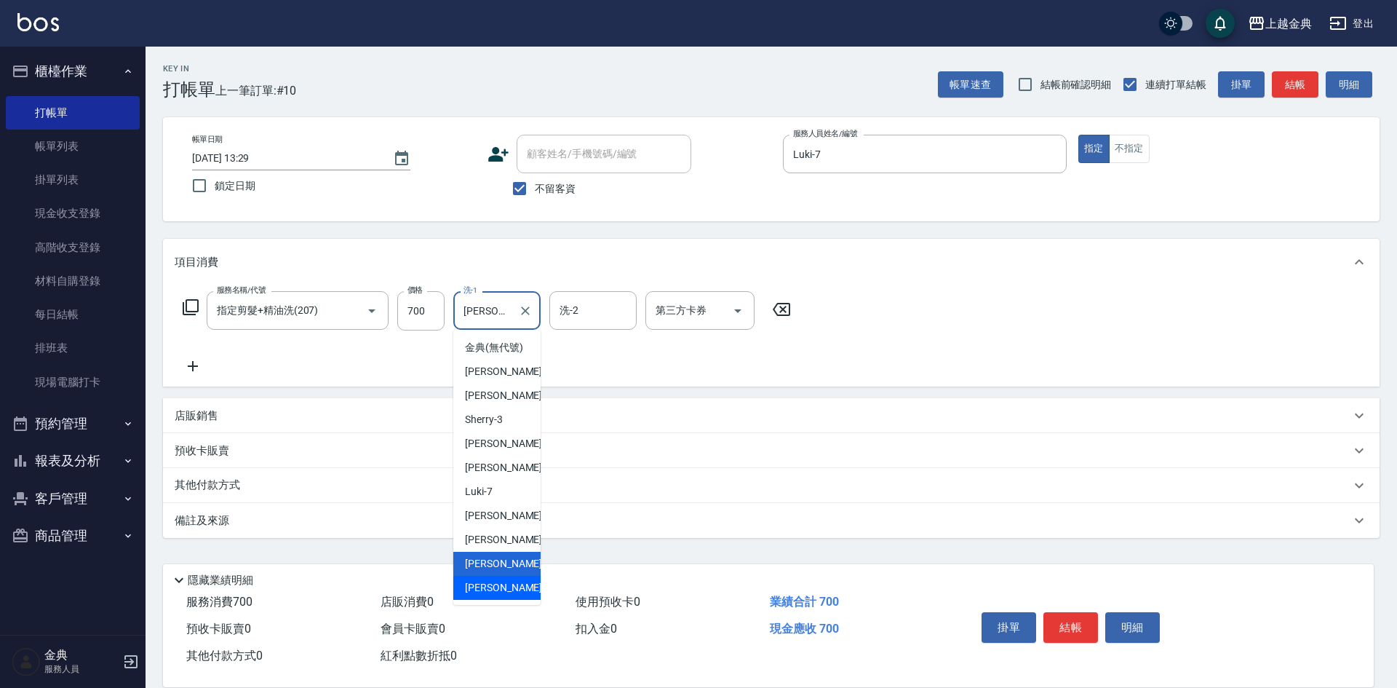
type input "[PERSON_NAME]-22"
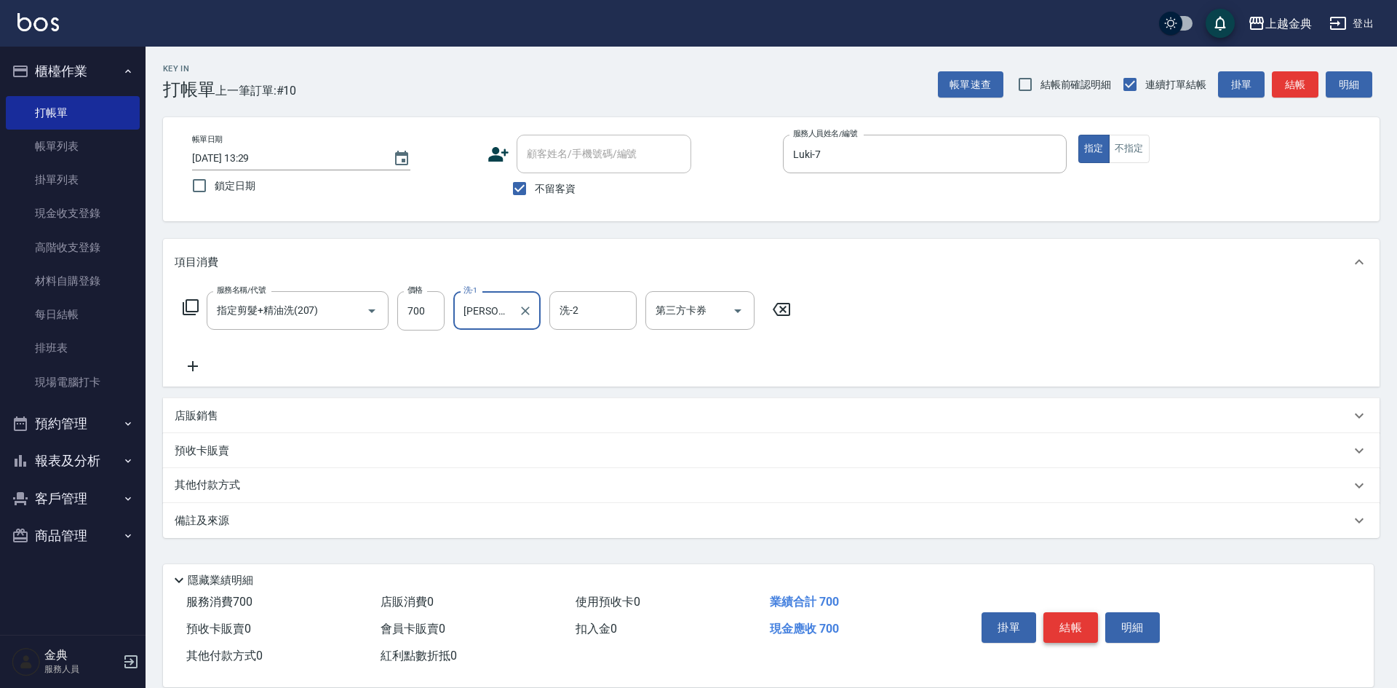
click at [1064, 616] on button "結帳" at bounding box center [1071, 627] width 55 height 31
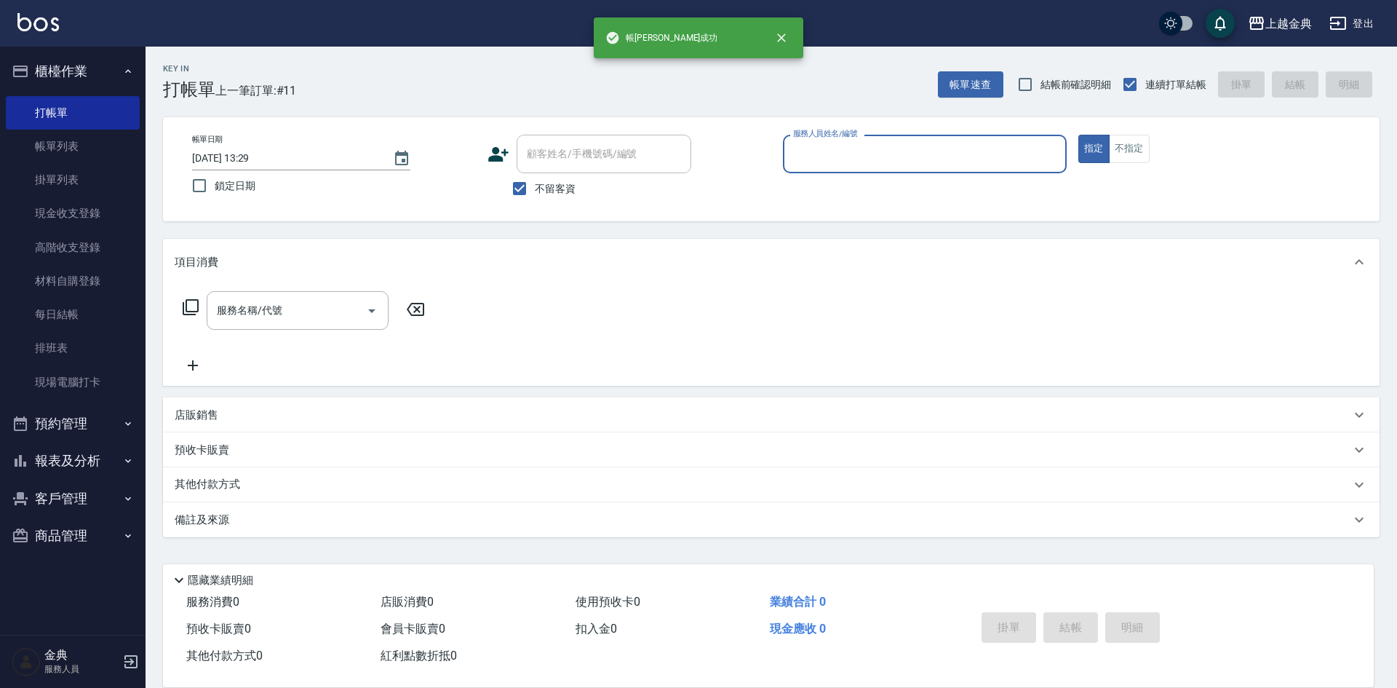
click at [894, 161] on input "服務人員姓名/編號" at bounding box center [925, 153] width 271 height 25
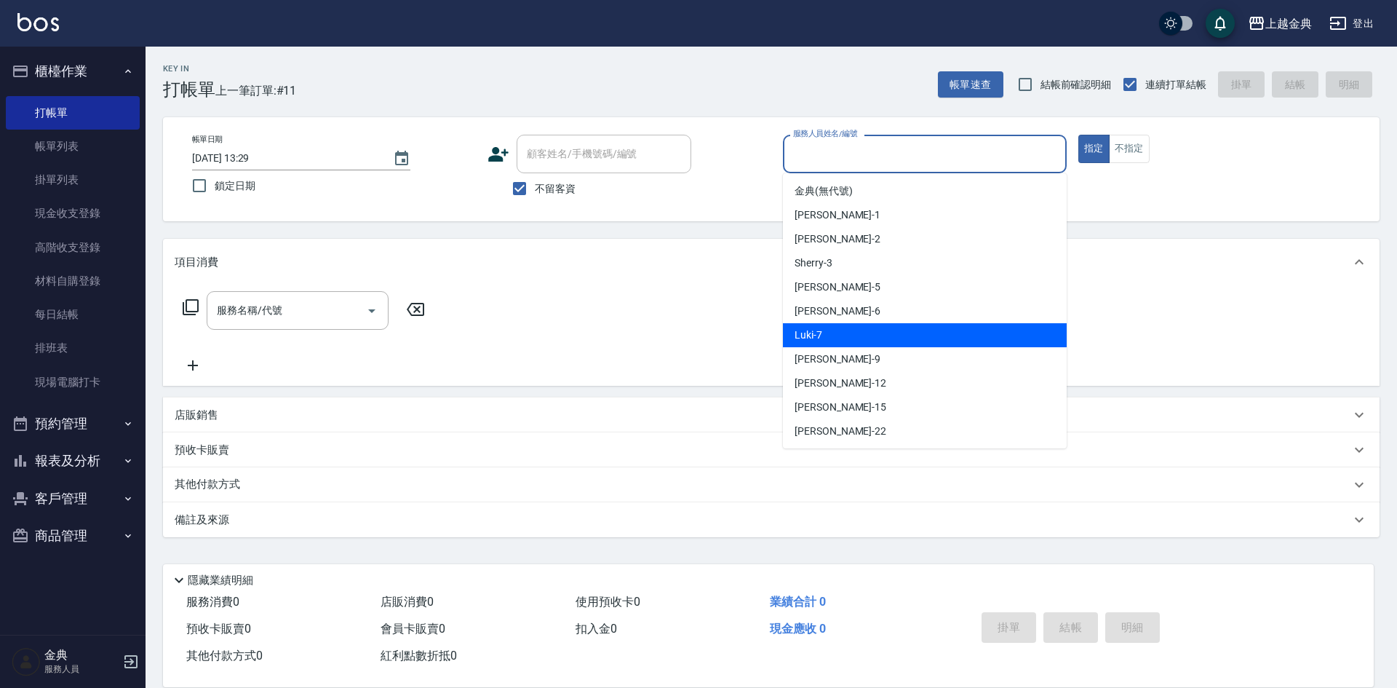
click at [903, 346] on div "Luki -7" at bounding box center [925, 335] width 284 height 24
type input "Luki-7"
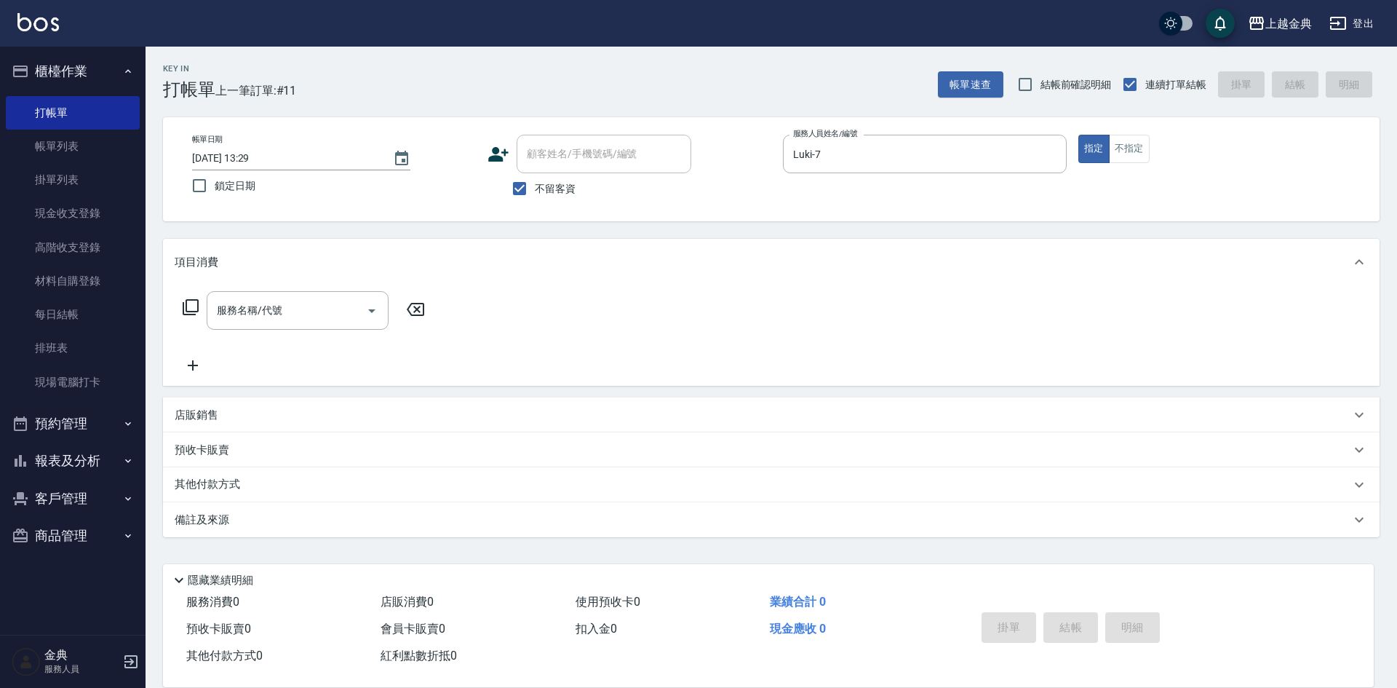
click at [197, 307] on icon at bounding box center [191, 307] width 16 height 16
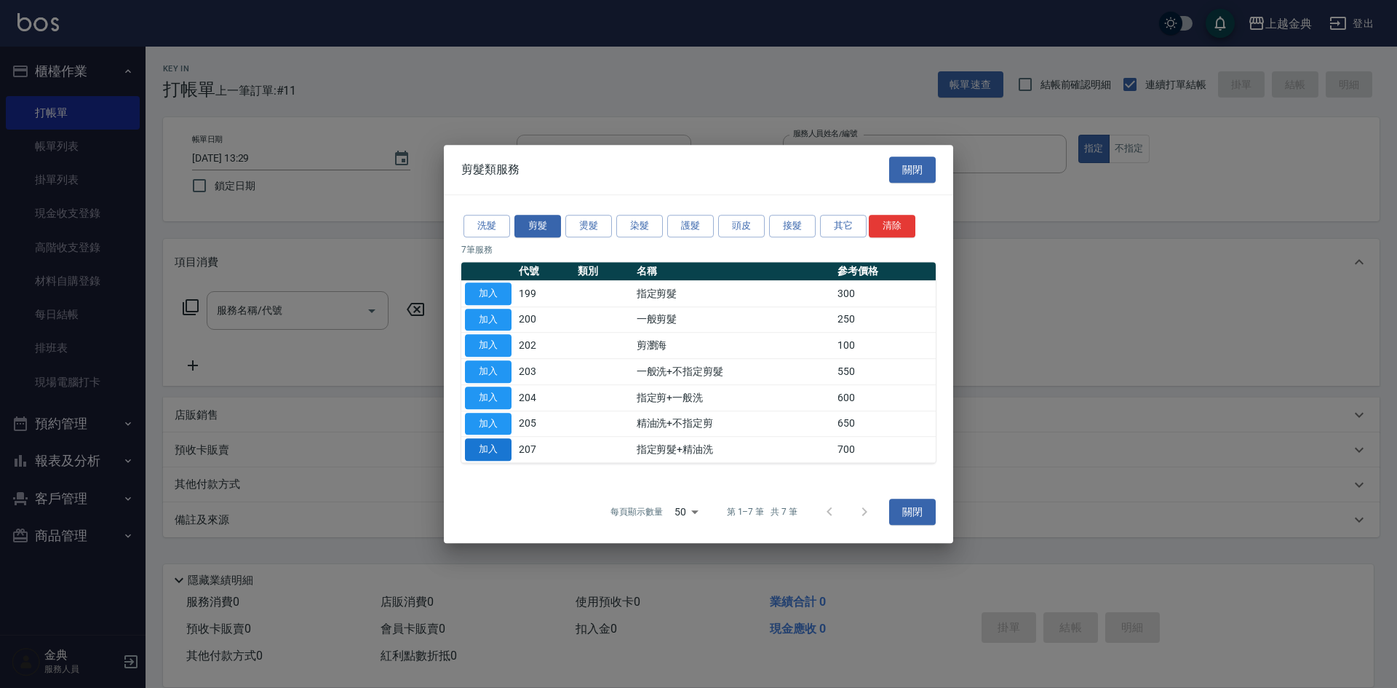
click at [485, 448] on button "加入" at bounding box center [488, 449] width 47 height 23
type input "指定剪髮+精油洗(207)"
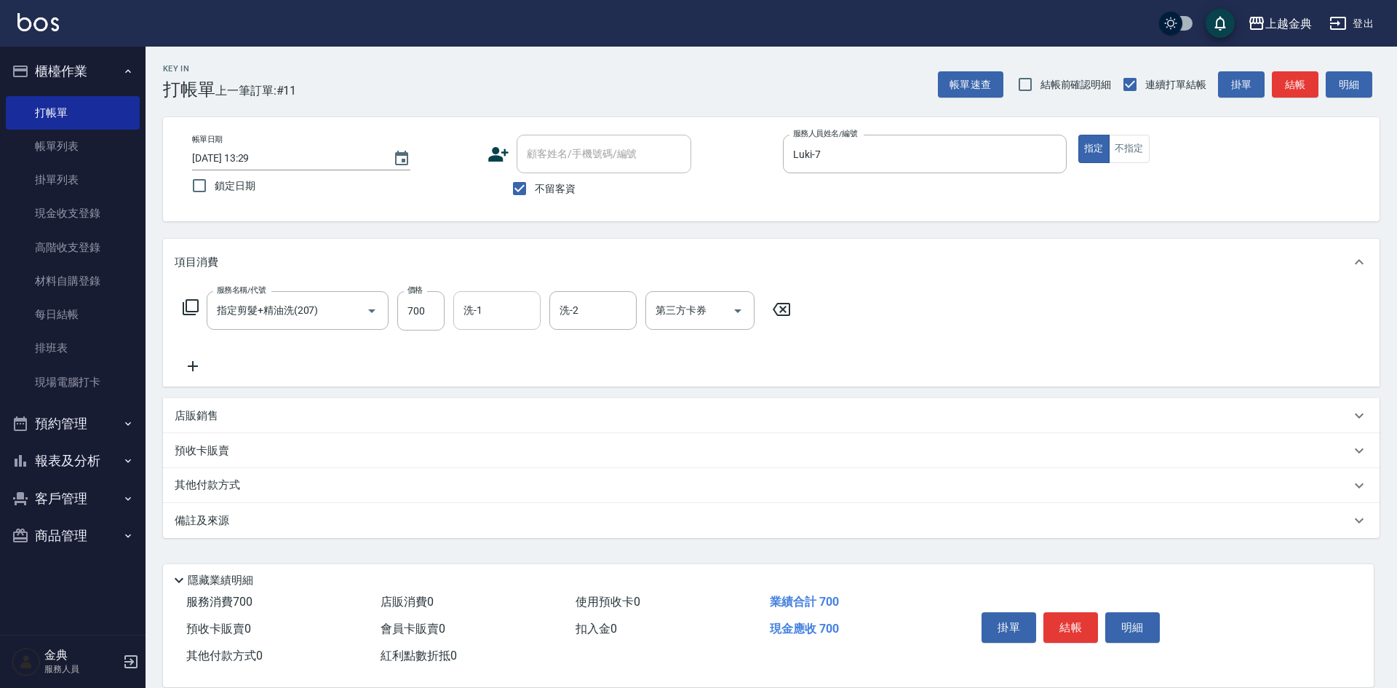
drag, startPoint x: 493, startPoint y: 282, endPoint x: 489, endPoint y: 305, distance: 22.9
click at [491, 291] on div "項目消費 服務名稱/代號 指定剪髮+精油洗(207) 服務名稱/代號 價格 700 價格 洗-1 洗-1 洗-2 洗-2 第三方卡券 第三方卡券" at bounding box center [771, 313] width 1217 height 148
click at [488, 316] on input "洗-1" at bounding box center [497, 310] width 74 height 25
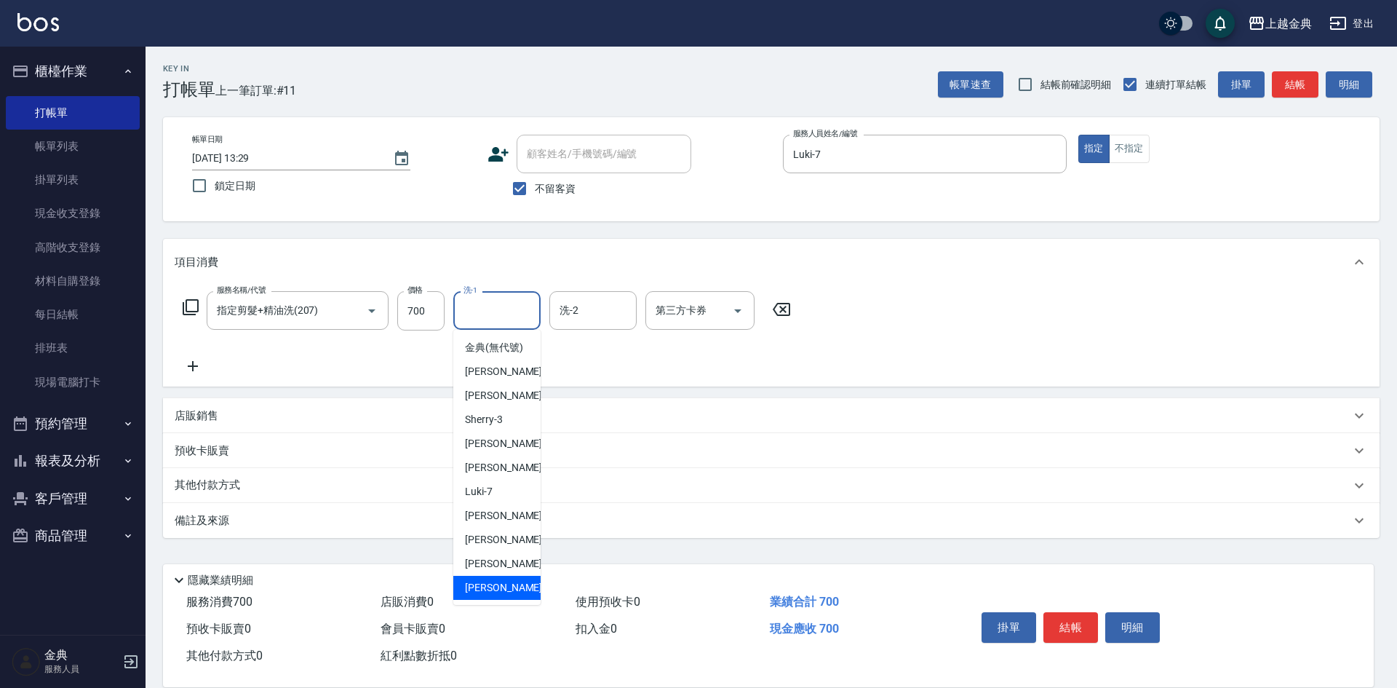
click at [490, 595] on div "[PERSON_NAME] -22" at bounding box center [496, 588] width 87 height 24
type input "[PERSON_NAME]-22"
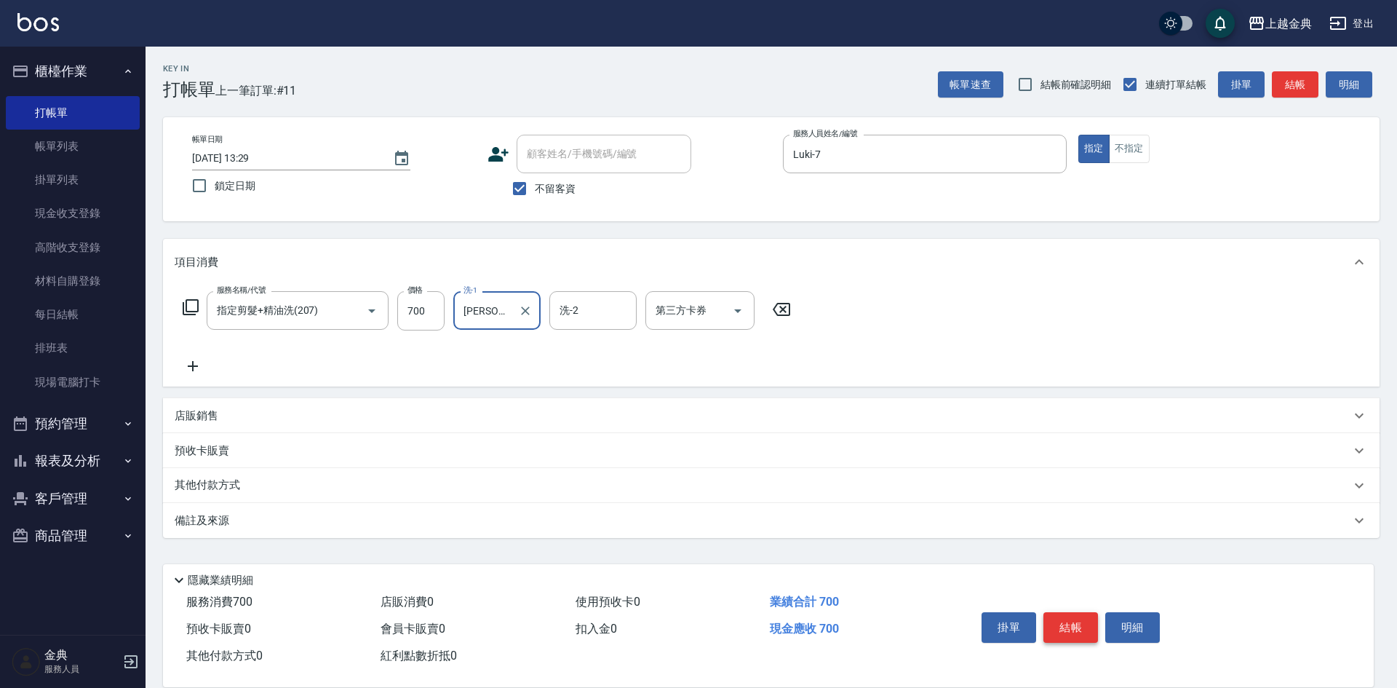
click at [1068, 613] on button "結帳" at bounding box center [1071, 627] width 55 height 31
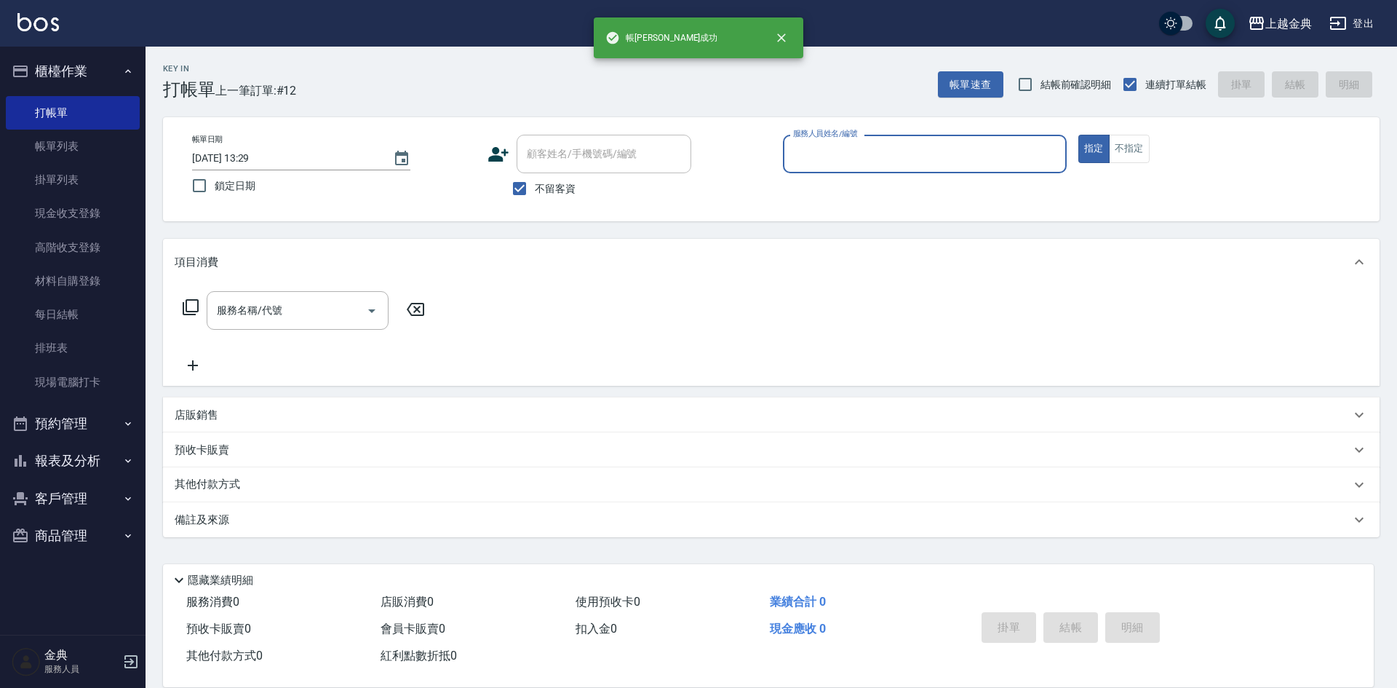
click at [69, 464] on button "報表及分析" at bounding box center [73, 461] width 134 height 38
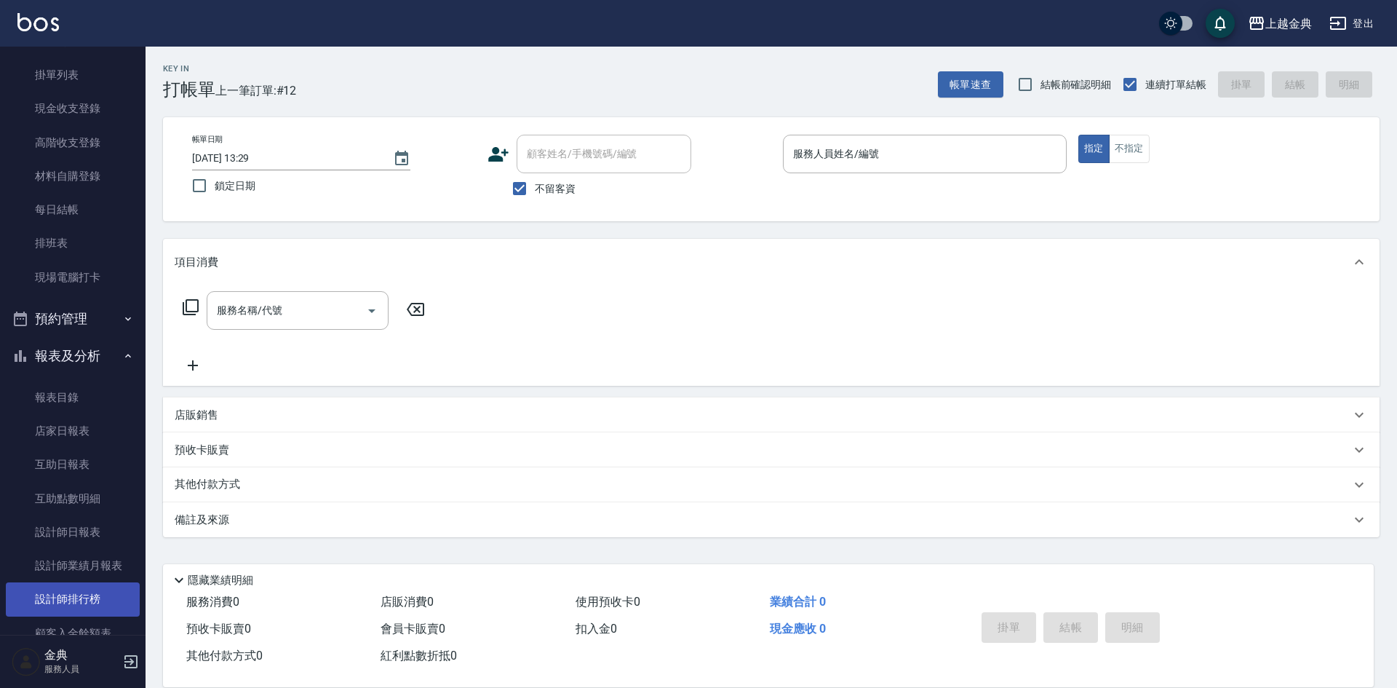
scroll to position [227, 0]
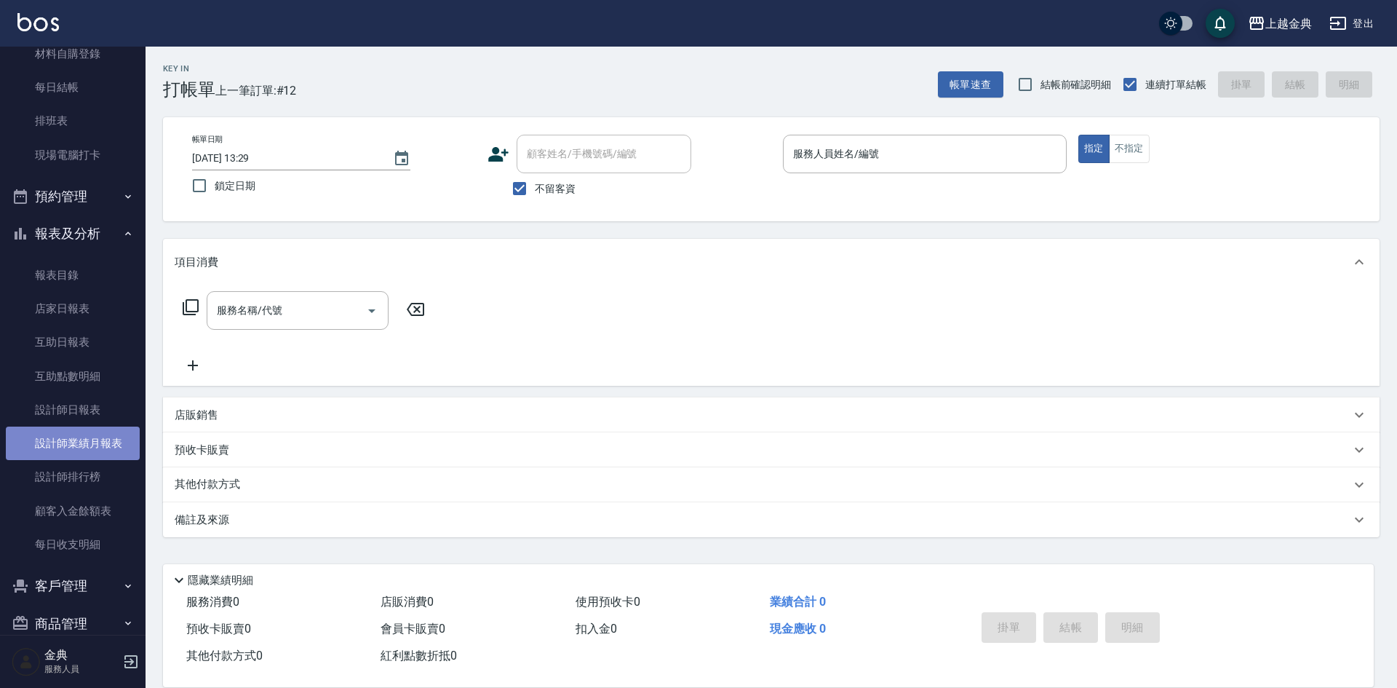
click at [110, 442] on link "設計師業績月報表" at bounding box center [73, 442] width 134 height 33
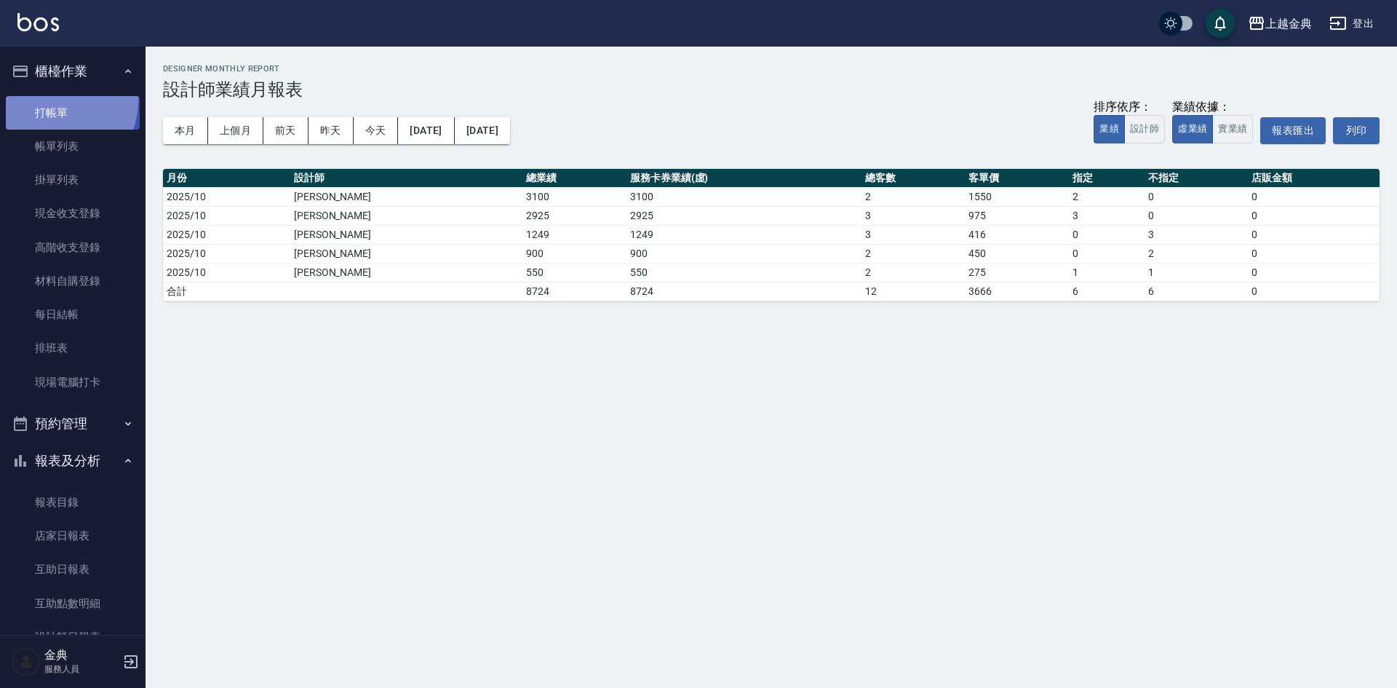
click at [51, 100] on link "打帳單" at bounding box center [73, 112] width 134 height 33
